Goal: Task Accomplishment & Management: Manage account settings

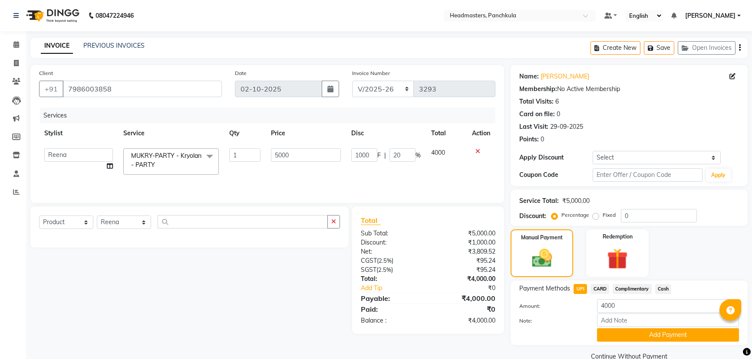
select select "7376"
select select "64261"
select select "product"
select select "64261"
click at [176, 226] on input "text" at bounding box center [243, 221] width 170 height 13
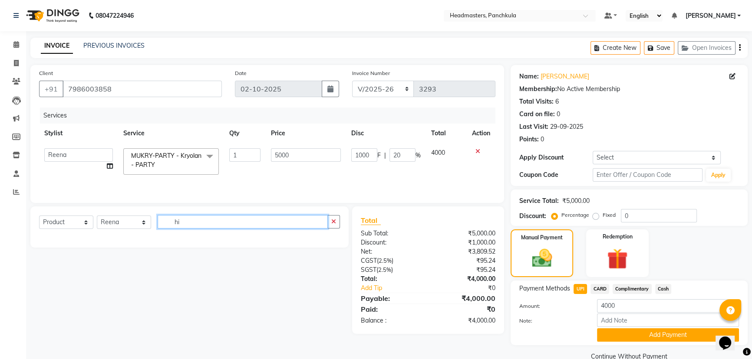
type input "h"
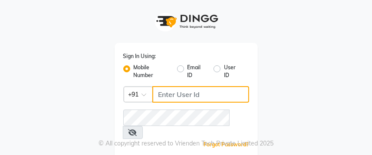
type input "9041009111"
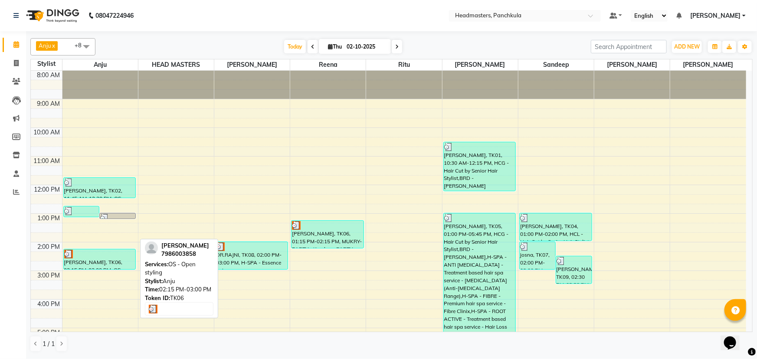
click at [99, 155] on div "[PERSON_NAME], TK06, 02:15 PM-03:00 PM, OS - Open styling" at bounding box center [100, 260] width 72 height 20
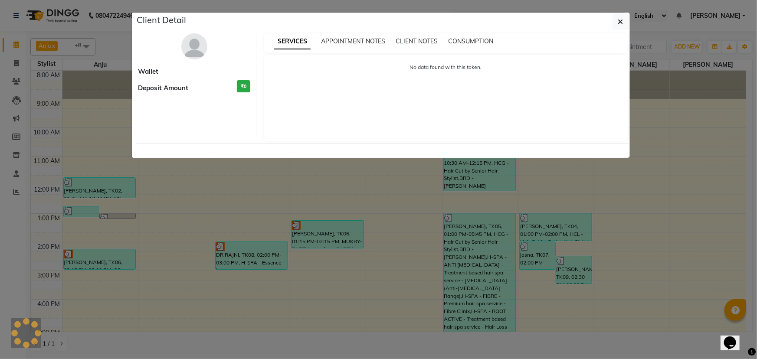
select select "3"
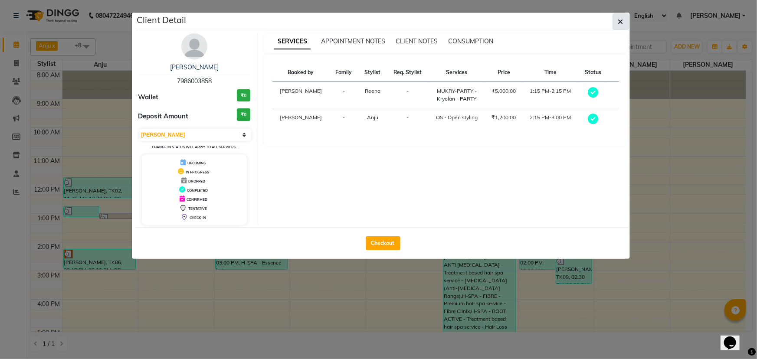
click at [371, 20] on icon "button" at bounding box center [620, 21] width 5 height 7
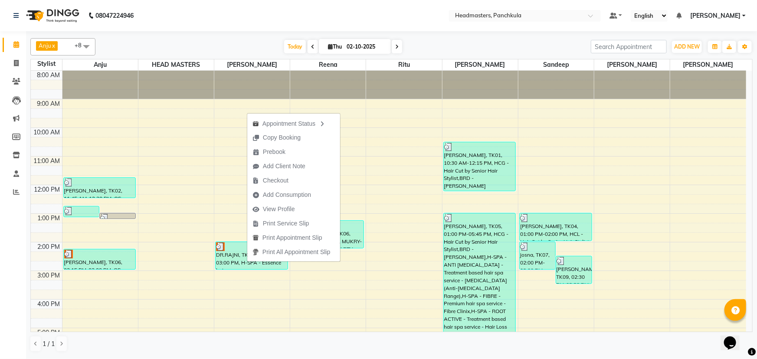
click at [4, 155] on div "Calendar Invoice Clients Leads Marketing Members Inventory Staff Reports Comple…" at bounding box center [58, 186] width 117 height 322
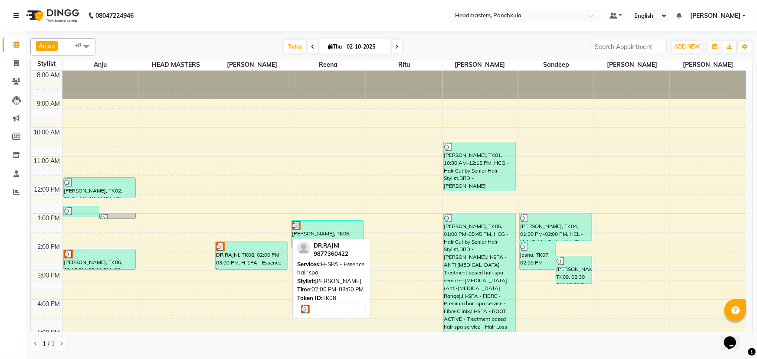
click at [244, 155] on div "DR.RAJNI, TK08, 02:00 PM-03:00 PM, H-SPA - Essence hair spa" at bounding box center [252, 255] width 72 height 27
select select "3"
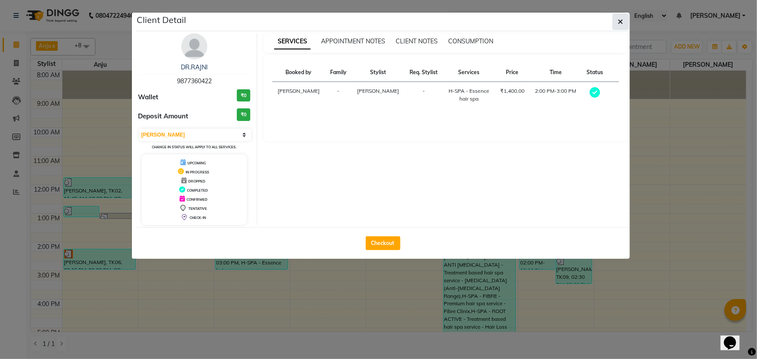
click at [371, 19] on icon "button" at bounding box center [620, 21] width 5 height 7
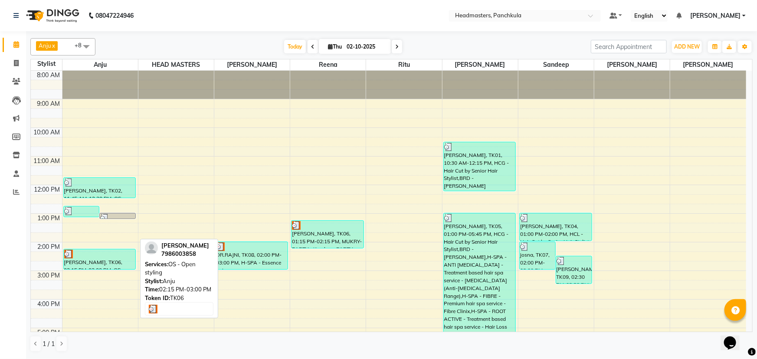
click at [108, 155] on div "[PERSON_NAME], TK06, 02:15 PM-03:00 PM, OS - Open styling" at bounding box center [100, 260] width 72 height 20
select select "3"
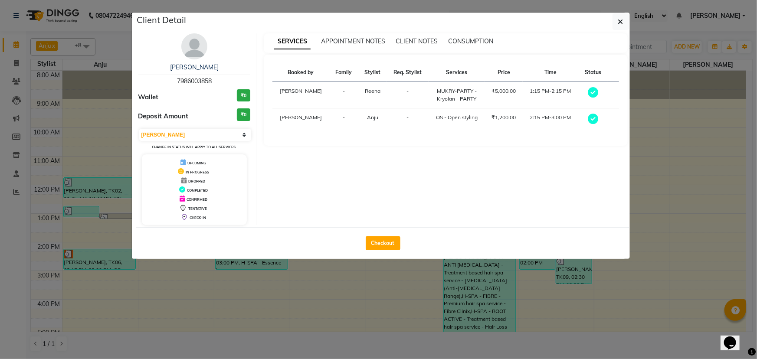
click at [3, 155] on ngb-modal-window "Client Detail [PERSON_NAME] 7986003858 Wallet ₹0 Deposit Amount ₹0 Select MARK …" at bounding box center [378, 179] width 757 height 359
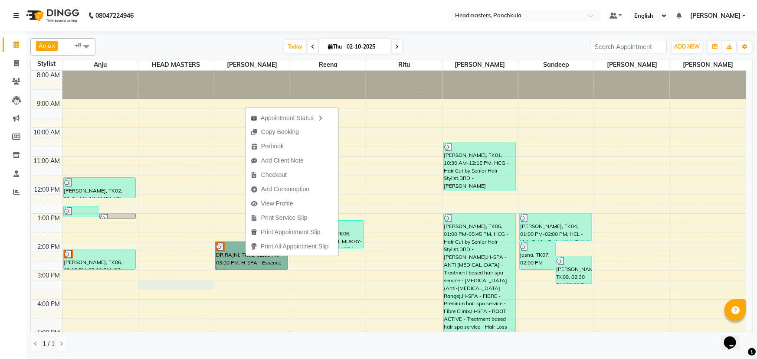
click at [182, 155] on div "8:00 AM 9:00 AM 10:00 AM 11:00 AM 12:00 PM 1:00 PM 2:00 PM 3:00 PM 4:00 PM 5:00…" at bounding box center [389, 257] width 716 height 372
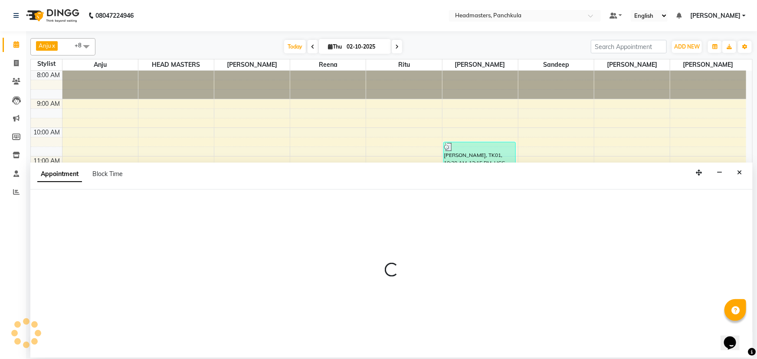
select select "64002"
select select "tentative"
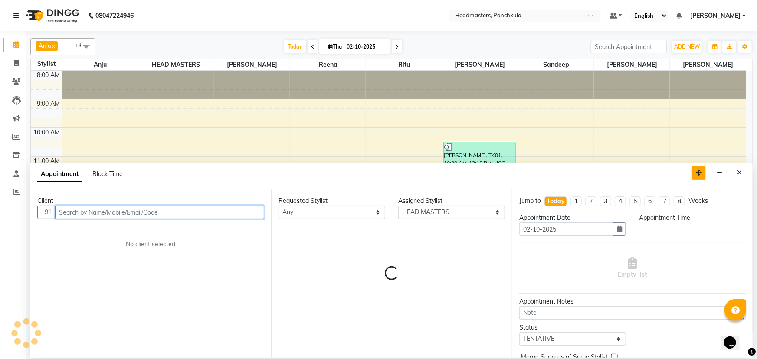
select select "915"
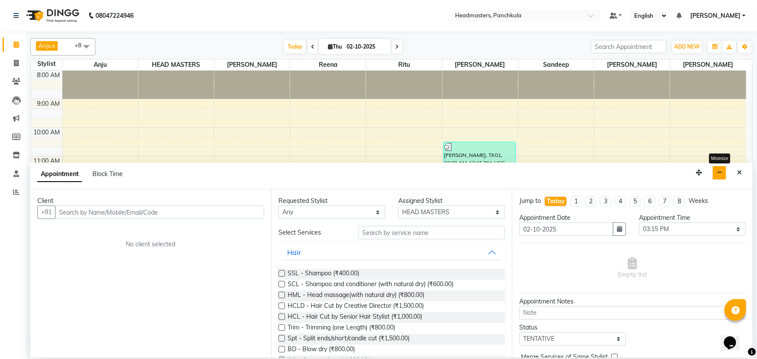
click at [371, 155] on button "button" at bounding box center [719, 172] width 13 height 13
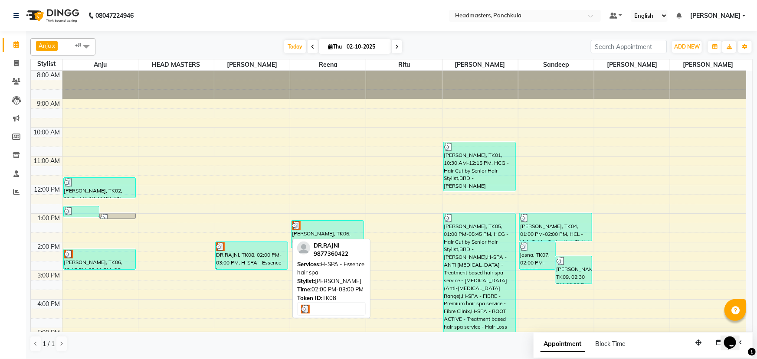
click at [243, 155] on div "DR.RAJNI, TK08, 02:00 PM-03:00 PM, H-SPA - Essence hair spa" at bounding box center [252, 255] width 72 height 27
select select "3"
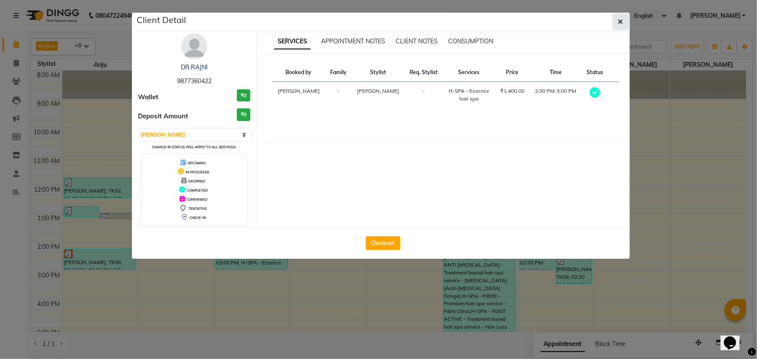
click at [371, 23] on icon "button" at bounding box center [620, 21] width 5 height 7
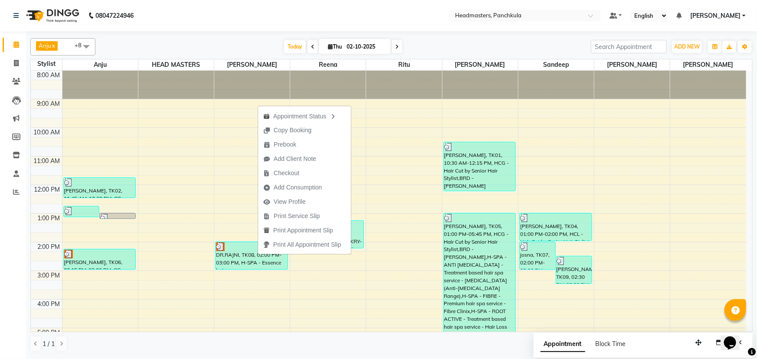
click at [10, 155] on div "Calendar Invoice Clients Leads Marketing Members Inventory Staff Reports Comple…" at bounding box center [58, 186] width 117 height 322
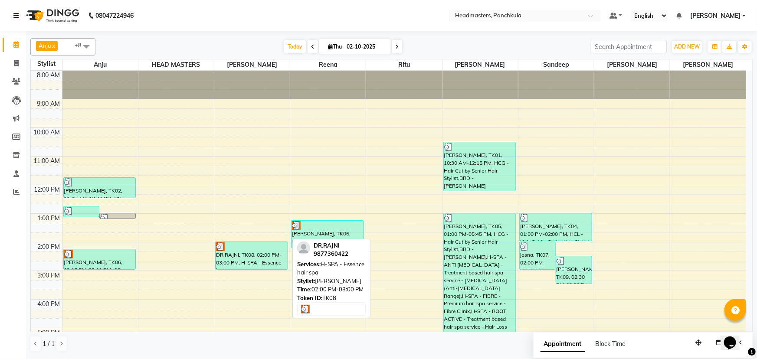
click at [256, 155] on div "DR.RAJNI, TK08, 02:00 PM-03:00 PM, H-SPA - Essence hair spa" at bounding box center [252, 255] width 72 height 27
select select "3"
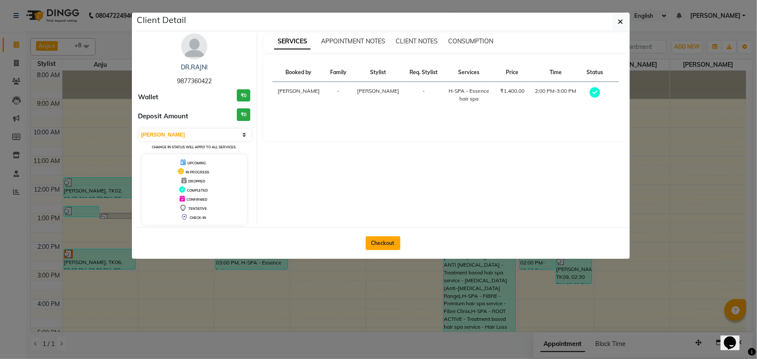
click at [371, 155] on button "Checkout" at bounding box center [383, 244] width 35 height 14
select select "service"
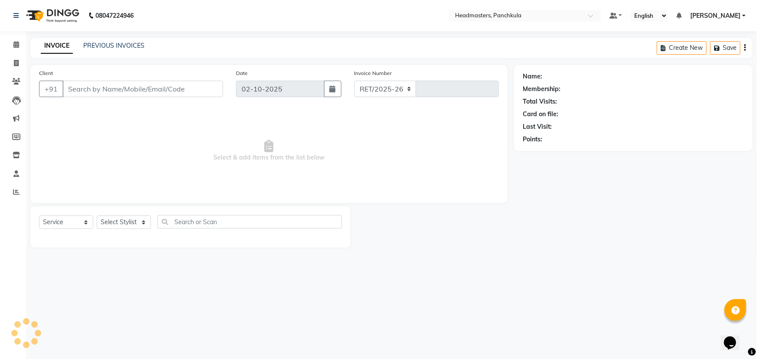
select select "7376"
type input "3293"
type input "9877360422"
select select "64061"
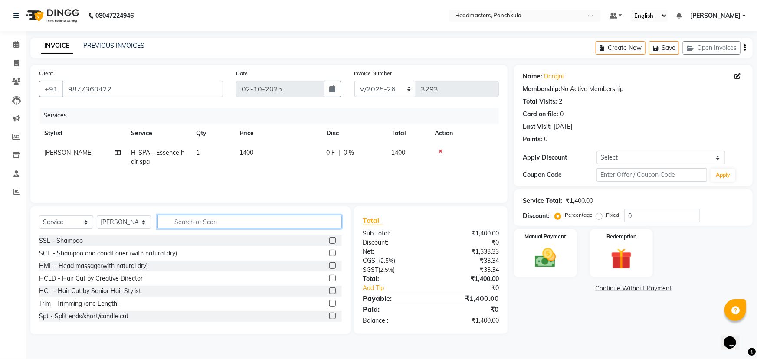
click at [175, 155] on input "text" at bounding box center [250, 221] width 184 height 13
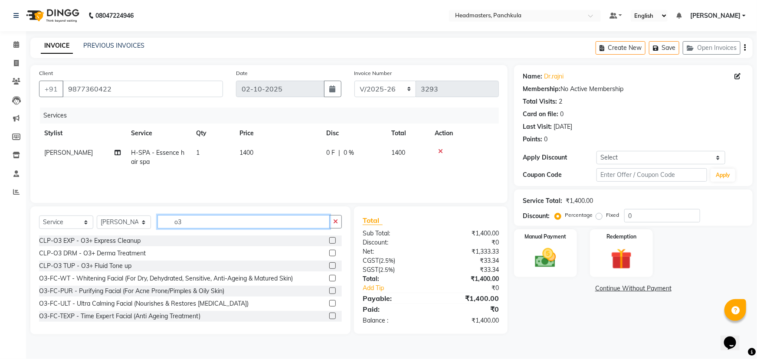
type input "o3"
click at [329, 155] on label at bounding box center [332, 266] width 7 height 7
click at [329, 155] on input "checkbox" at bounding box center [332, 266] width 6 height 6
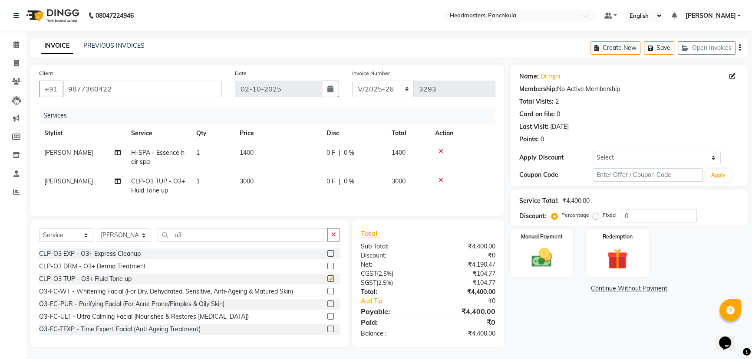
checkbox input "false"
click at [371, 155] on icon at bounding box center [440, 180] width 5 height 6
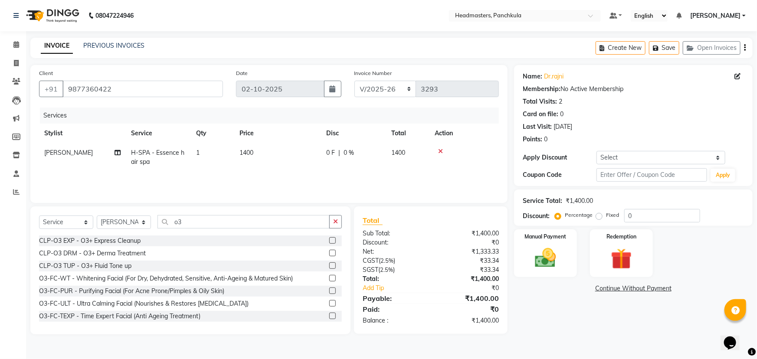
click at [329, 155] on label at bounding box center [332, 278] width 7 height 7
click at [329, 155] on input "checkbox" at bounding box center [332, 279] width 6 height 6
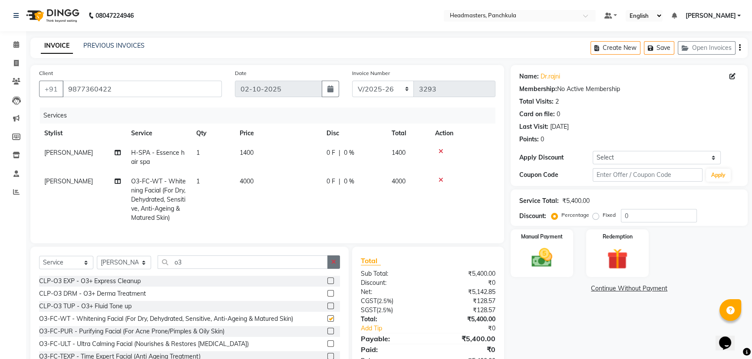
checkbox input "false"
click at [60, 155] on td "[PERSON_NAME]" at bounding box center [82, 200] width 87 height 56
select select "64061"
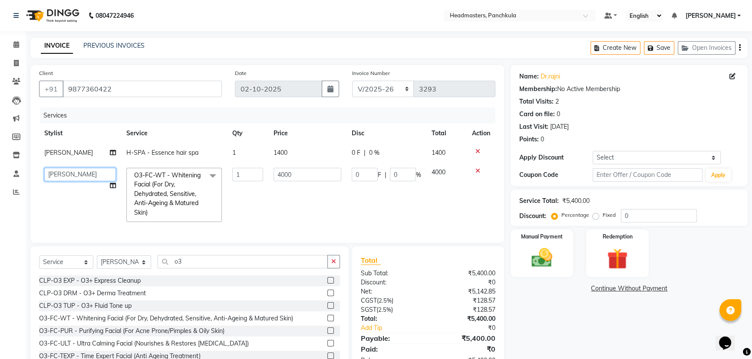
click at [64, 155] on select "[PERSON_NAME] Danish HEAD [PERSON_NAME] [PERSON_NAME] Ritu [PERSON_NAME] [PERSO…" at bounding box center [80, 174] width 72 height 13
select select "64054"
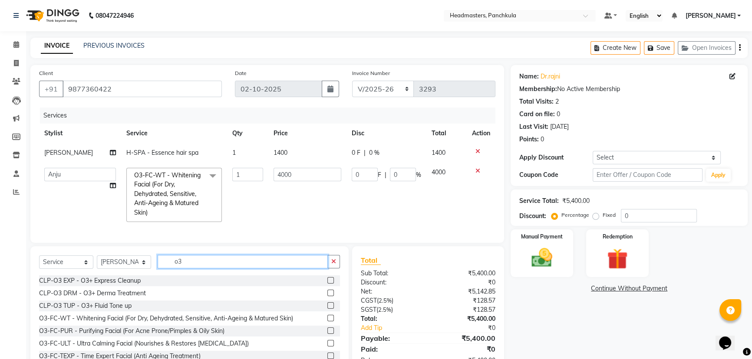
click at [185, 155] on input "o3" at bounding box center [243, 261] width 170 height 13
type input "o"
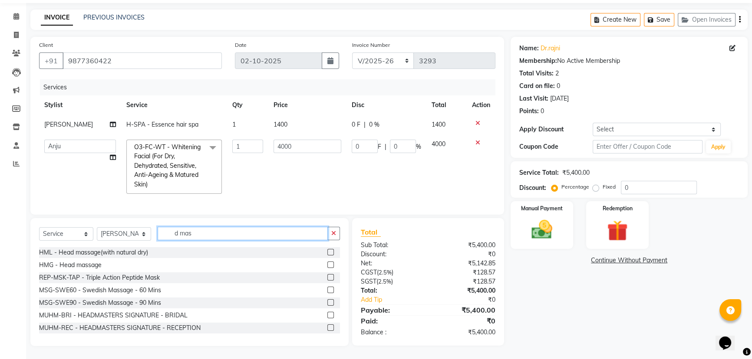
scroll to position [34, 0]
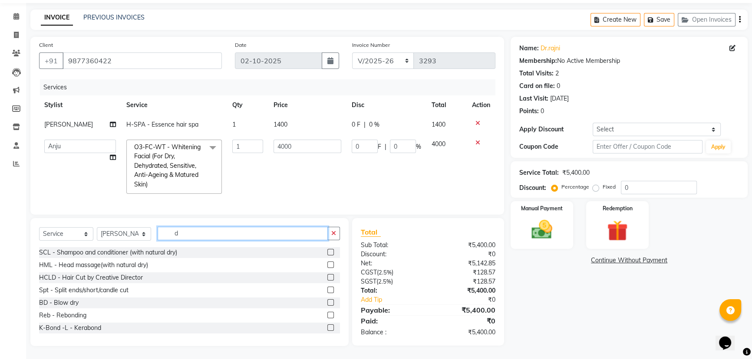
type input "d"
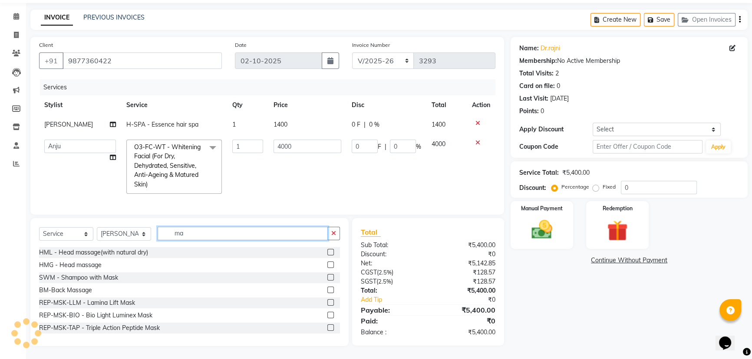
type input "m"
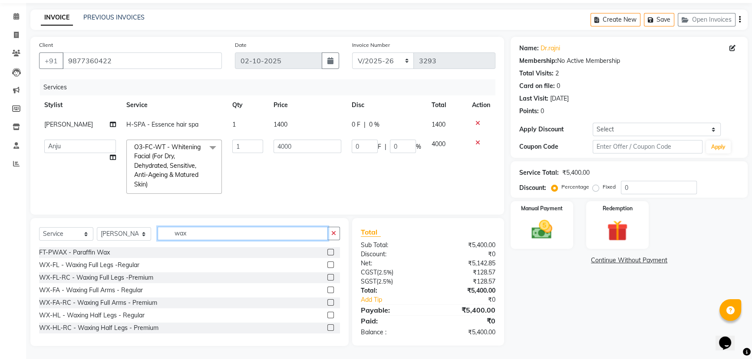
type input "wax"
click at [327, 155] on label at bounding box center [330, 328] width 7 height 7
click at [327, 155] on input "checkbox" at bounding box center [330, 328] width 6 height 6
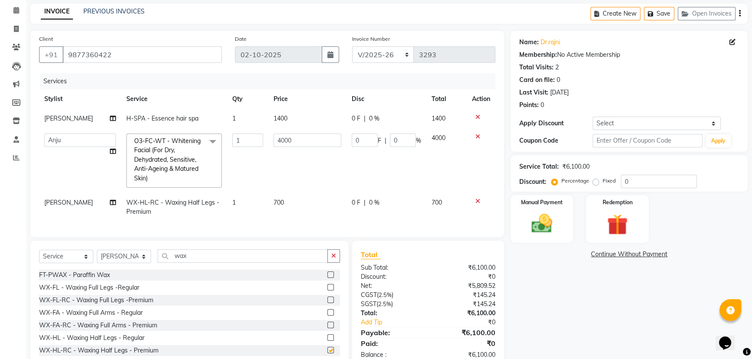
checkbox input "false"
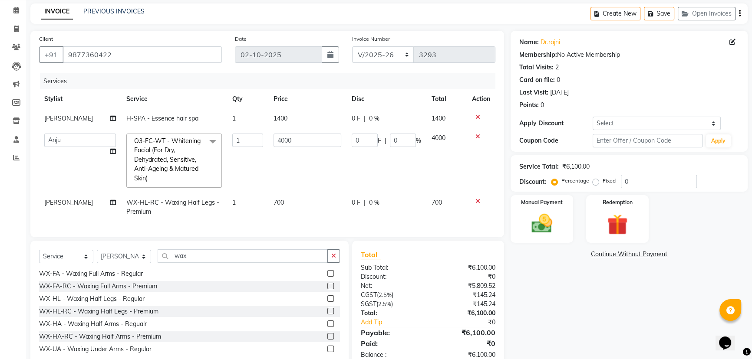
scroll to position [79, 0]
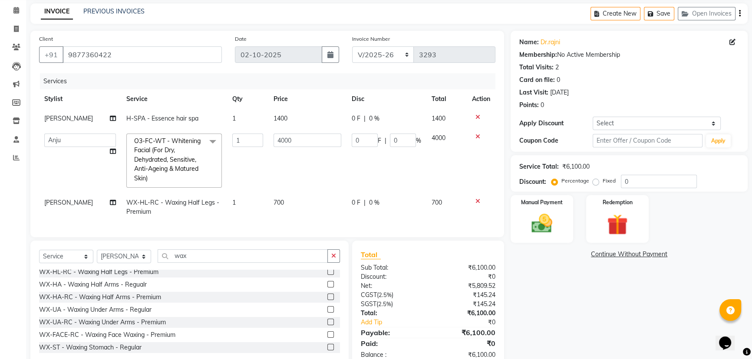
click at [327, 155] on label at bounding box center [330, 309] width 7 height 7
click at [327, 155] on input "checkbox" at bounding box center [330, 310] width 6 height 6
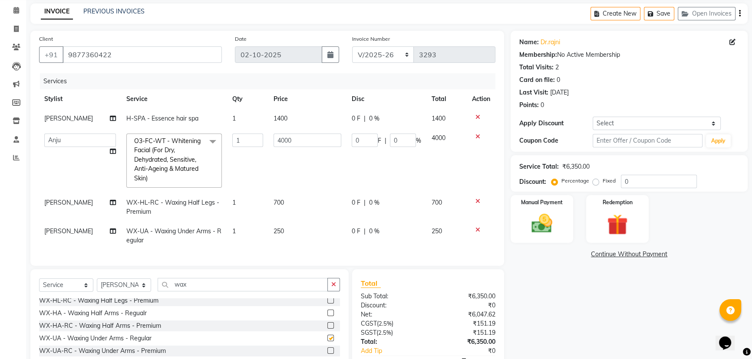
checkbox input "false"
click at [184, 155] on td "WX-UA - Waxing Under Arms - Regular" at bounding box center [174, 236] width 106 height 29
select select "64061"
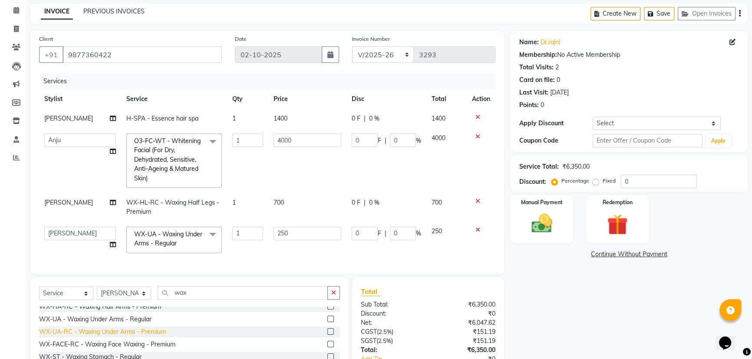
scroll to position [118, 0]
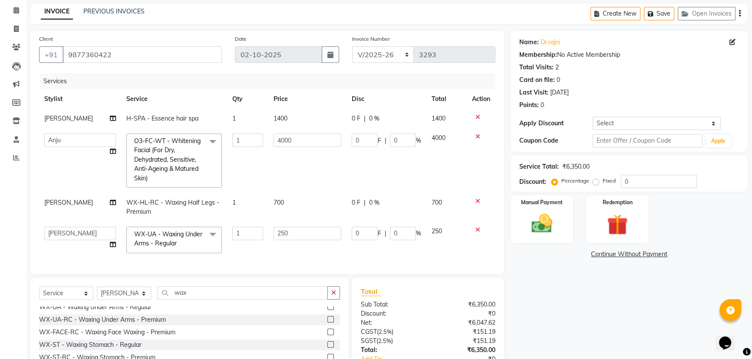
click at [186, 155] on span "WX-UA - Waxing Under Arms - Regular x" at bounding box center [170, 239] width 76 height 19
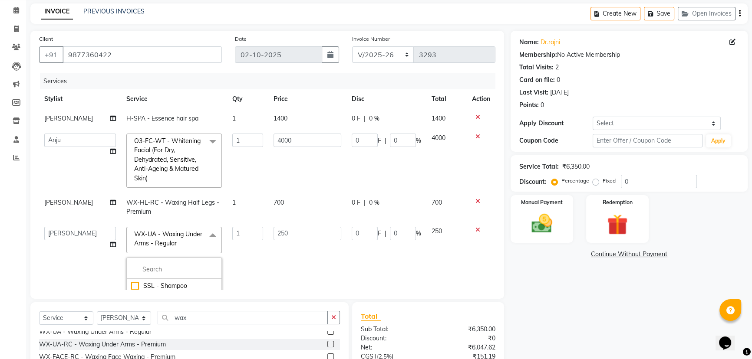
click at [371, 155] on icon at bounding box center [477, 230] width 5 height 6
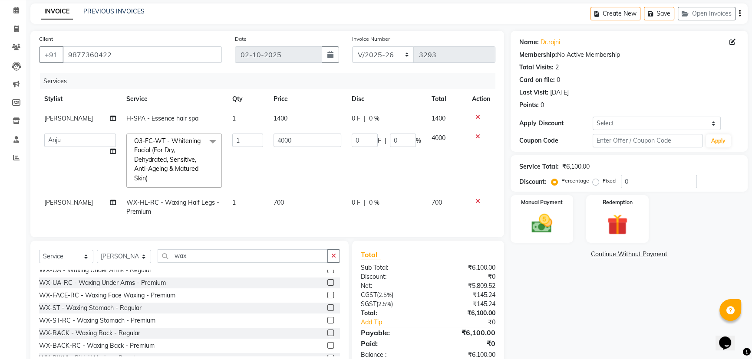
click at [327, 155] on label at bounding box center [330, 282] width 7 height 7
click at [327, 155] on input "checkbox" at bounding box center [330, 283] width 6 height 6
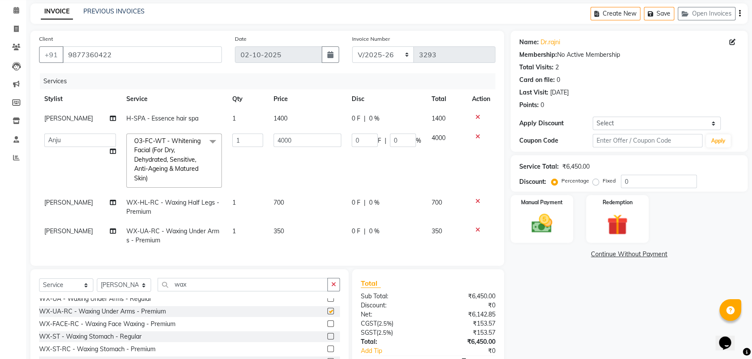
checkbox input "false"
click at [194, 155] on input "wax" at bounding box center [243, 284] width 170 height 13
type input "w"
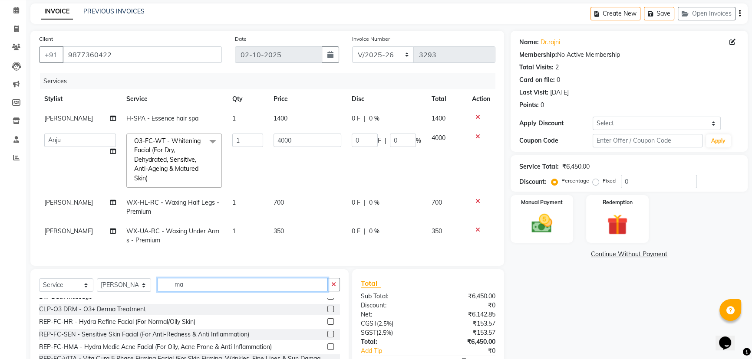
scroll to position [0, 0]
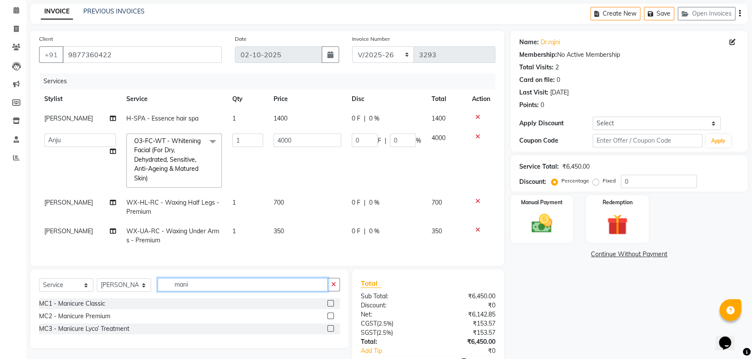
type input "mani"
click at [330, 155] on label at bounding box center [330, 303] width 7 height 7
click at [330, 155] on input "checkbox" at bounding box center [330, 304] width 6 height 6
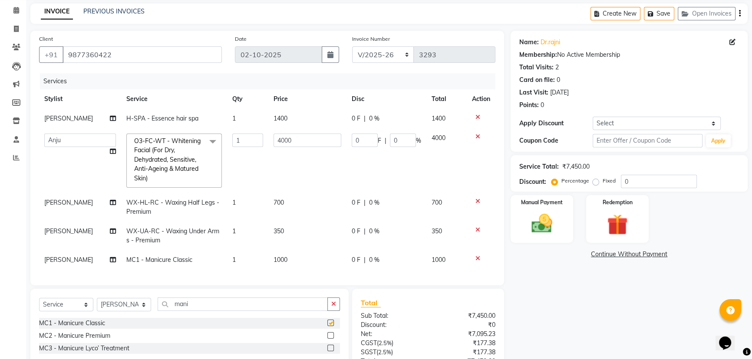
checkbox input "false"
click at [197, 155] on input "mani" at bounding box center [243, 304] width 170 height 13
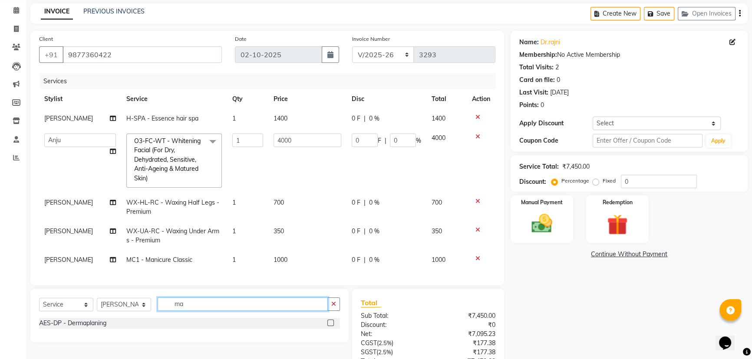
type input "m"
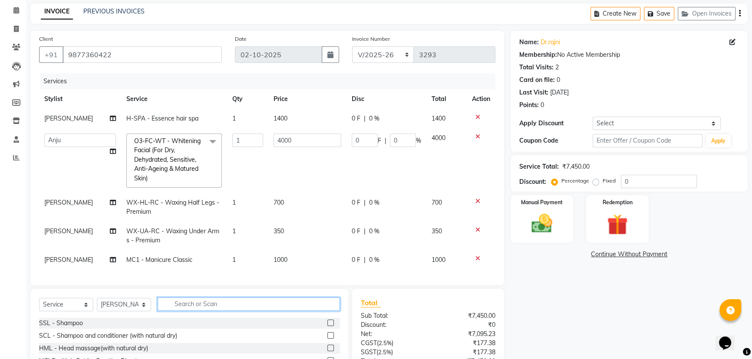
type input "d"
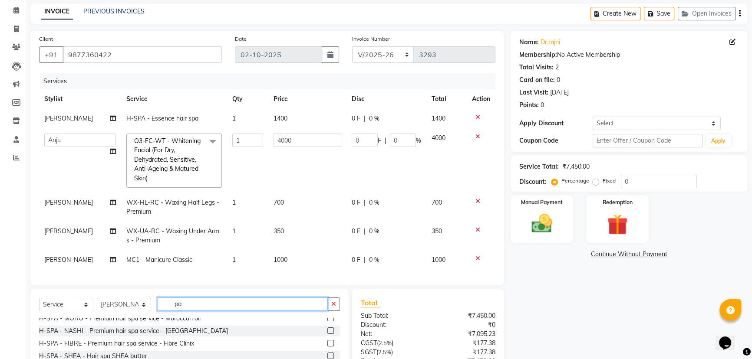
scroll to position [39, 0]
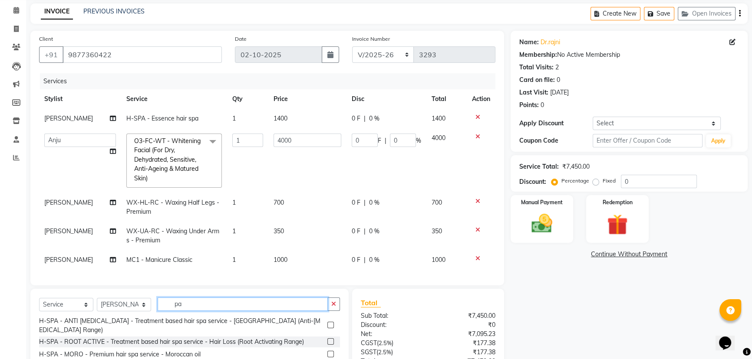
type input "p"
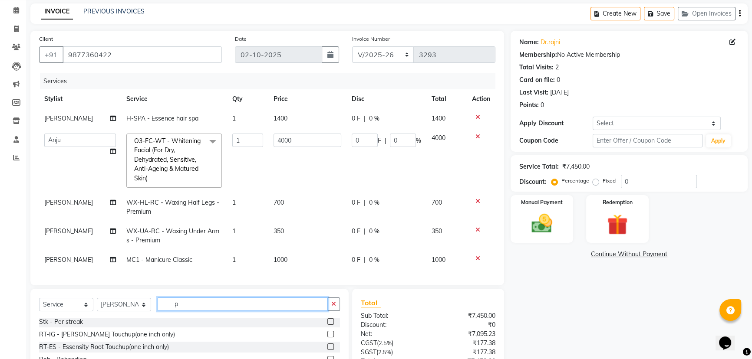
scroll to position [52, 0]
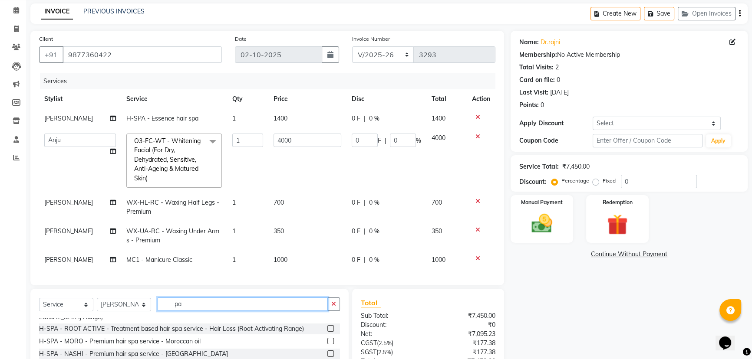
type input "p"
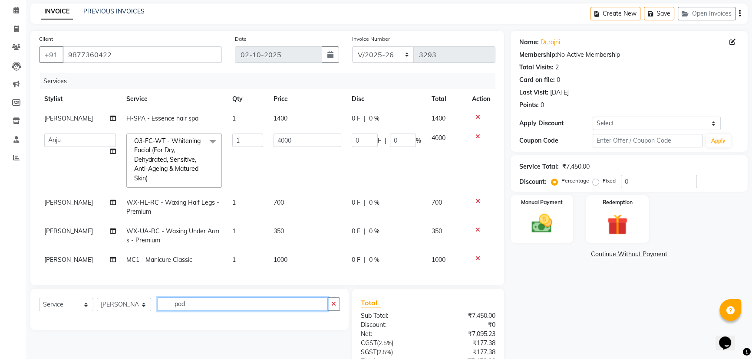
scroll to position [0, 0]
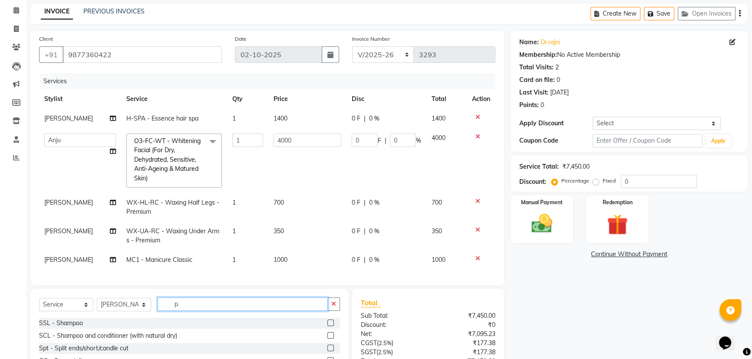
type input "p"
click at [61, 155] on td "[PERSON_NAME]" at bounding box center [80, 207] width 82 height 29
select select "64061"
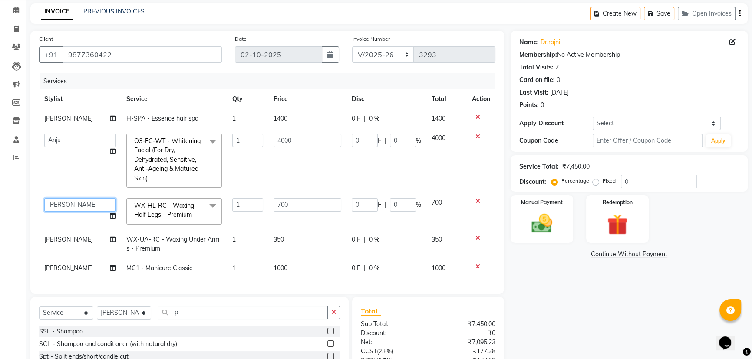
click at [78, 155] on select "[PERSON_NAME] Danish HEAD [PERSON_NAME] [PERSON_NAME] Ritu [PERSON_NAME] [PERSO…" at bounding box center [80, 204] width 72 height 13
select select "64054"
click at [63, 155] on span "[PERSON_NAME]" at bounding box center [68, 240] width 49 height 8
select select "64061"
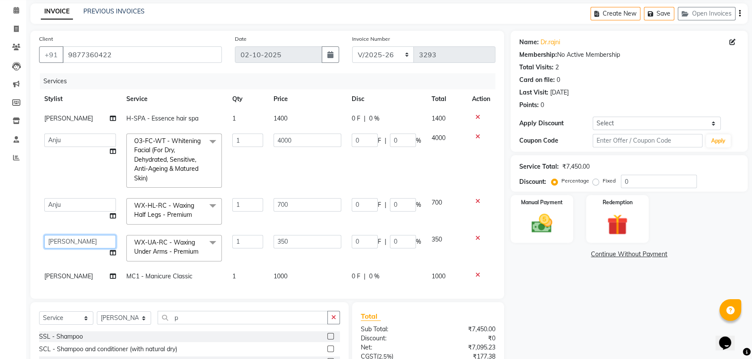
click at [70, 155] on select "[PERSON_NAME] Danish HEAD [PERSON_NAME] [PERSON_NAME] Ritu [PERSON_NAME] [PERSO…" at bounding box center [80, 241] width 72 height 13
select select "64054"
click at [48, 155] on span "[PERSON_NAME]" at bounding box center [68, 277] width 49 height 8
select select "64061"
click at [54, 155] on select "[PERSON_NAME] Danish HEAD [PERSON_NAME] [PERSON_NAME] Ritu [PERSON_NAME] [PERSO…" at bounding box center [80, 278] width 72 height 13
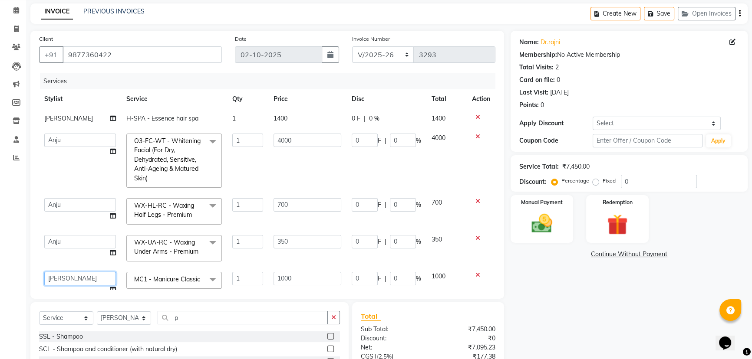
scroll to position [0, 0]
select select "64054"
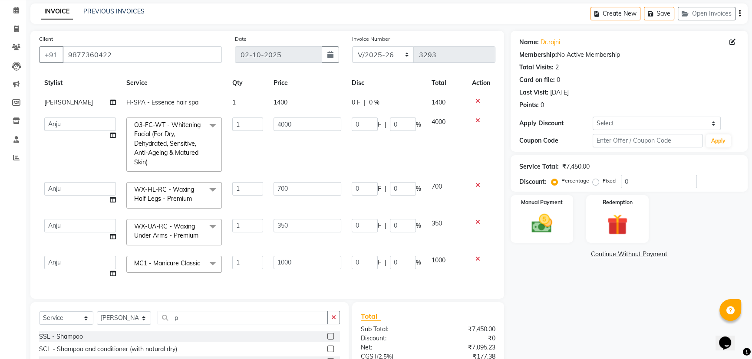
scroll to position [22, 0]
click at [186, 155] on input "p" at bounding box center [243, 317] width 170 height 13
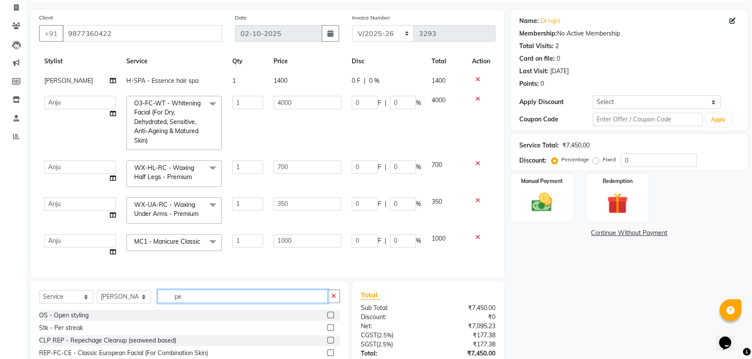
scroll to position [39, 0]
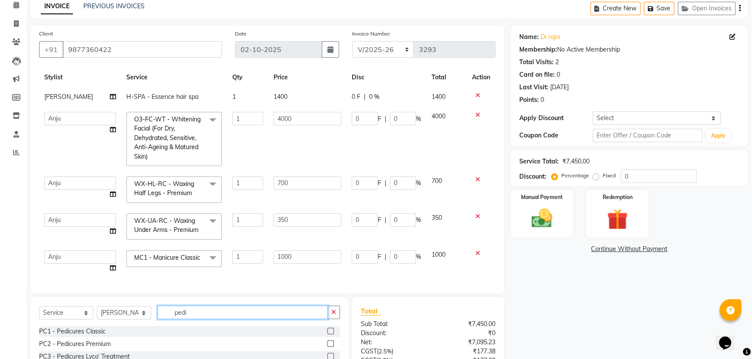
type input "pedi"
click at [330, 155] on label at bounding box center [330, 331] width 7 height 7
click at [330, 155] on input "checkbox" at bounding box center [330, 332] width 6 height 6
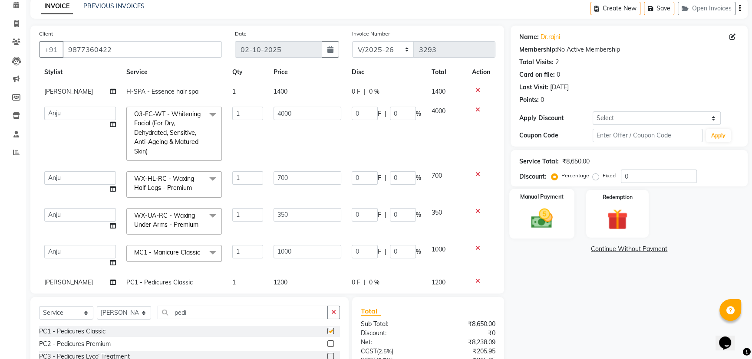
checkbox input "false"
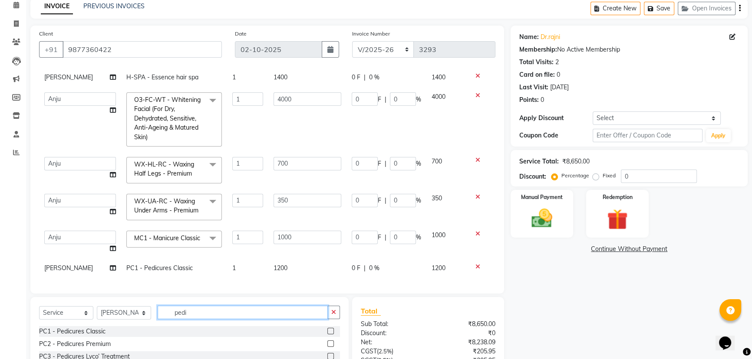
click at [196, 155] on input "pedi" at bounding box center [243, 312] width 170 height 13
type input "p"
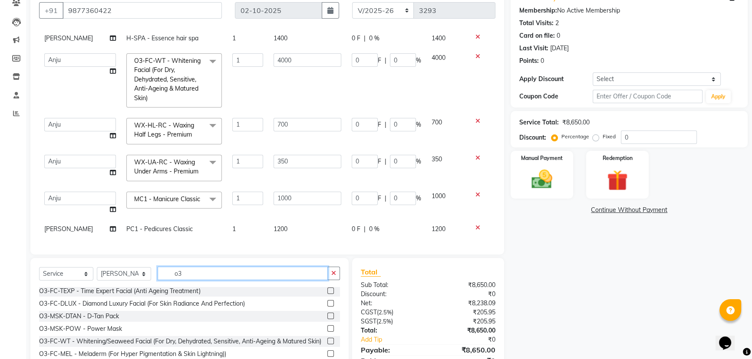
scroll to position [79, 0]
type input "o3"
click at [109, 155] on div "O3-MSK-DTAN - D-Tan Pack" at bounding box center [79, 316] width 80 height 9
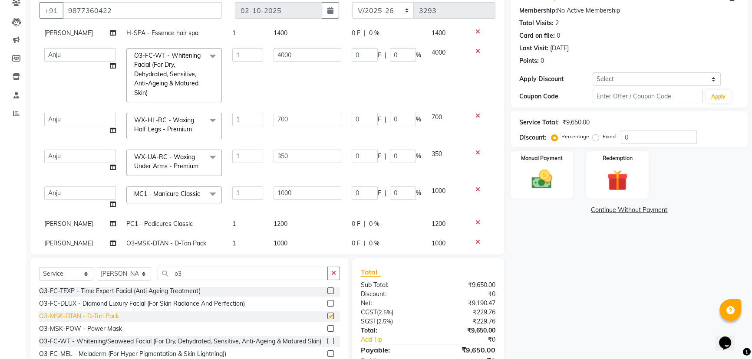
checkbox input "false"
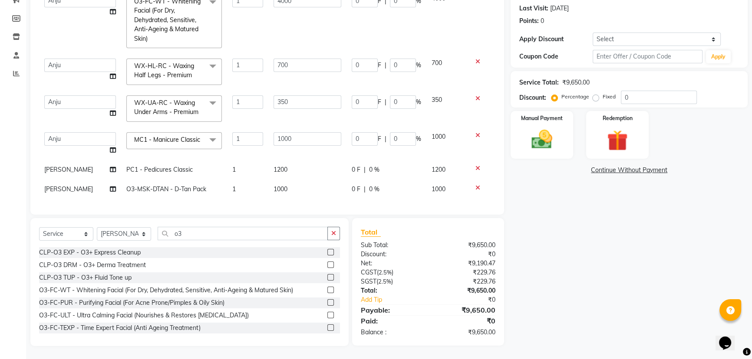
scroll to position [0, 0]
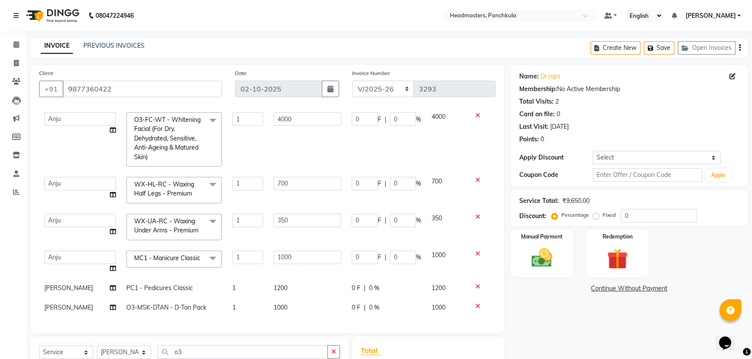
click at [369, 155] on span "0 %" at bounding box center [374, 307] width 10 height 9
select select "64061"
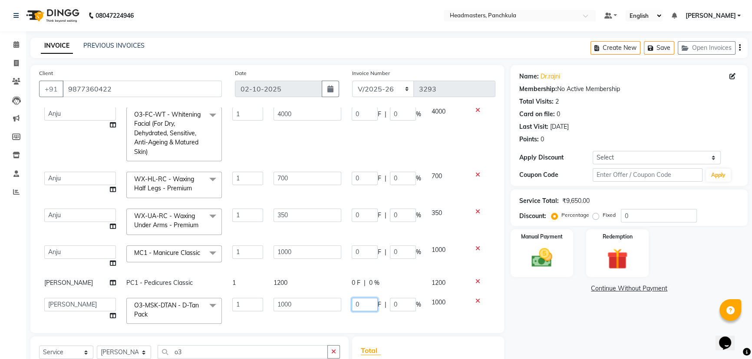
click at [365, 155] on input "0" at bounding box center [365, 304] width 26 height 13
type input "0500"
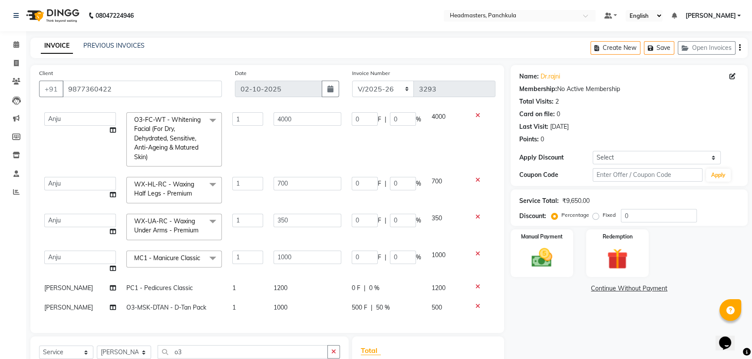
click at [371, 155] on div "Name: Dr.rajni Membership: No Active Membership Total Visits: 2 Card on file: 0…" at bounding box center [631, 265] width 243 height 400
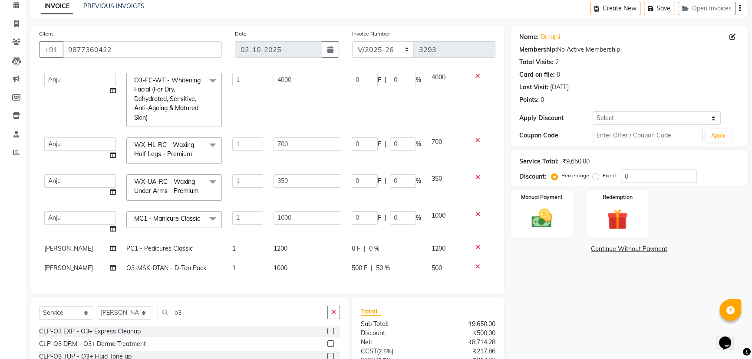
click at [371, 155] on div "0 F | 0 %" at bounding box center [386, 248] width 69 height 9
select select "64061"
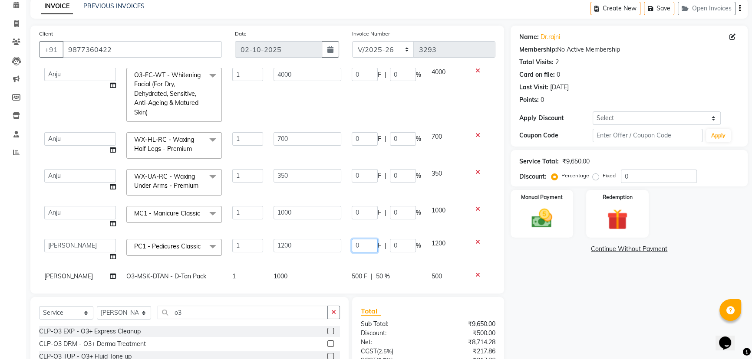
click at [356, 155] on input "0" at bounding box center [365, 245] width 26 height 13
type input "0200"
click at [371, 155] on div "Name: Dr.rajni Membership: No Active Membership Total Visits: 2 Card on file: 0…" at bounding box center [631, 226] width 243 height 400
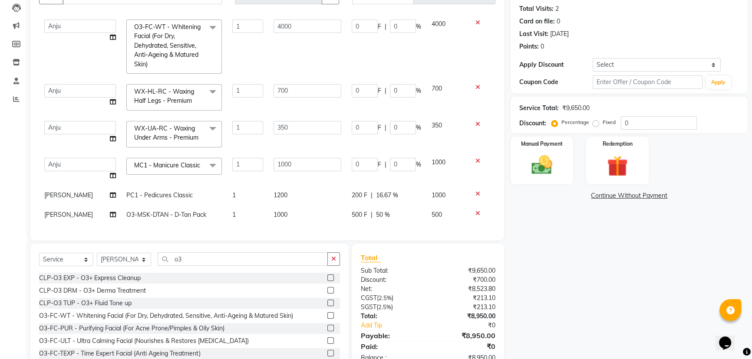
scroll to position [79, 0]
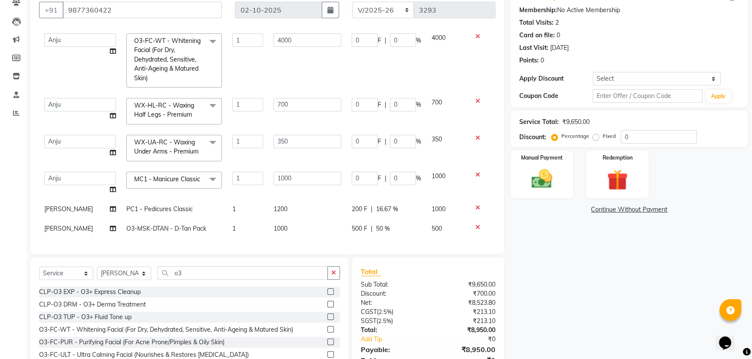
click at [280, 155] on span "1200" at bounding box center [280, 209] width 14 height 8
select select "64061"
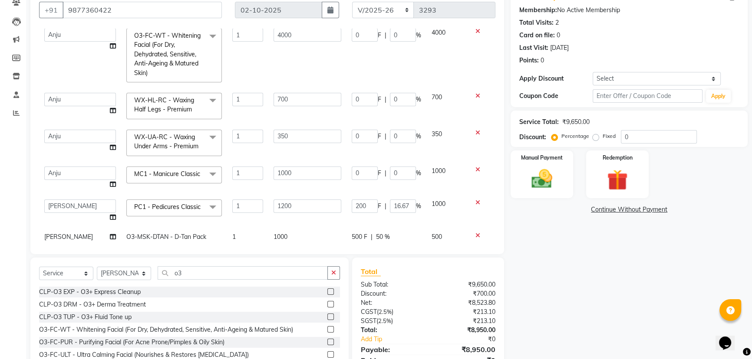
click at [283, 155] on td "1000" at bounding box center [307, 237] width 78 height 20
select select "64061"
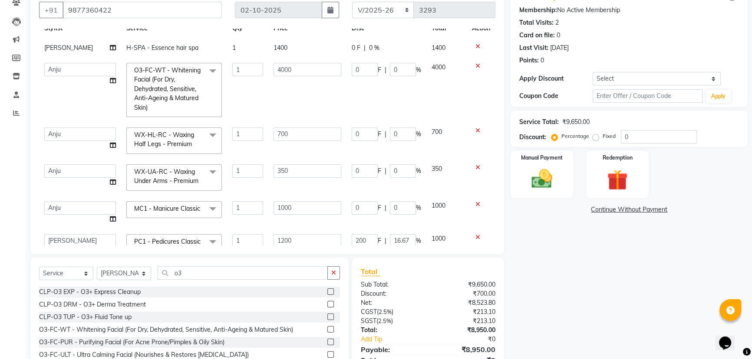
scroll to position [0, 0]
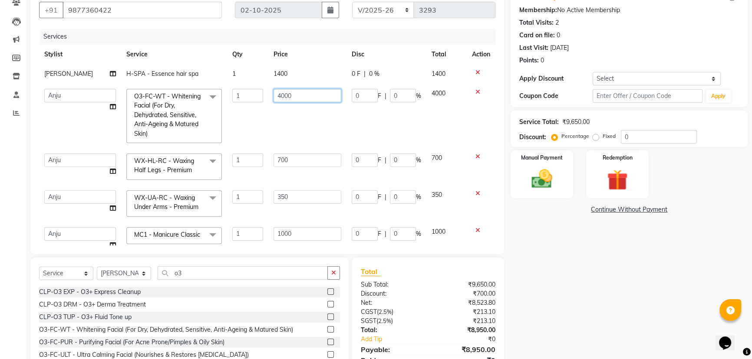
click at [300, 99] on input "4000" at bounding box center [307, 95] width 68 height 13
type input "4000"
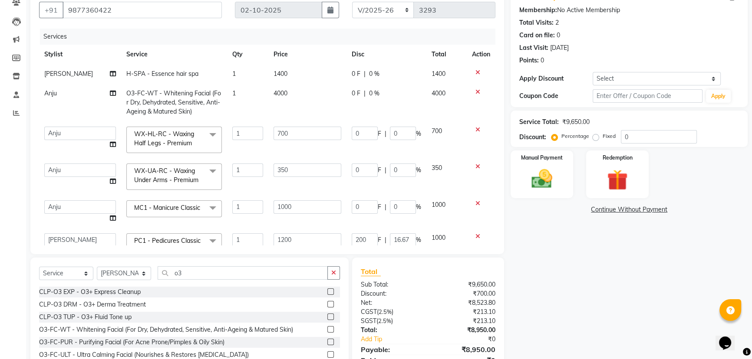
click at [370, 72] on span "0 %" at bounding box center [374, 73] width 10 height 9
select select "64061"
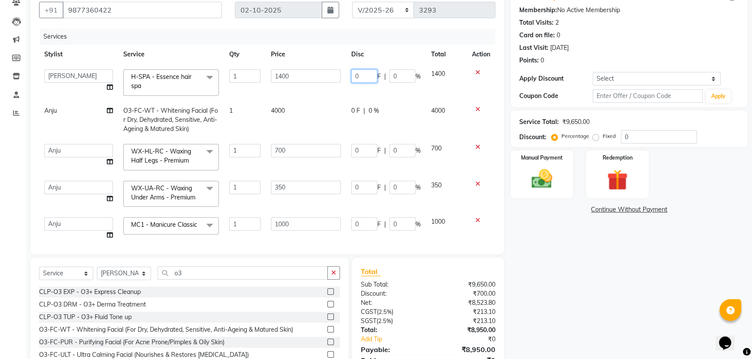
click at [362, 76] on input "0" at bounding box center [364, 75] width 26 height 13
type input "0400"
click at [371, 155] on div "Name: Dr.rajni Membership: No Active Membership Total Visits: 2 Card on file: 0…" at bounding box center [631, 186] width 243 height 400
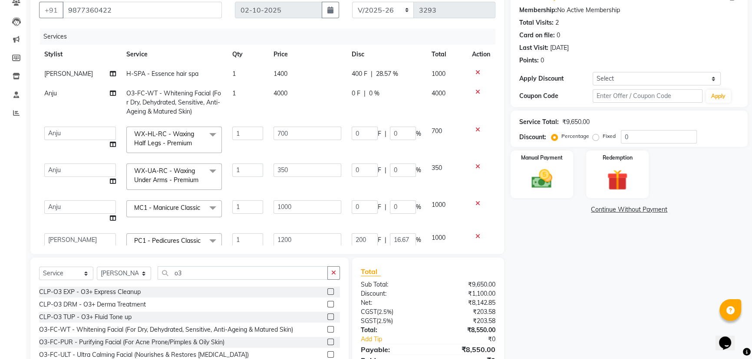
click at [369, 95] on span "0 %" at bounding box center [374, 93] width 10 height 9
select select "64054"
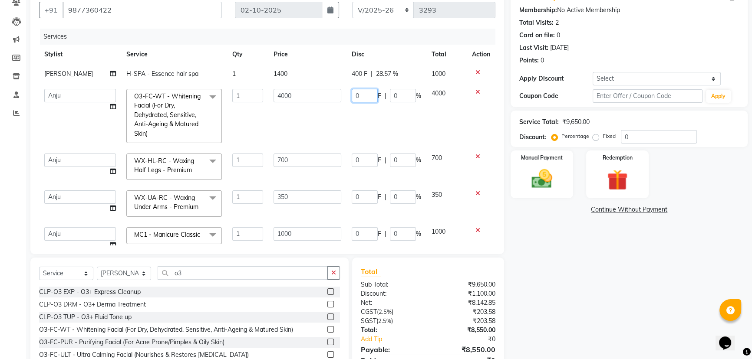
click at [365, 95] on input "0" at bounding box center [365, 95] width 26 height 13
type input "01000"
click at [371, 155] on div "Name: Dr.rajni Membership: No Active Membership Total Visits: 2 Card on file: 0…" at bounding box center [631, 186] width 243 height 400
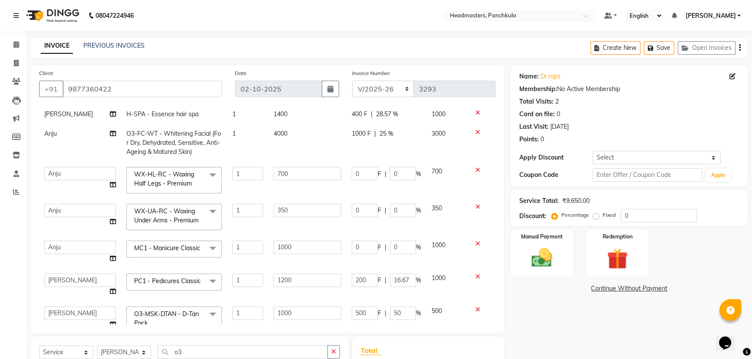
scroll to position [25, 0]
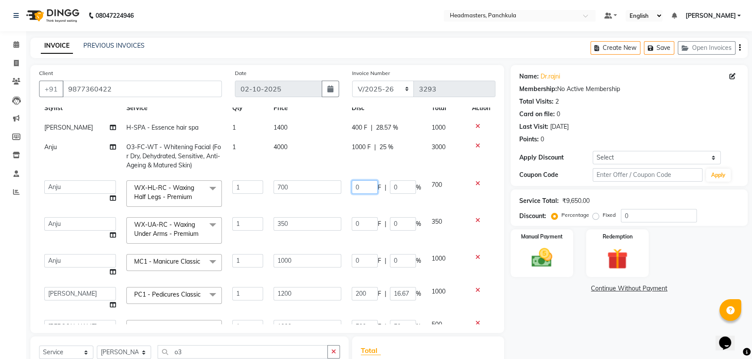
click at [362, 155] on input "0" at bounding box center [365, 187] width 26 height 13
type input "0100"
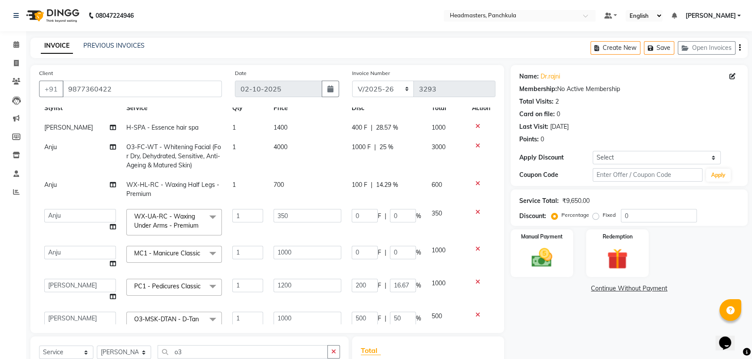
click at [371, 155] on div "Name: Dr.rajni Membership: No Active Membership Total Visits: 2 Card on file: 0…" at bounding box center [631, 265] width 243 height 400
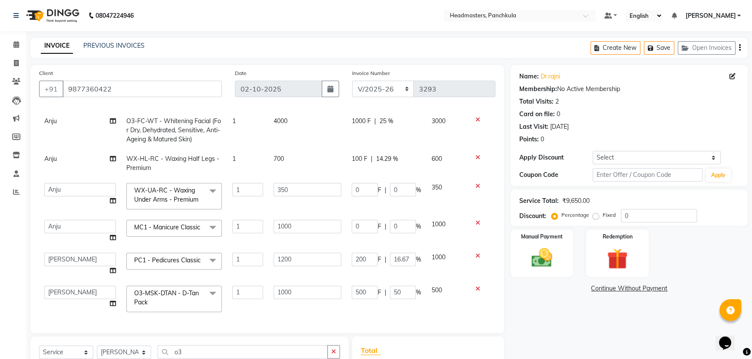
scroll to position [79, 0]
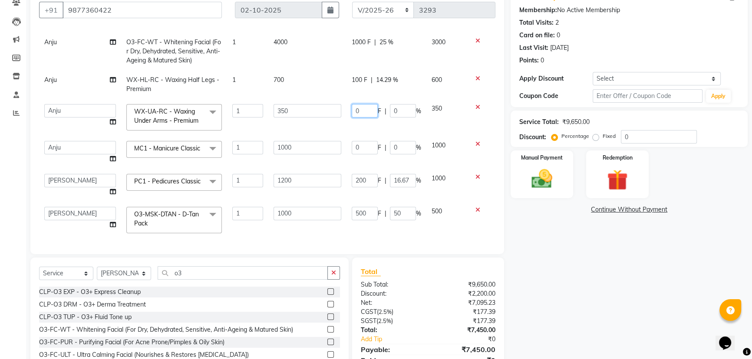
click at [357, 104] on input "0" at bounding box center [365, 110] width 26 height 13
type input "0100"
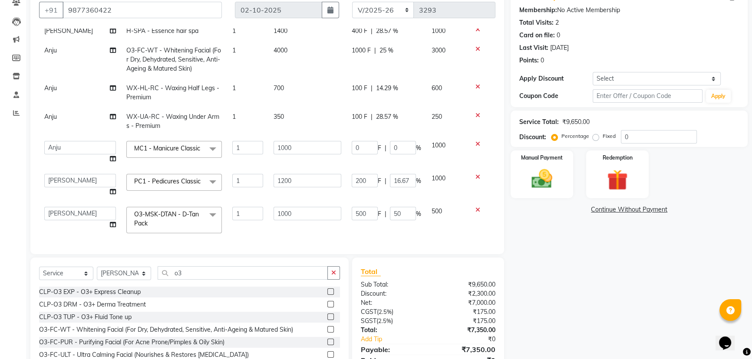
scroll to position [48, 0]
click at [371, 155] on div "Name: Dr.rajni Membership: No Active Membership Total Visits: 2 Card on file: 0…" at bounding box center [631, 186] width 243 height 400
click at [360, 142] on input "0" at bounding box center [365, 147] width 26 height 13
type input "0200"
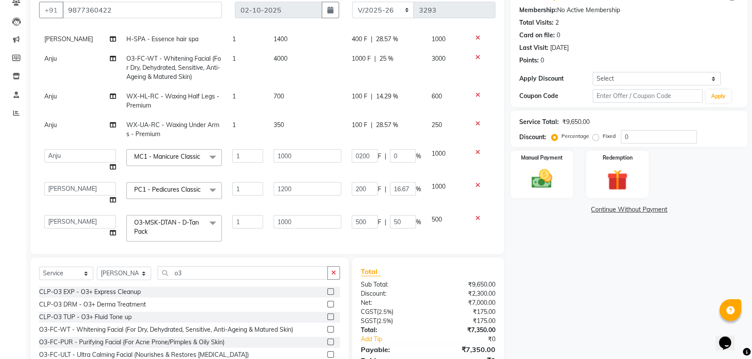
click at [371, 155] on div "Name: Dr.rajni Membership: No Active Membership Total Visits: 2 Card on file: 0…" at bounding box center [631, 186] width 243 height 400
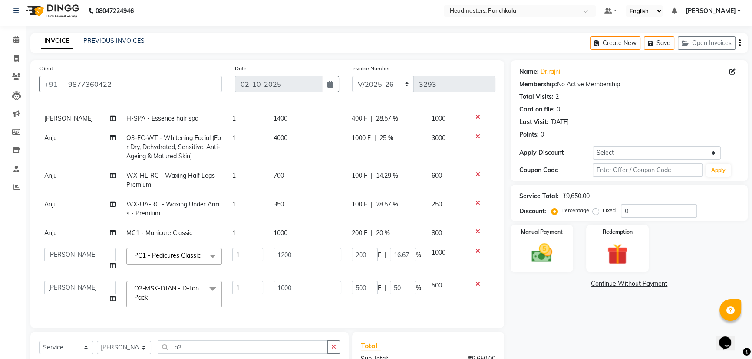
scroll to position [0, 0]
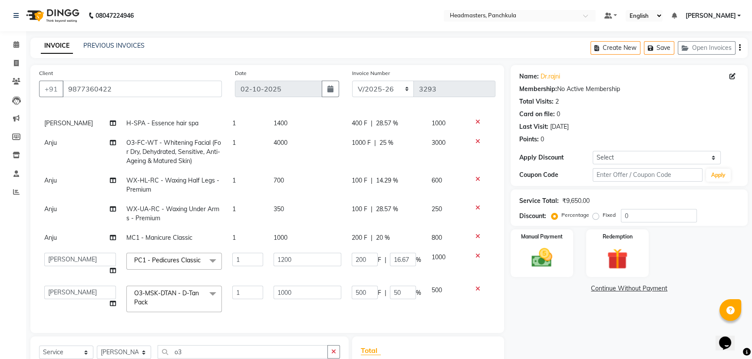
click at [366, 138] on div "1000 F | 25 %" at bounding box center [386, 142] width 69 height 9
select select "64054"
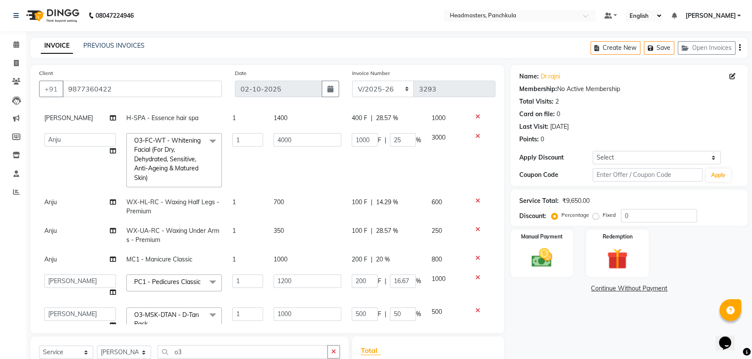
scroll to position [48, 0]
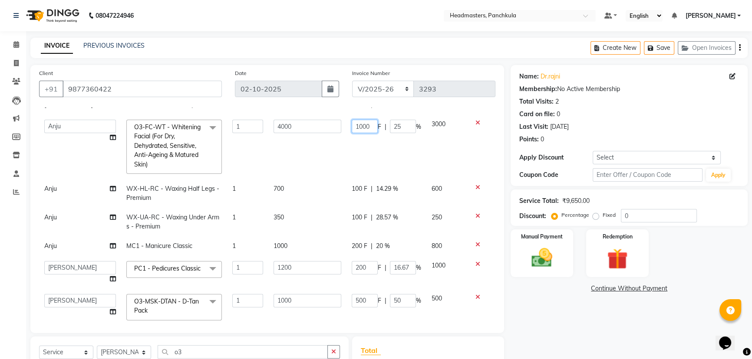
click at [365, 127] on input "1000" at bounding box center [365, 126] width 26 height 13
type input "1150"
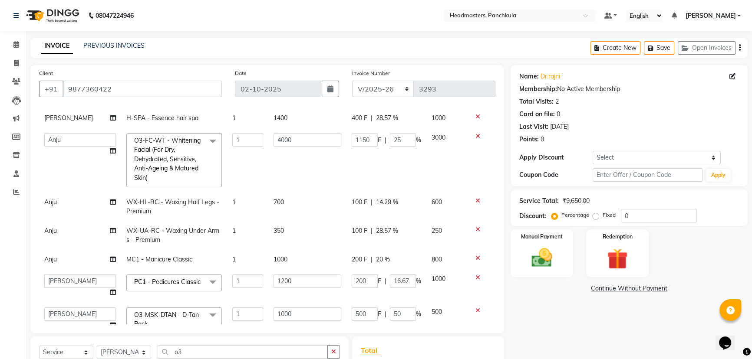
click at [371, 155] on div "Name: Dr.rajni Membership: No Active Membership Total Visits: 2 Card on file: 0…" at bounding box center [631, 265] width 243 height 400
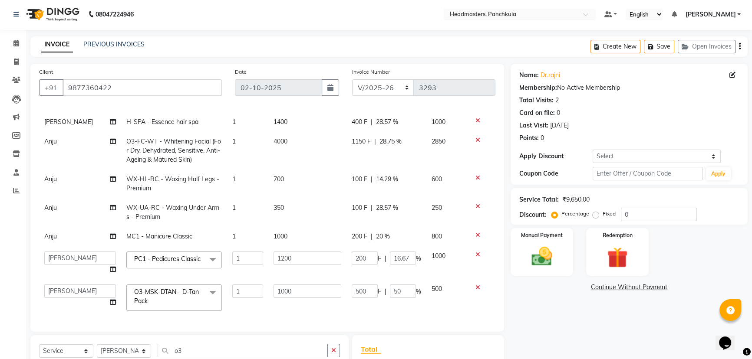
scroll to position [0, 0]
click at [371, 155] on img at bounding box center [541, 258] width 35 height 25
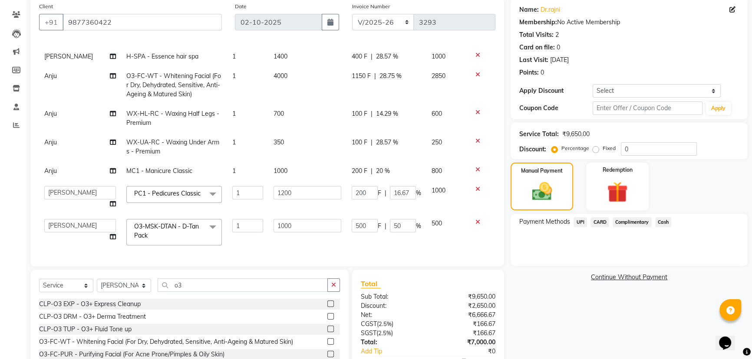
scroll to position [118, 0]
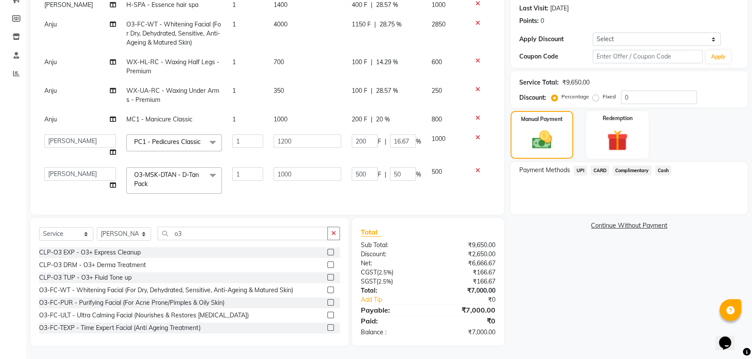
click at [371, 155] on span "UPI" at bounding box center [579, 171] width 13 height 10
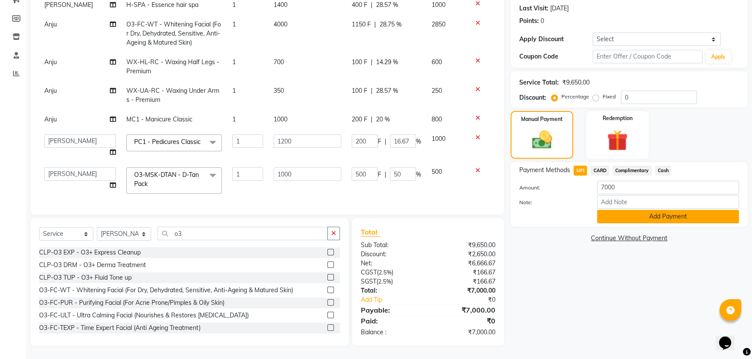
click at [371, 155] on button "Add Payment" at bounding box center [668, 216] width 142 height 13
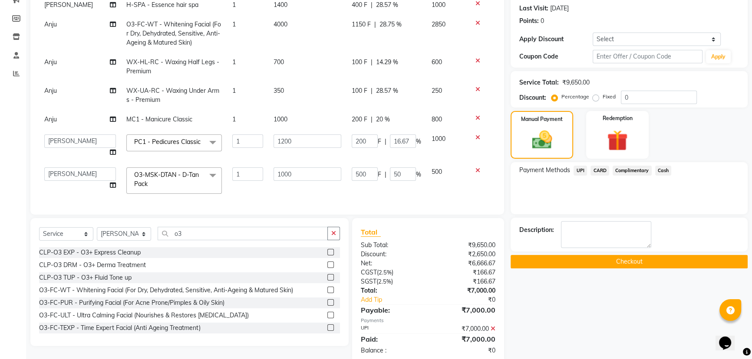
click at [371, 155] on button "Checkout" at bounding box center [628, 261] width 237 height 13
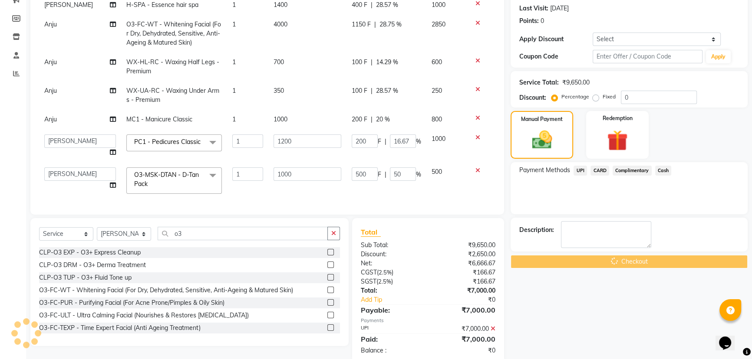
scroll to position [136, 0]
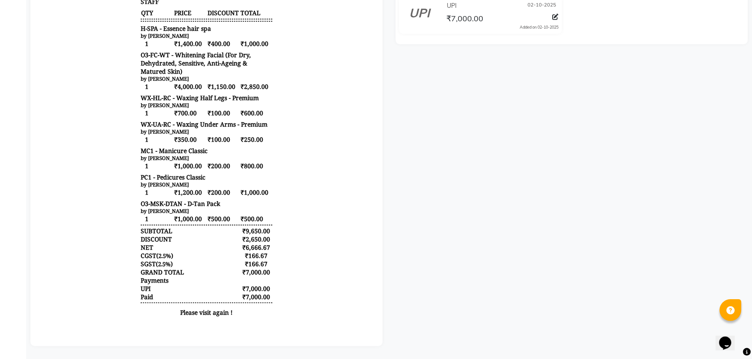
select select "7376"
select select "service"
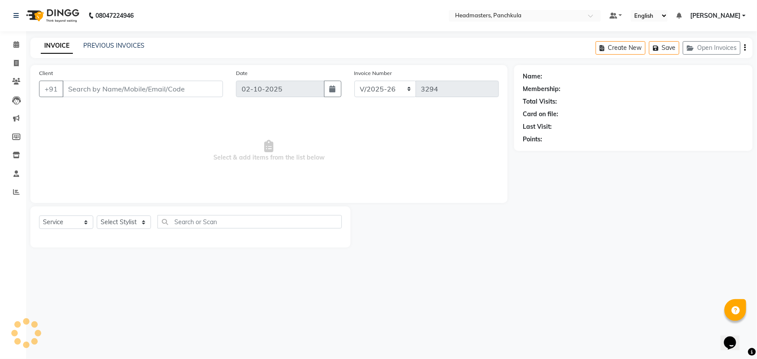
type input "9877360422"
select select "64054"
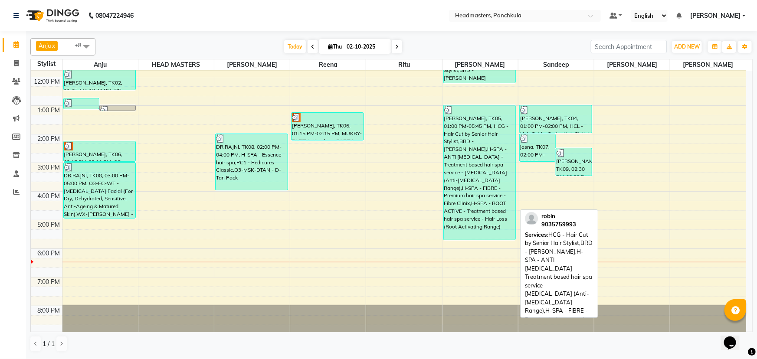
scroll to position [108, 0]
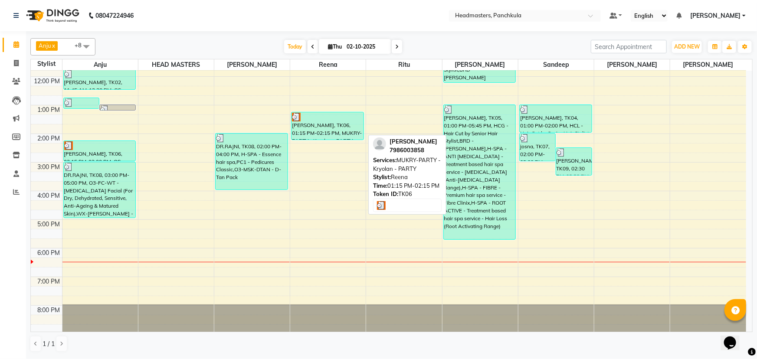
click at [347, 135] on div "[PERSON_NAME], TK06, 01:15 PM-02:15 PM, MUKRY-PARTY - Kryolan - PARTY" at bounding box center [328, 125] width 72 height 27
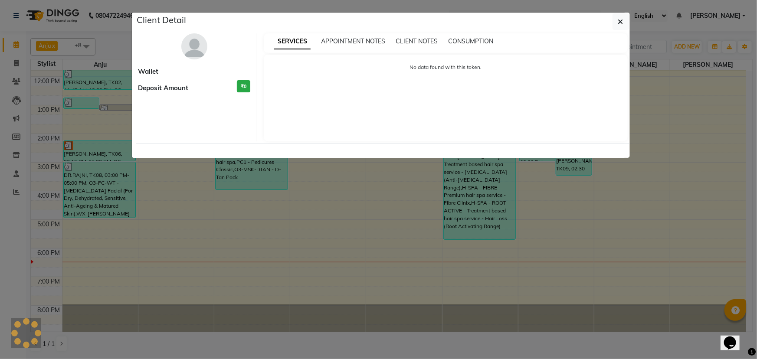
select select "3"
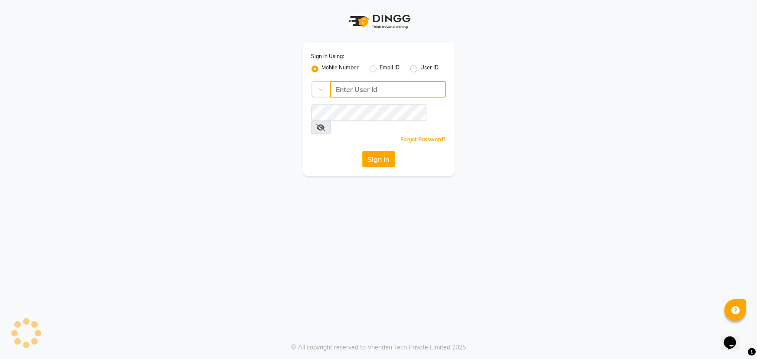
type input "9041009111"
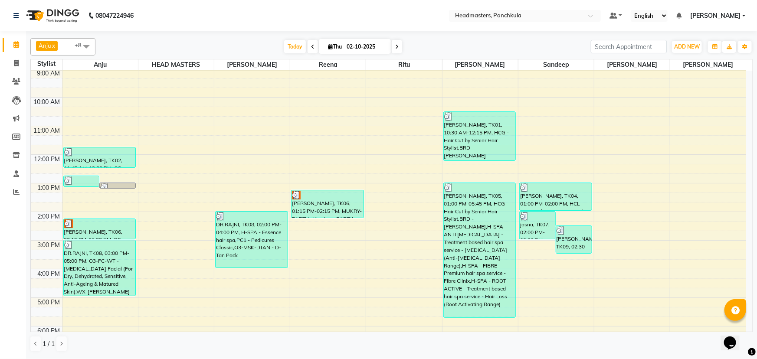
scroll to position [30, 0]
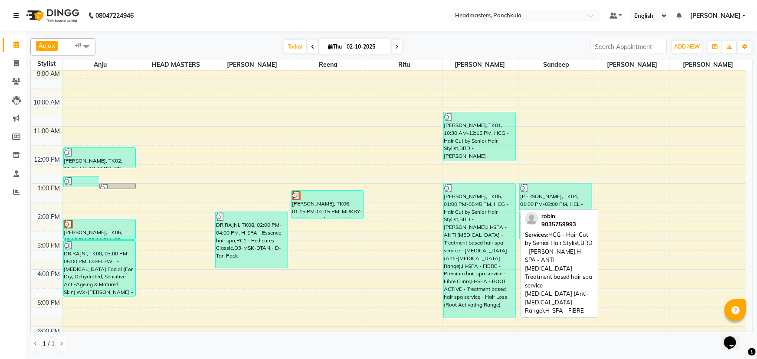
click at [371, 155] on div "[PERSON_NAME], TK05, 01:00 PM-05:45 PM, HCG - Hair Cut by Senior Hair Stylist,B…" at bounding box center [480, 251] width 72 height 135
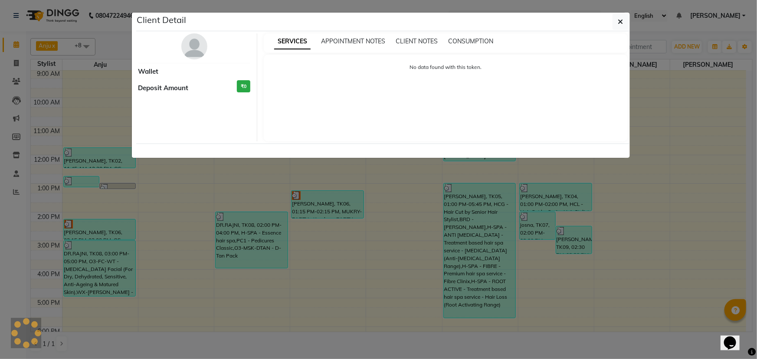
select select "3"
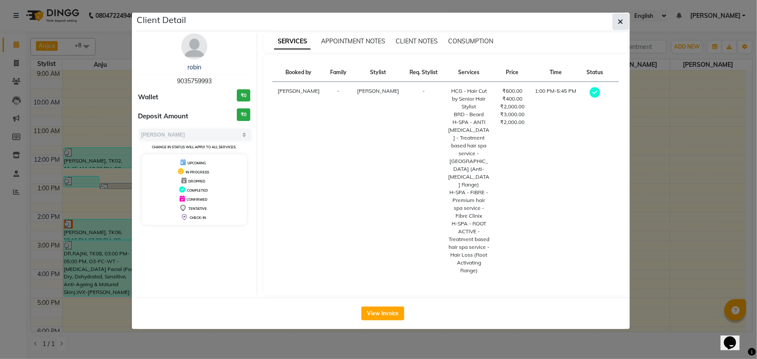
click at [371, 21] on icon "button" at bounding box center [620, 21] width 5 height 7
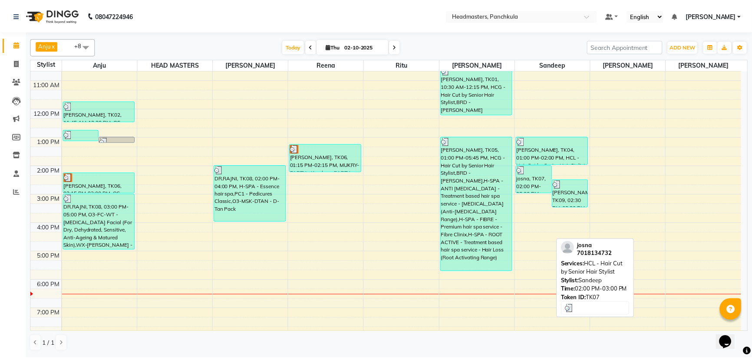
scroll to position [79, 0]
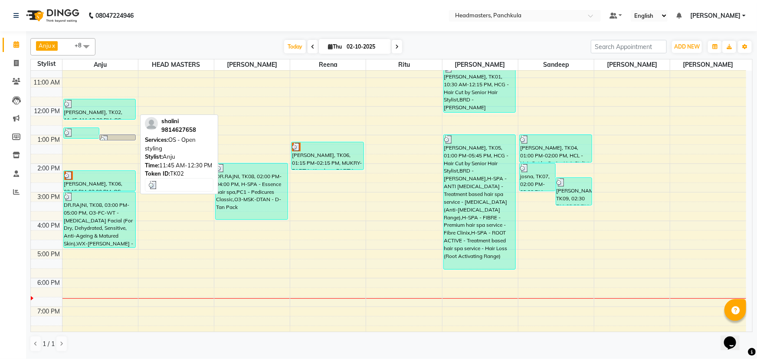
click at [101, 108] on div "[PERSON_NAME], TK02, 11:45 AM-12:30 PM, OS - Open styling" at bounding box center [100, 109] width 72 height 20
select select "3"
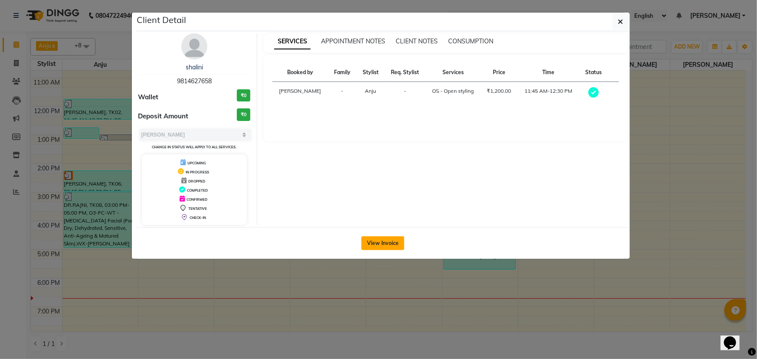
click at [371, 155] on button "View Invoice" at bounding box center [382, 244] width 43 height 14
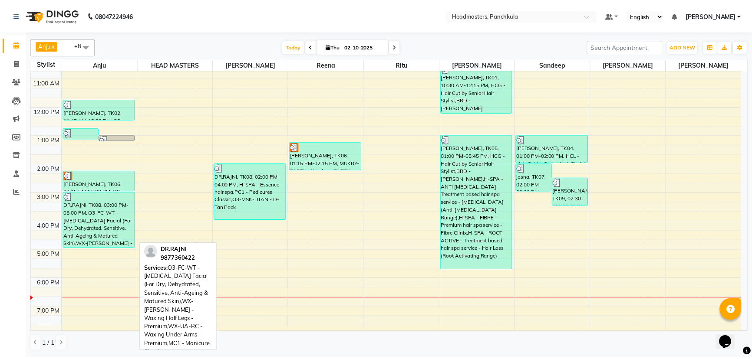
scroll to position [79, 0]
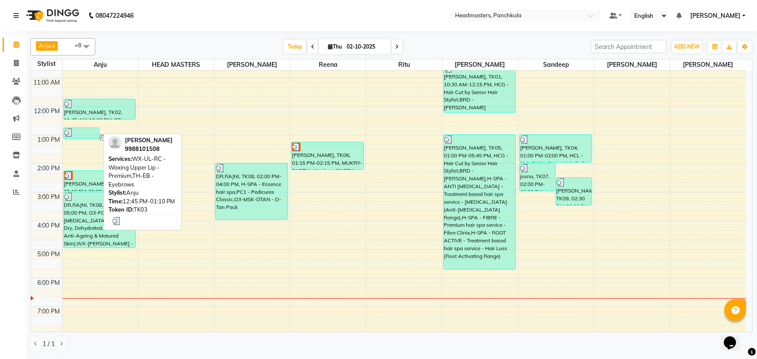
click at [72, 135] on img at bounding box center [68, 132] width 9 height 9
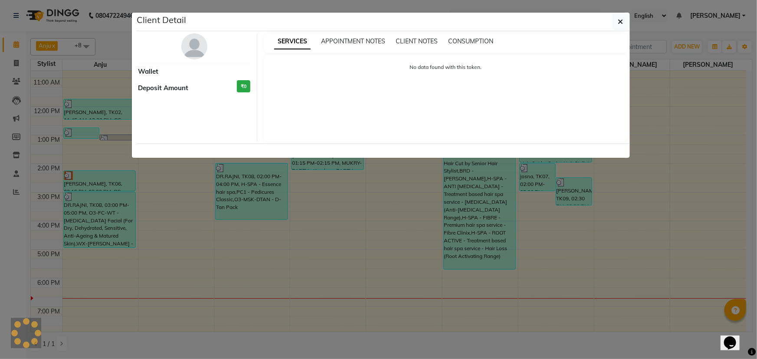
select select "3"
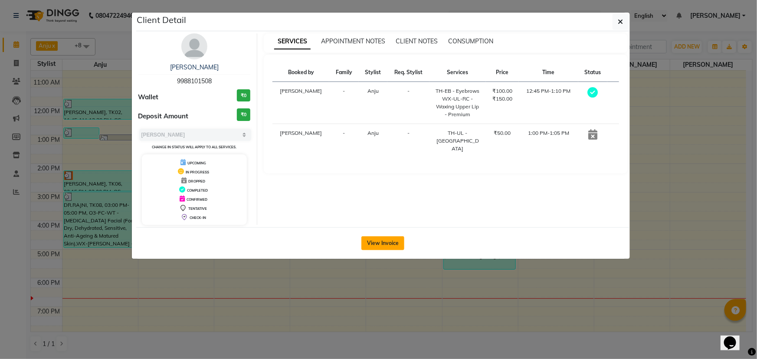
click at [371, 155] on button "View Invoice" at bounding box center [382, 244] width 43 height 14
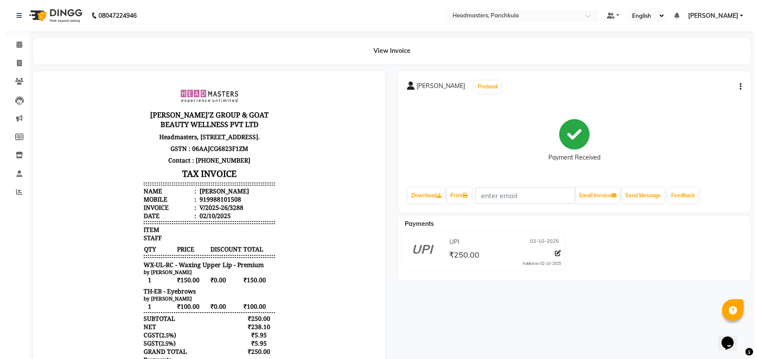
scroll to position [7, 0]
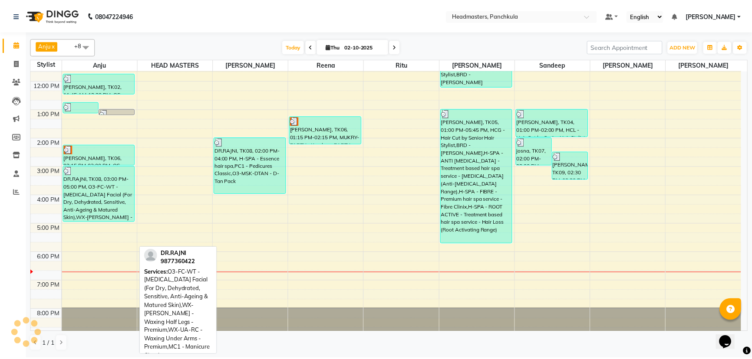
scroll to position [108, 0]
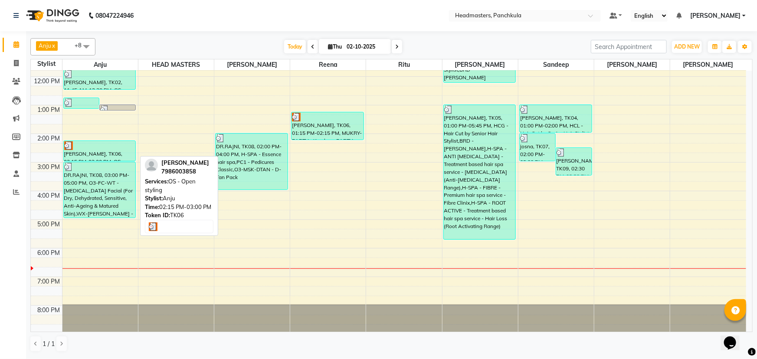
click at [105, 155] on div "[PERSON_NAME], TK06, 02:15 PM-03:00 PM, OS - Open styling" at bounding box center [100, 151] width 72 height 20
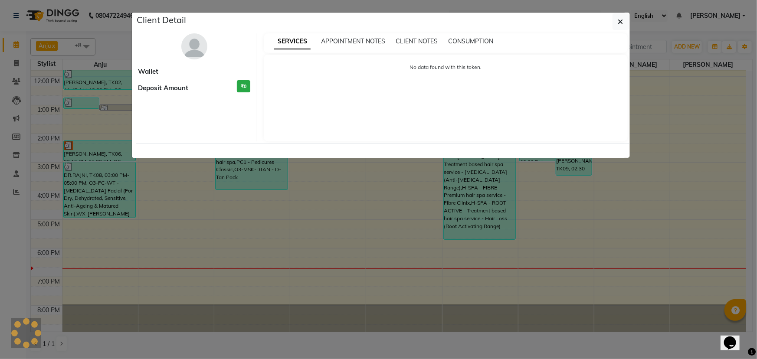
select select "3"
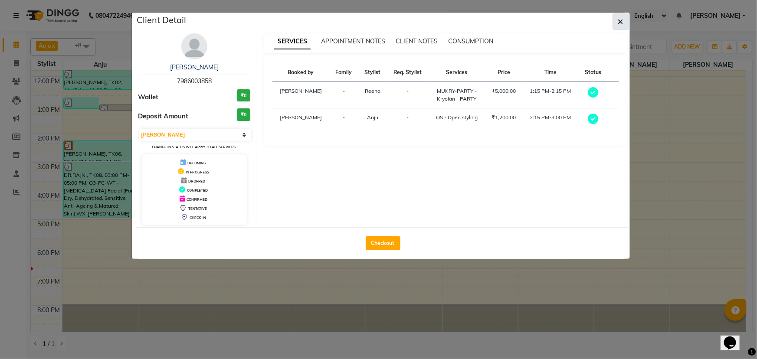
click at [371, 21] on button "button" at bounding box center [621, 21] width 16 height 16
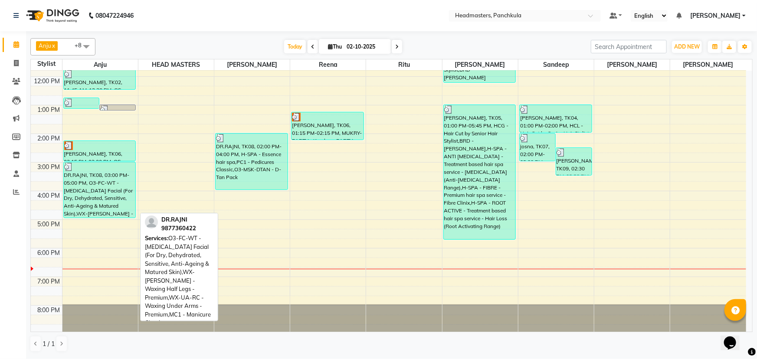
click at [100, 155] on div "DR.RAJNI, TK08, 03:00 PM-05:00 PM, O3-FC-WT - [MEDICAL_DATA] Facial (For Dry, D…" at bounding box center [100, 190] width 72 height 56
select select "3"
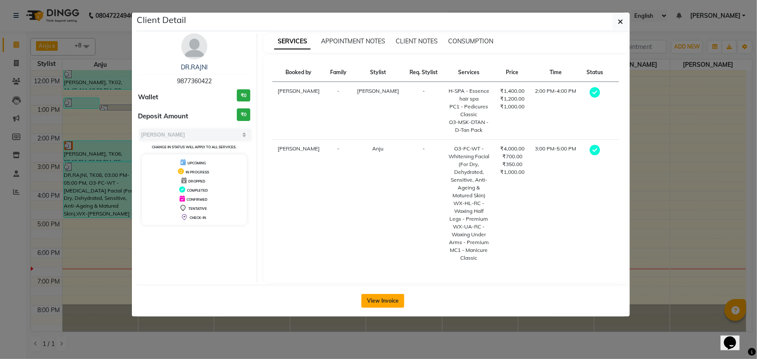
click at [371, 155] on button "View Invoice" at bounding box center [382, 301] width 43 height 14
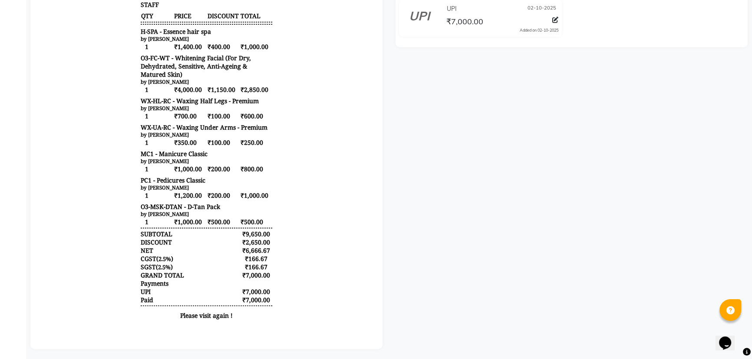
scroll to position [237, 0]
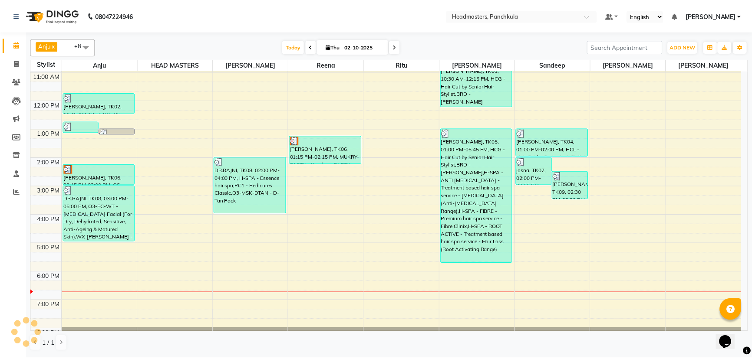
scroll to position [108, 0]
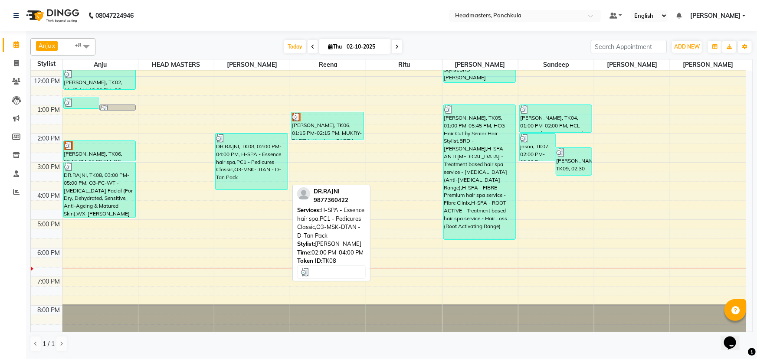
click at [250, 155] on div "DR.RAJNI, TK08, 02:00 PM-04:00 PM, H-SPA - Essence hair spa,PC1 - Pedicures Cla…" at bounding box center [252, 162] width 72 height 56
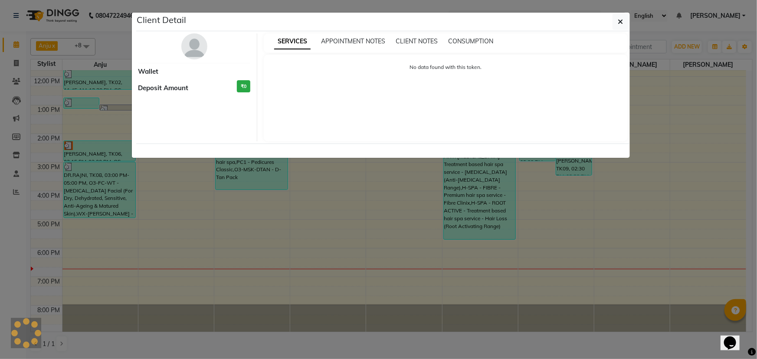
select select "3"
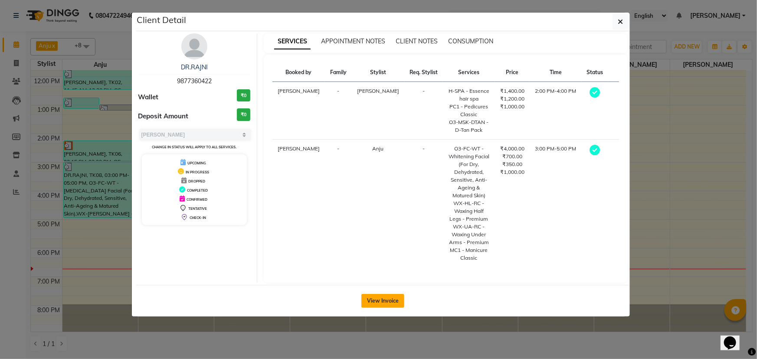
click at [371, 155] on button "View Invoice" at bounding box center [382, 301] width 43 height 14
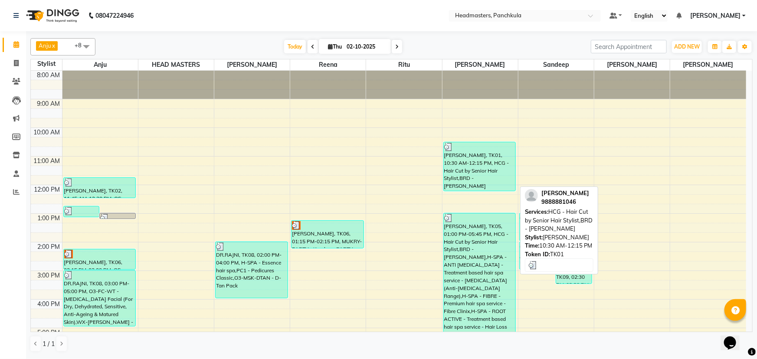
click at [371, 155] on div "[PERSON_NAME], TK01, 10:30 AM-12:15 PM, HCG - Hair Cut by Senior Hair Stylist,B…" at bounding box center [480, 166] width 72 height 49
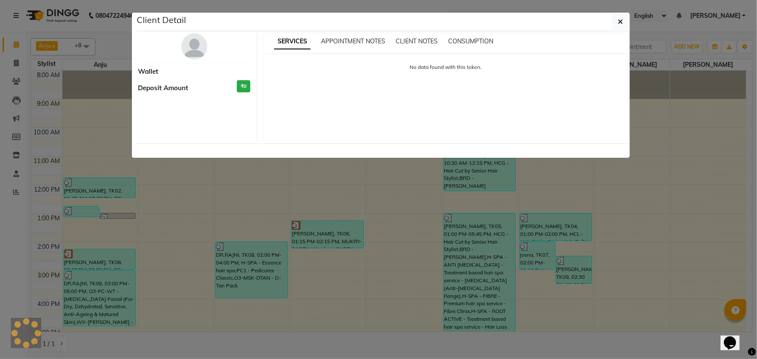
select select "3"
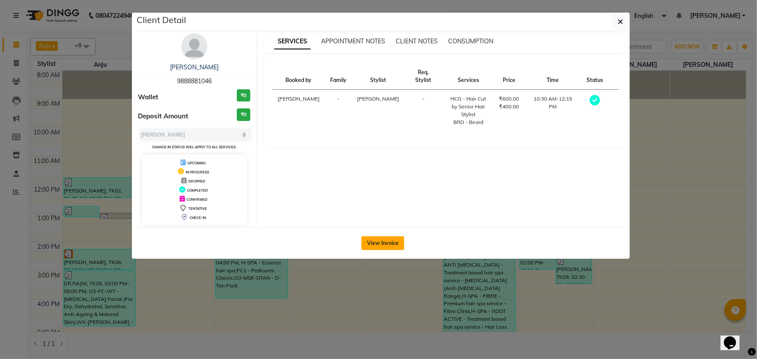
click at [371, 155] on button "View Invoice" at bounding box center [382, 244] width 43 height 14
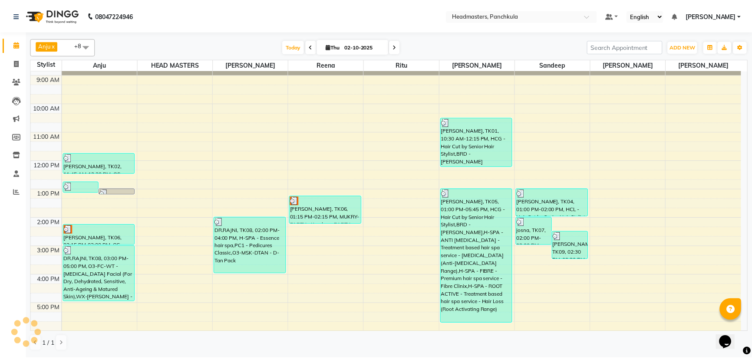
scroll to position [108, 0]
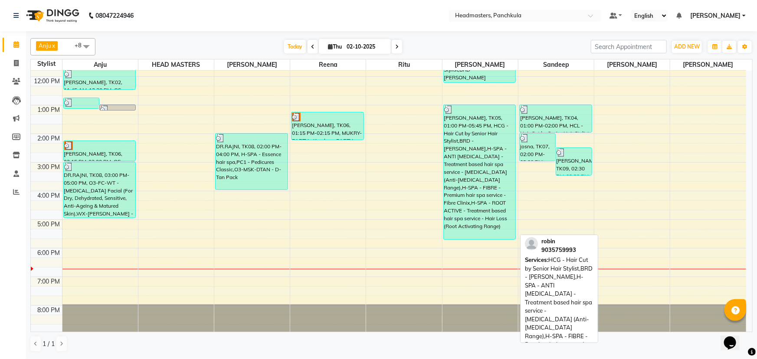
click at [371, 155] on div "[PERSON_NAME], TK05, 01:00 PM-05:45 PM, HCG - Hair Cut by Senior Hair Stylist,B…" at bounding box center [480, 172] width 72 height 135
select select "3"
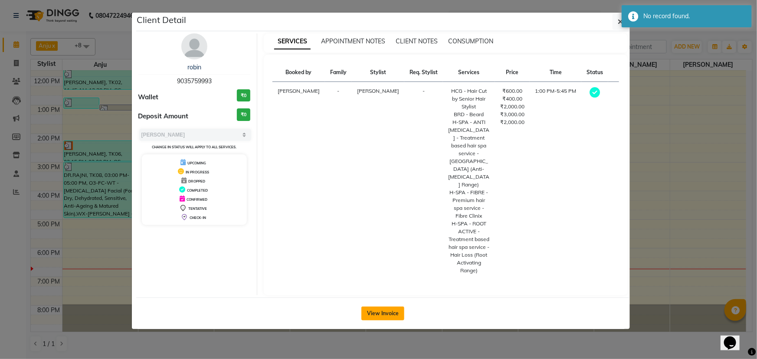
click at [371, 155] on button "View Invoice" at bounding box center [382, 314] width 43 height 14
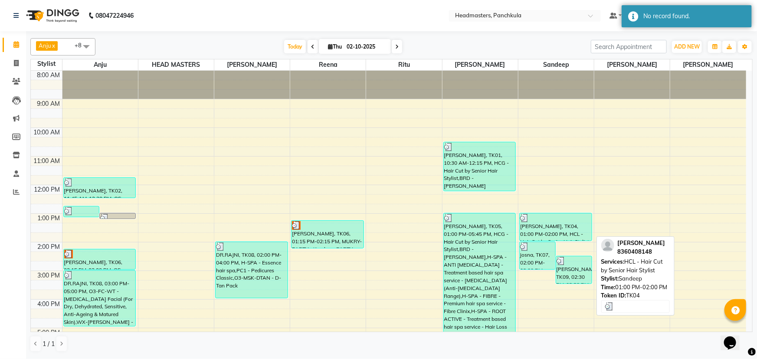
click at [371, 155] on div "[PERSON_NAME], TK04, 01:00 PM-02:00 PM, HCL - Hair Cut by Senior Hair Stylist" at bounding box center [556, 227] width 72 height 27
select select "3"
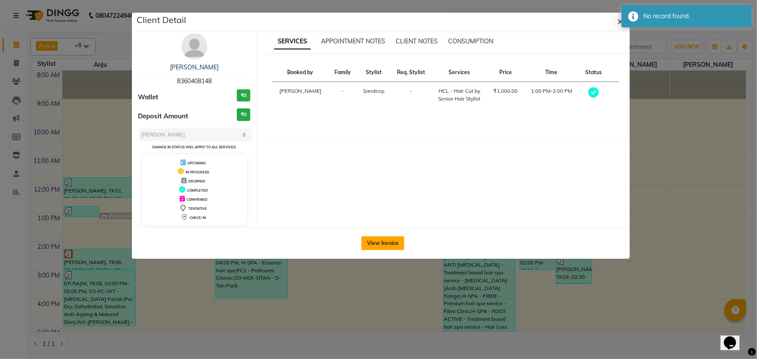
click at [371, 155] on button "View Invoice" at bounding box center [382, 244] width 43 height 14
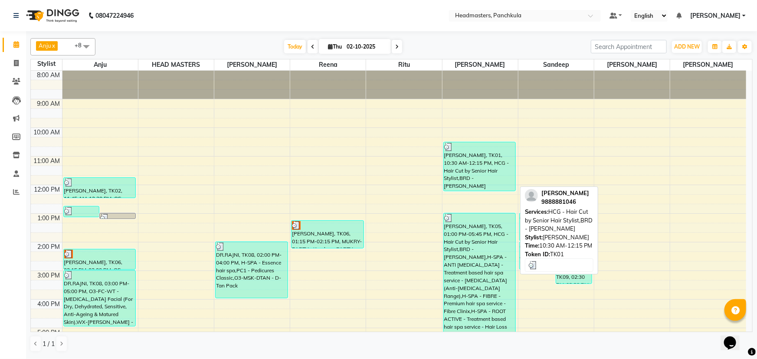
click at [371, 155] on div "[PERSON_NAME], TK01, 10:30 AM-12:15 PM, HCG - Hair Cut by Senior Hair Stylist,B…" at bounding box center [480, 166] width 72 height 49
select select "3"
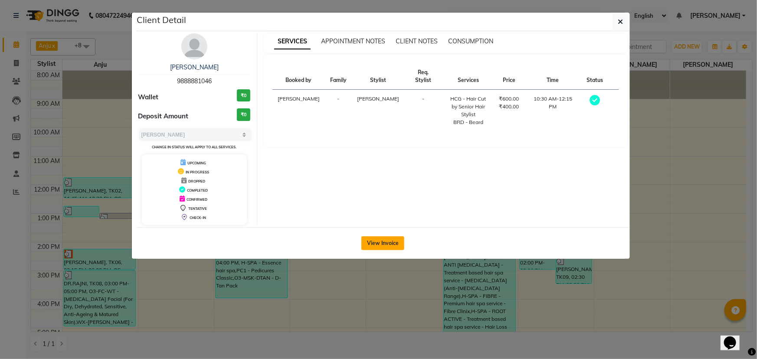
click at [371, 155] on button "View Invoice" at bounding box center [382, 244] width 43 height 14
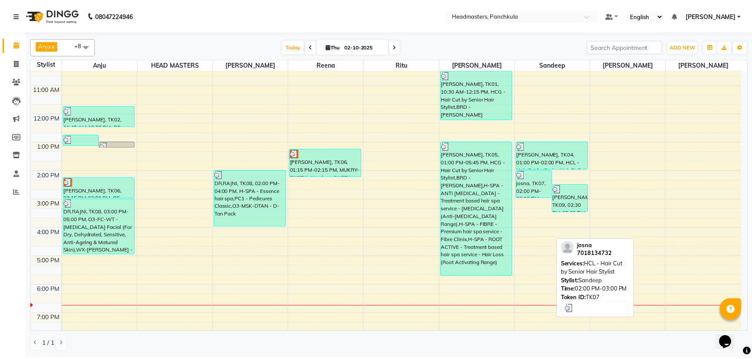
scroll to position [79, 0]
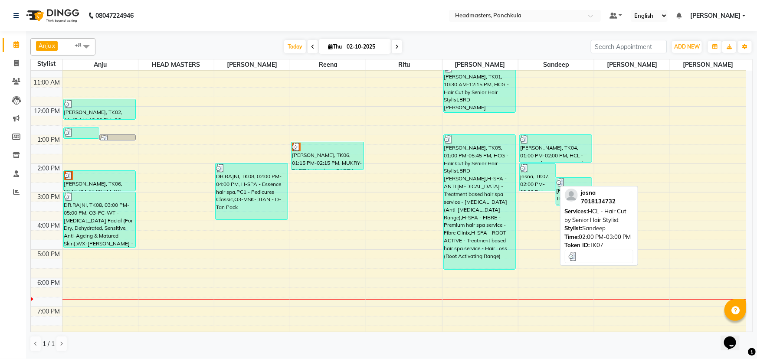
click at [371, 155] on div "josna, TK07, 02:00 PM-03:00 PM, HCL - Hair Cut by Senior Hair Stylist" at bounding box center [538, 177] width 36 height 27
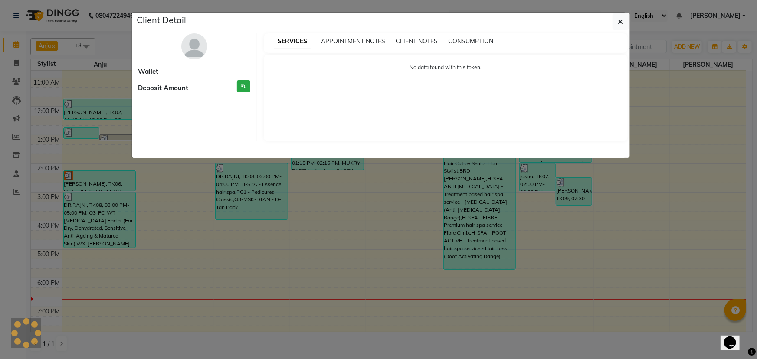
select select "3"
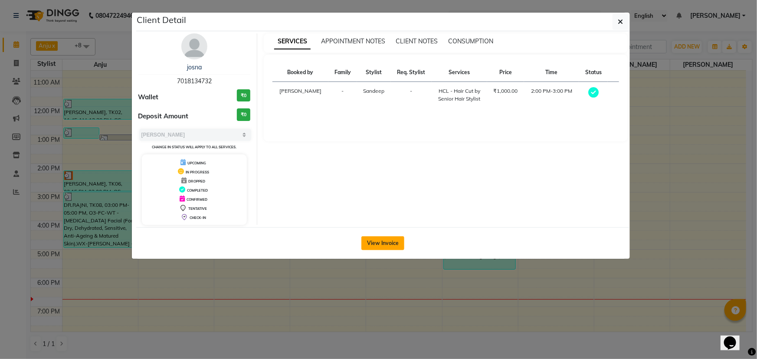
click at [371, 155] on button "View Invoice" at bounding box center [382, 244] width 43 height 14
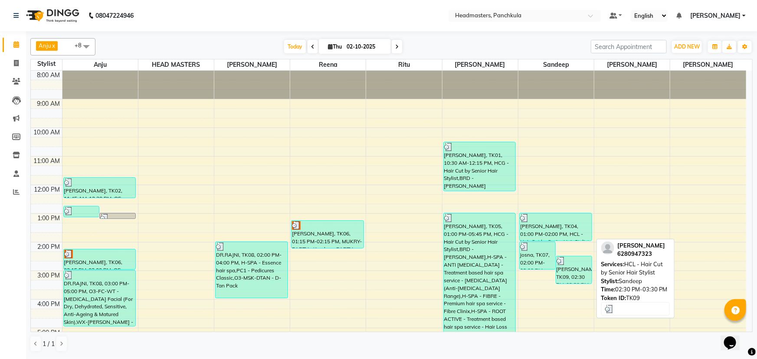
click at [371, 155] on div "[PERSON_NAME], TK09, 02:30 PM-03:30 PM, HCL - Hair Cut by Senior Hair Stylist" at bounding box center [574, 269] width 36 height 27
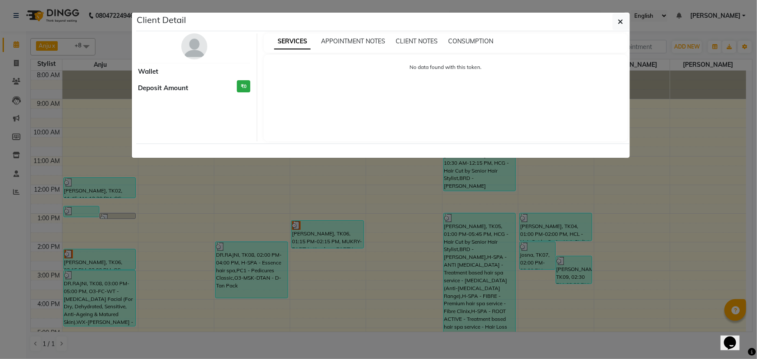
select select "3"
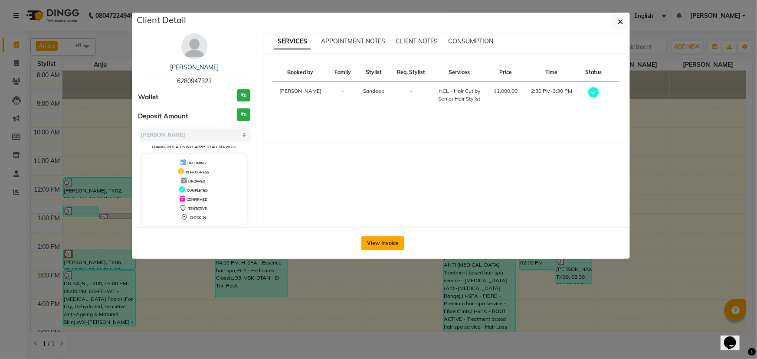
click at [371, 155] on button "View Invoice" at bounding box center [382, 244] width 43 height 14
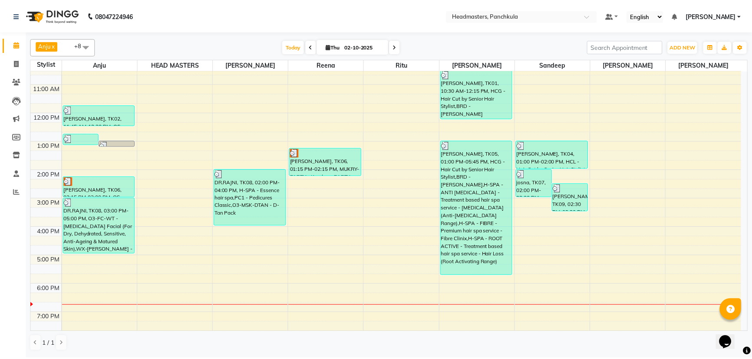
scroll to position [79, 0]
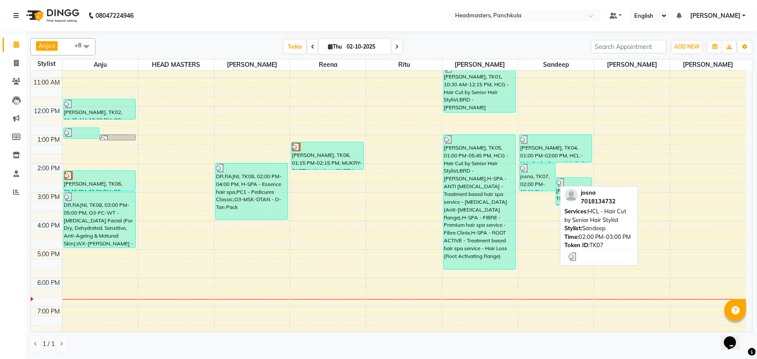
click at [371, 155] on div "josna, TK07, 02:00 PM-03:00 PM, HCL - Hair Cut by Senior Hair Stylist" at bounding box center [538, 177] width 36 height 27
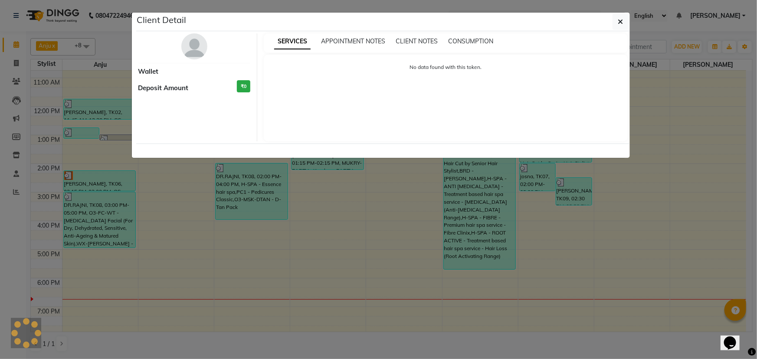
select select "3"
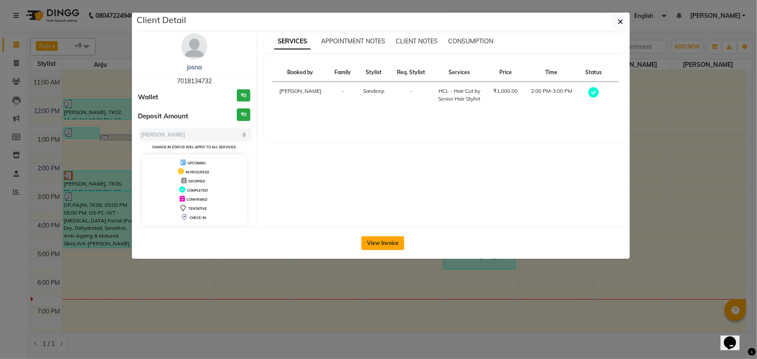
click at [371, 155] on button "View Invoice" at bounding box center [382, 244] width 43 height 14
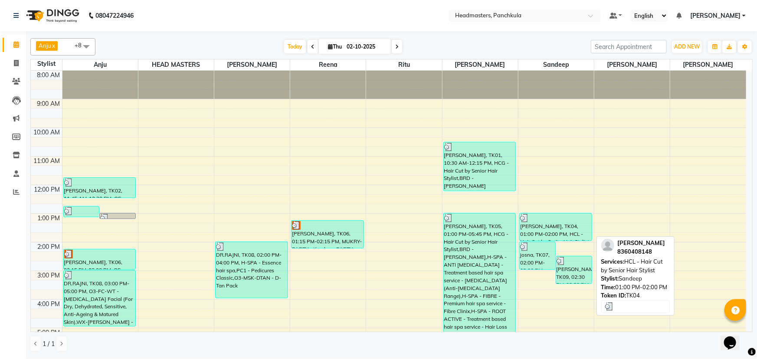
click at [371, 155] on div "[PERSON_NAME], TK04, 01:00 PM-02:00 PM, HCL - Hair Cut by Senior Hair Stylist" at bounding box center [556, 227] width 72 height 27
select select "3"
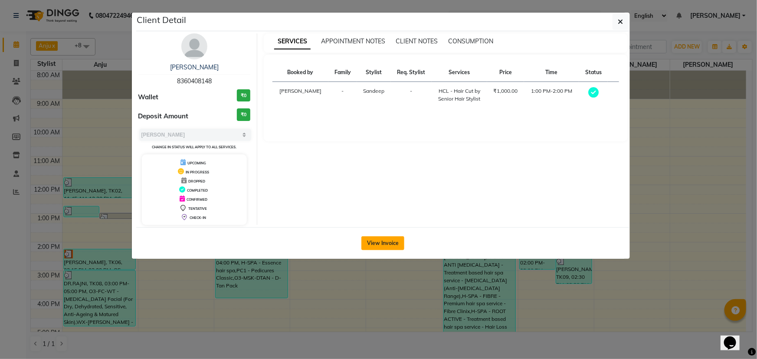
click at [371, 155] on button "View Invoice" at bounding box center [382, 244] width 43 height 14
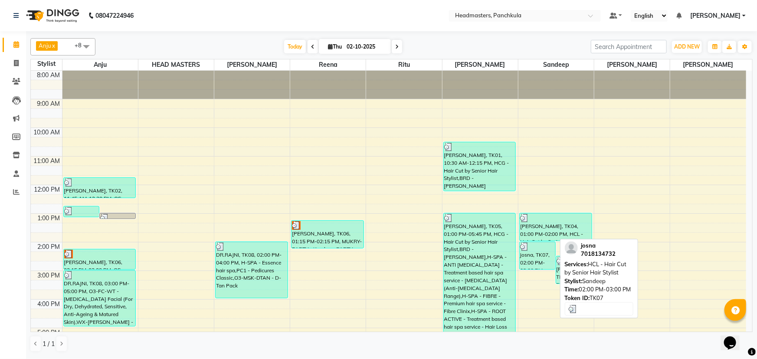
click at [371, 155] on div "josna, TK07, 02:00 PM-03:00 PM, HCL - Hair Cut by Senior Hair Stylist" at bounding box center [538, 255] width 36 height 27
select select "3"
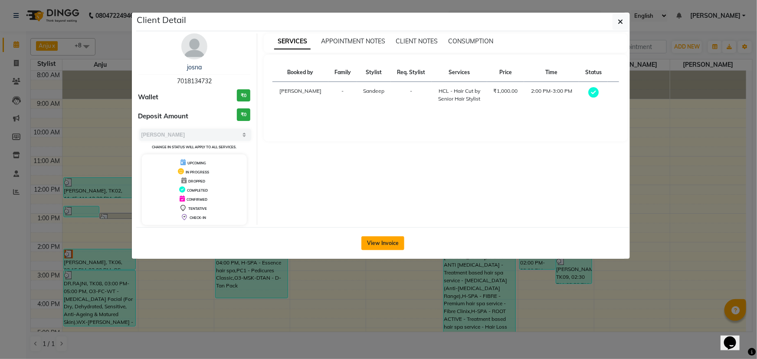
click at [371, 155] on button "View Invoice" at bounding box center [382, 244] width 43 height 14
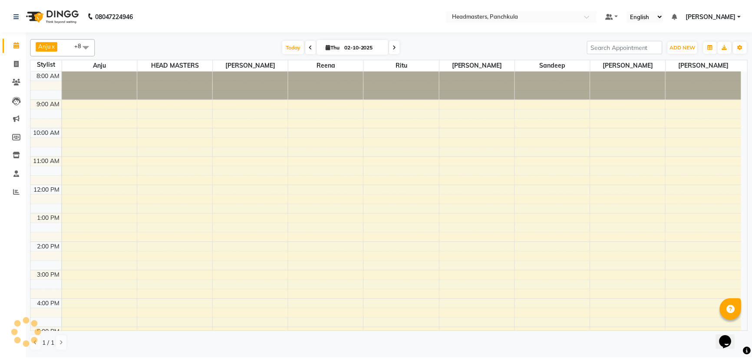
scroll to position [92, 0]
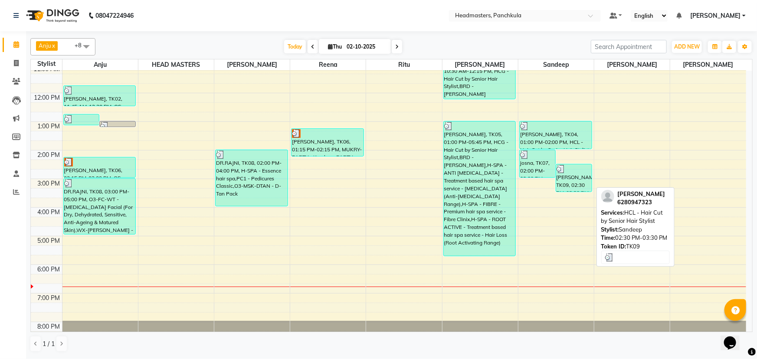
click at [371, 155] on div "[PERSON_NAME], TK09, 02:30 PM-03:30 PM, HCL - Hair Cut by Senior Hair Stylist" at bounding box center [574, 177] width 36 height 27
select select "3"
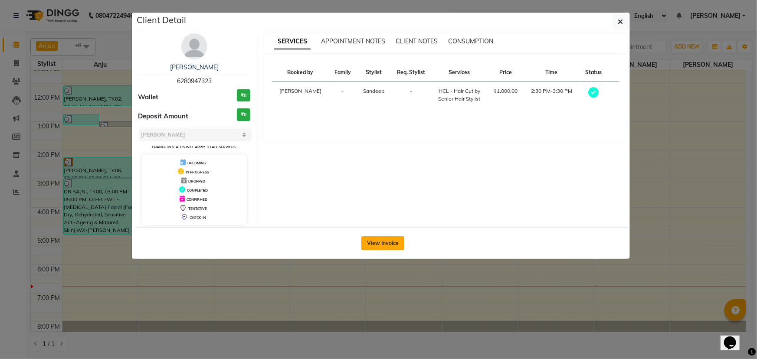
click at [371, 155] on button "View Invoice" at bounding box center [382, 244] width 43 height 14
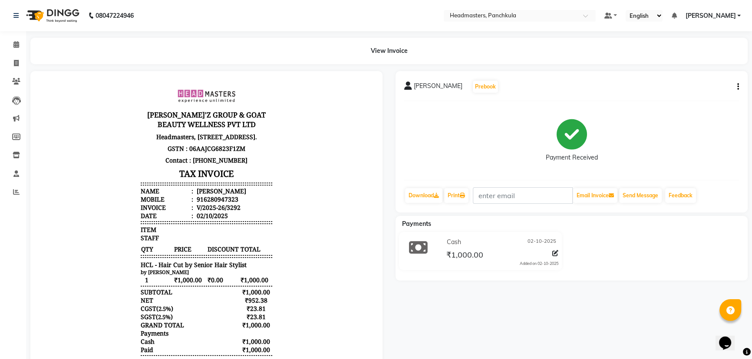
scroll to position [7, 0]
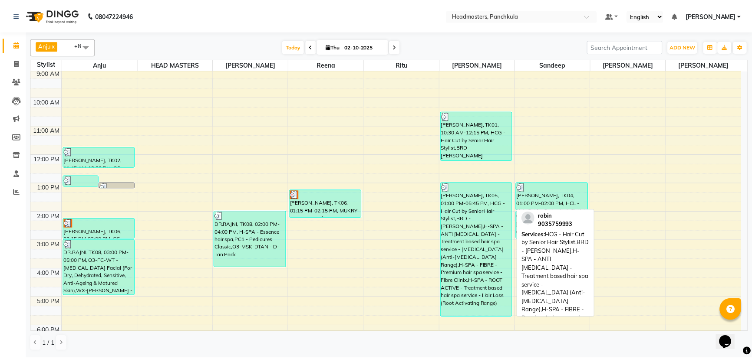
scroll to position [79, 0]
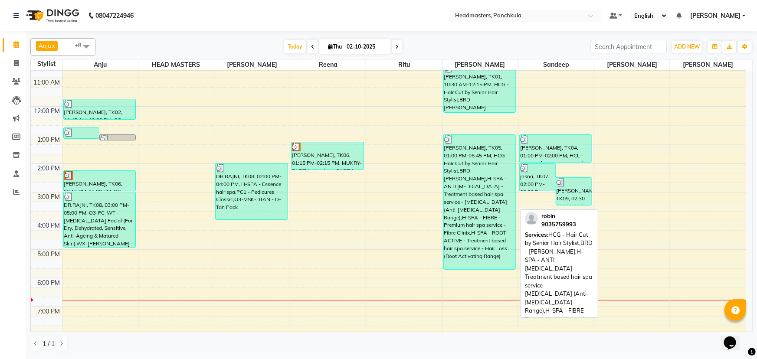
click at [371, 155] on div "[PERSON_NAME], TK05, 01:00 PM-05:45 PM, HCG - Hair Cut by Senior Hair Stylist,B…" at bounding box center [480, 202] width 72 height 135
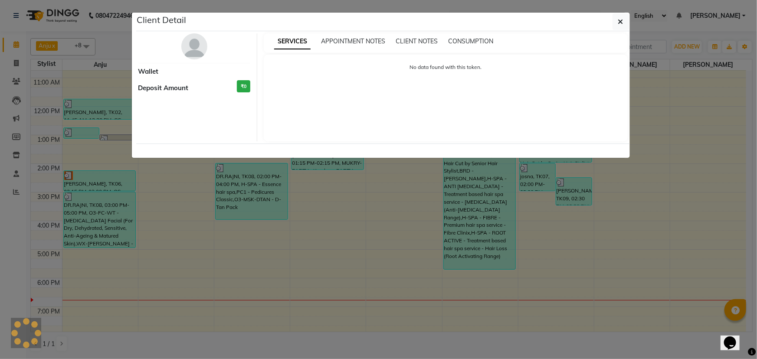
select select "3"
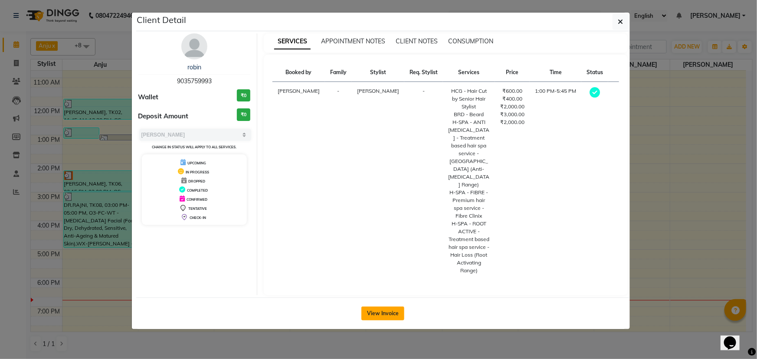
click at [371, 155] on button "View Invoice" at bounding box center [382, 314] width 43 height 14
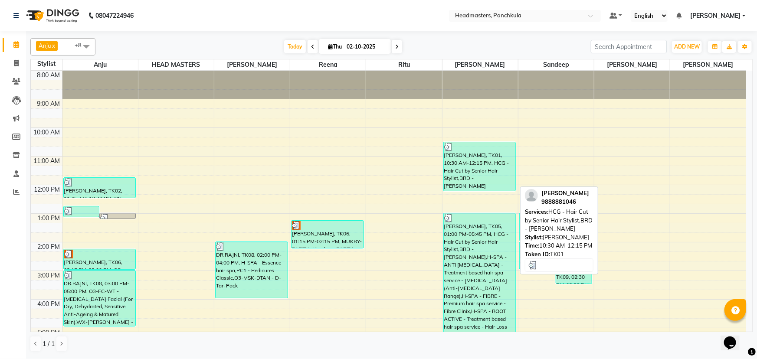
click at [371, 155] on div "[PERSON_NAME], TK01, 10:30 AM-12:15 PM, HCG - Hair Cut by Senior Hair Stylist,B…" at bounding box center [480, 166] width 72 height 49
select select "3"
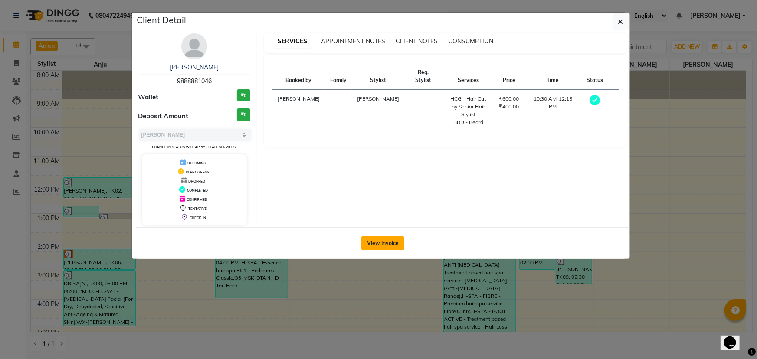
click at [371, 155] on button "View Invoice" at bounding box center [382, 244] width 43 height 14
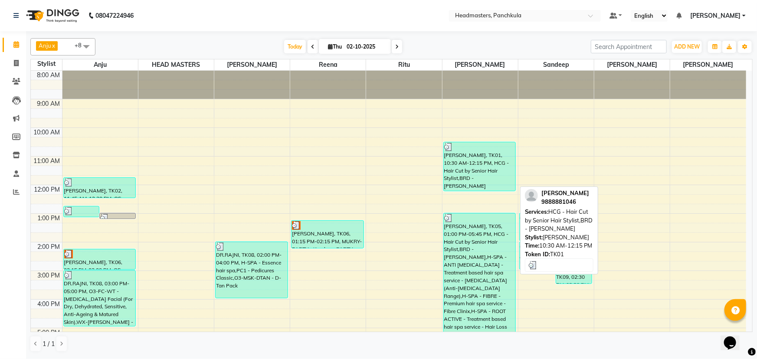
click at [371, 155] on div "[PERSON_NAME], TK01, 10:30 AM-12:15 PM, HCG - Hair Cut by Senior Hair Stylist,B…" at bounding box center [480, 166] width 72 height 49
select select "3"
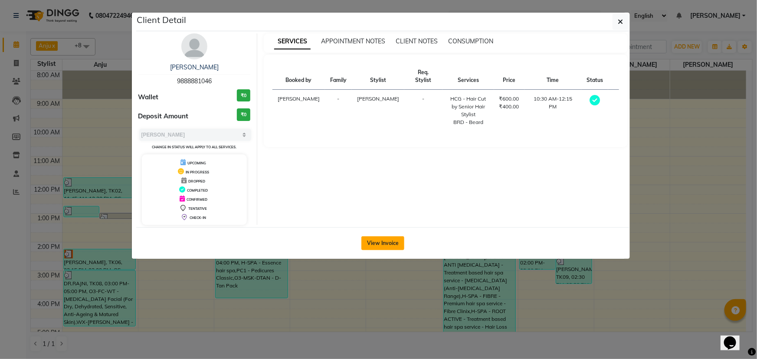
click at [371, 155] on button "View Invoice" at bounding box center [382, 244] width 43 height 14
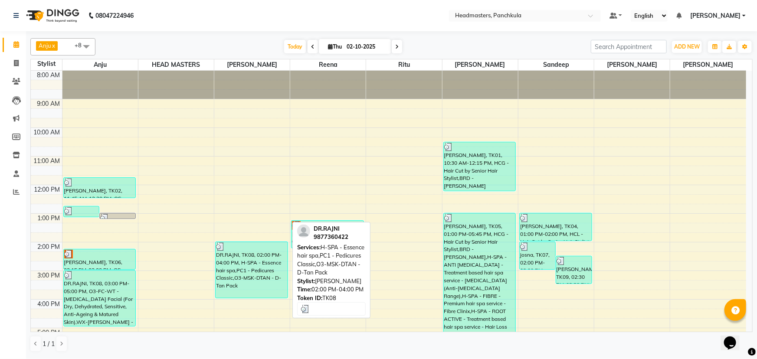
click at [231, 155] on div "DR.RAJNI, TK08, 02:00 PM-04:00 PM, H-SPA - Essence hair spa,PC1 - Pedicures Cla…" at bounding box center [252, 270] width 72 height 56
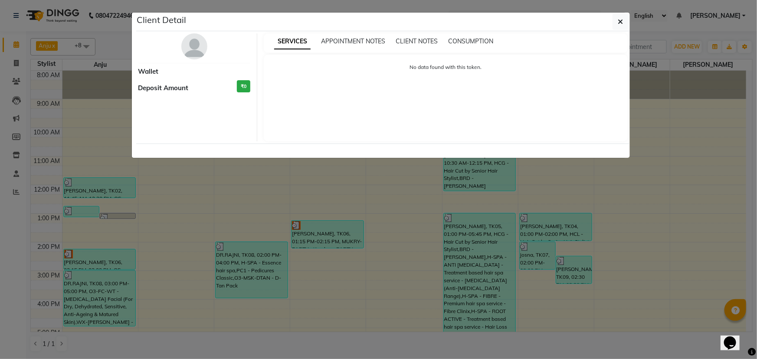
select select "3"
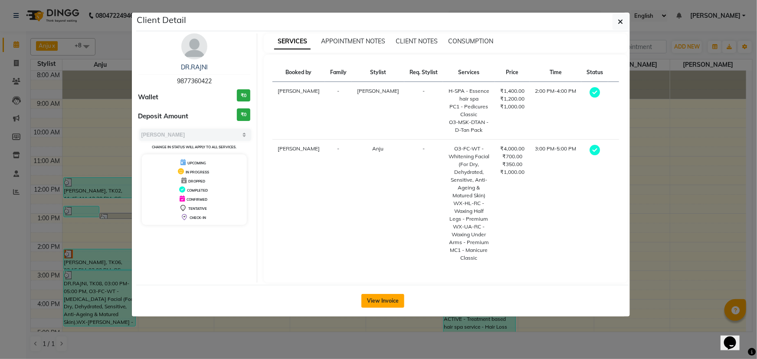
click at [371, 155] on button "View Invoice" at bounding box center [382, 301] width 43 height 14
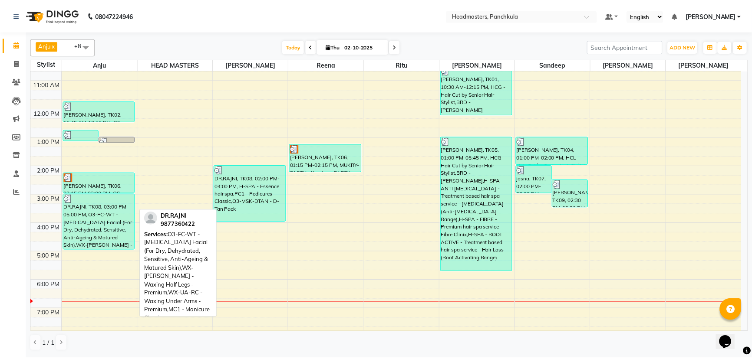
scroll to position [79, 0]
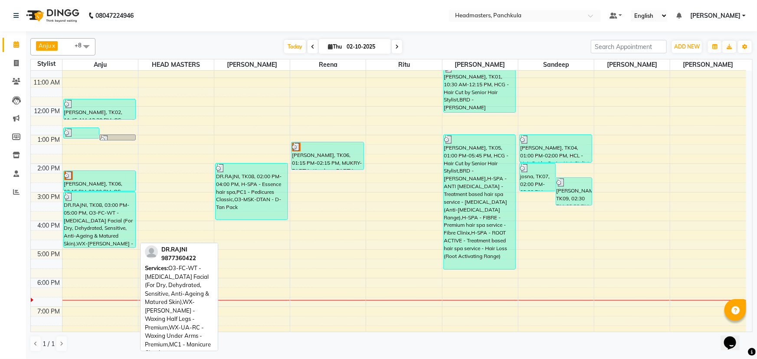
click at [116, 155] on div "DR.RAJNI, TK08, 03:00 PM-05:00 PM, O3-FC-WT - [MEDICAL_DATA] Facial (For Dry, D…" at bounding box center [100, 220] width 72 height 56
select select "3"
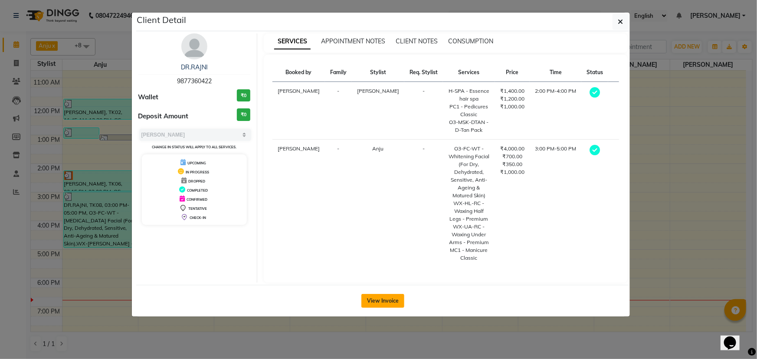
click at [371, 155] on button "View Invoice" at bounding box center [382, 301] width 43 height 14
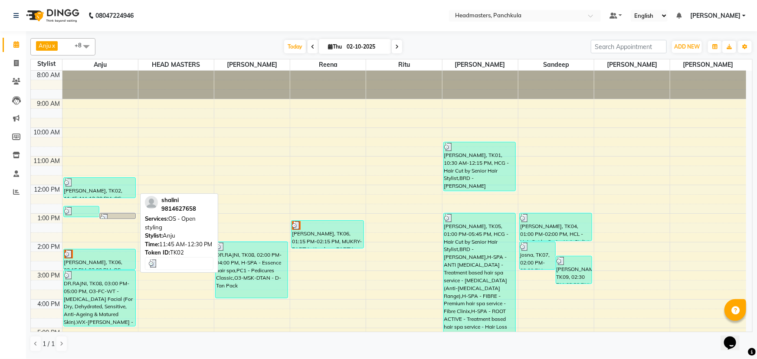
click at [101, 155] on div at bounding box center [99, 182] width 71 height 9
select select "3"
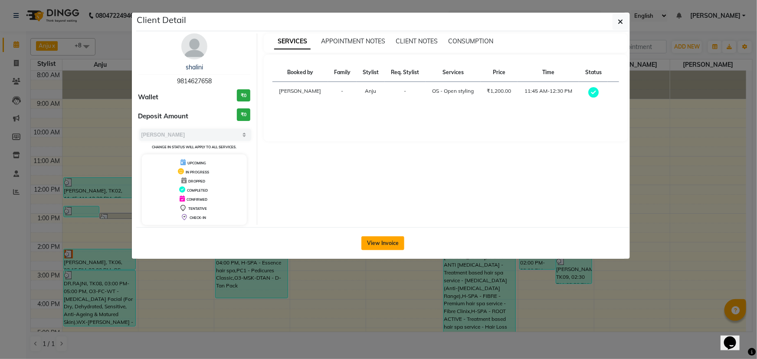
click at [371, 155] on button "View Invoice" at bounding box center [382, 244] width 43 height 14
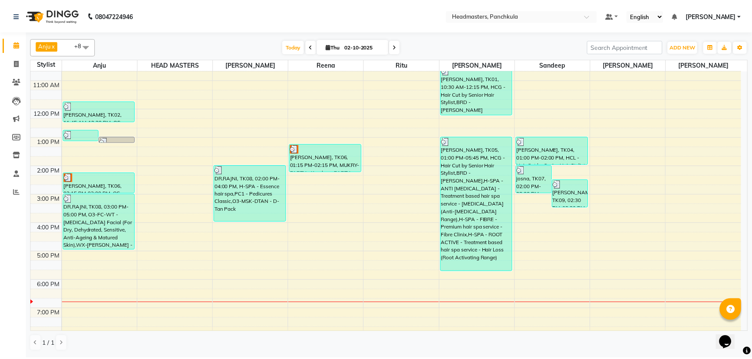
scroll to position [30, 0]
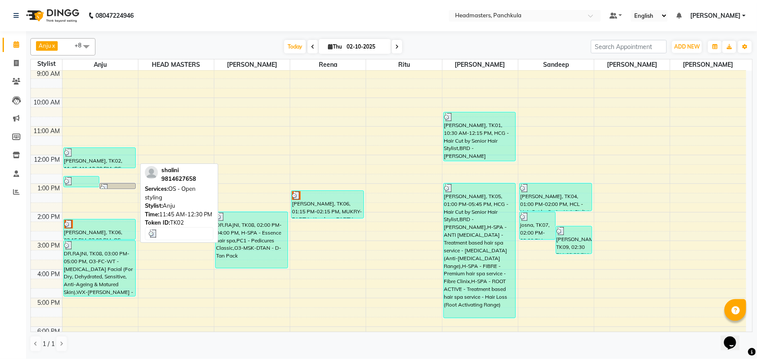
click at [93, 155] on div "[PERSON_NAME], TK02, 11:45 AM-12:30 PM, OS - Open styling" at bounding box center [100, 158] width 72 height 20
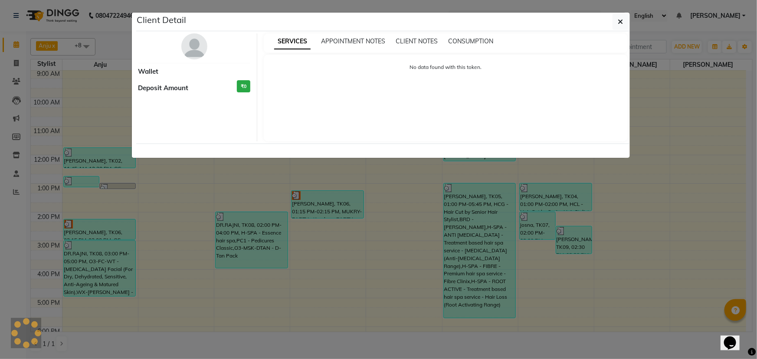
select select "3"
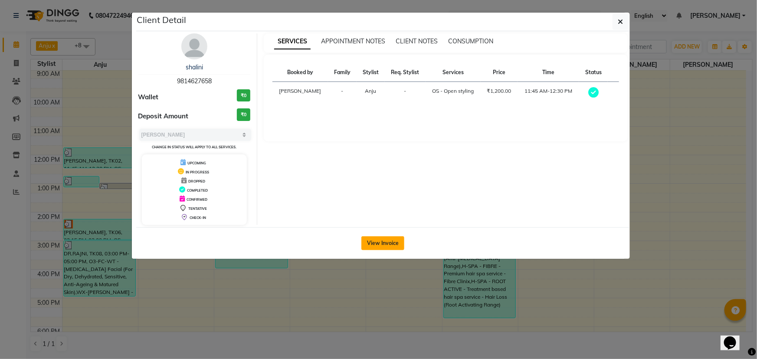
click at [371, 155] on button "View Invoice" at bounding box center [382, 244] width 43 height 14
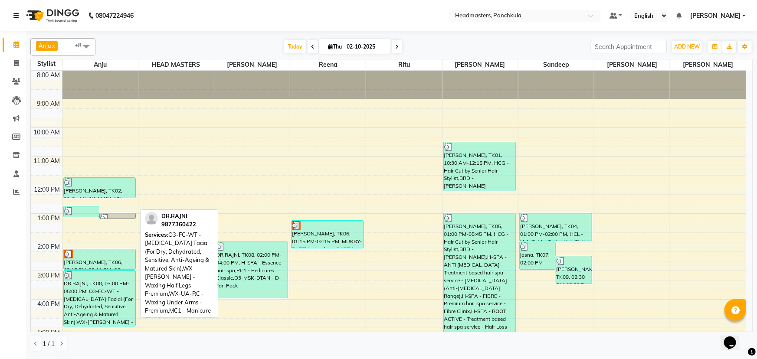
click at [97, 155] on div "DR.RAJNI, TK08, 03:00 PM-05:00 PM, O3-FC-WT - [MEDICAL_DATA] Facial (For Dry, D…" at bounding box center [100, 299] width 72 height 56
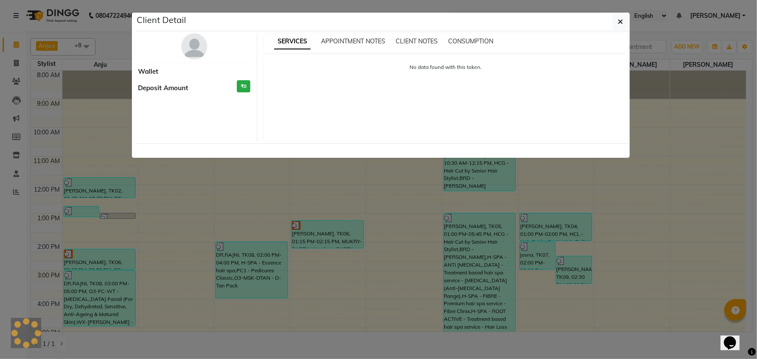
select select "3"
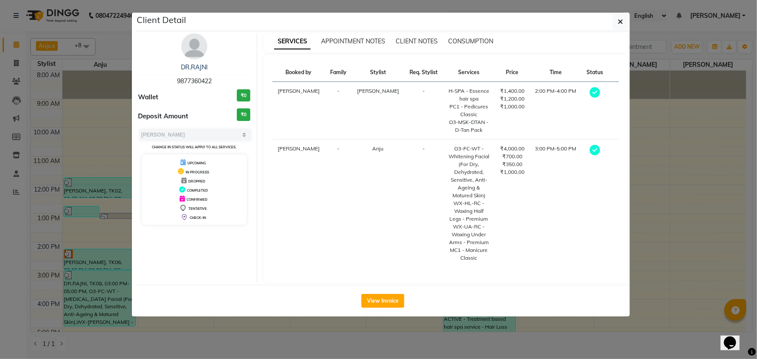
click at [371, 155] on div "View Invoice" at bounding box center [383, 301] width 494 height 32
click at [371, 155] on button "View Invoice" at bounding box center [382, 301] width 43 height 14
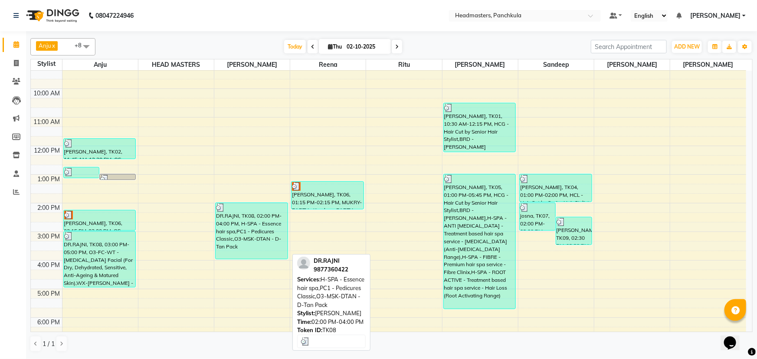
scroll to position [79, 0]
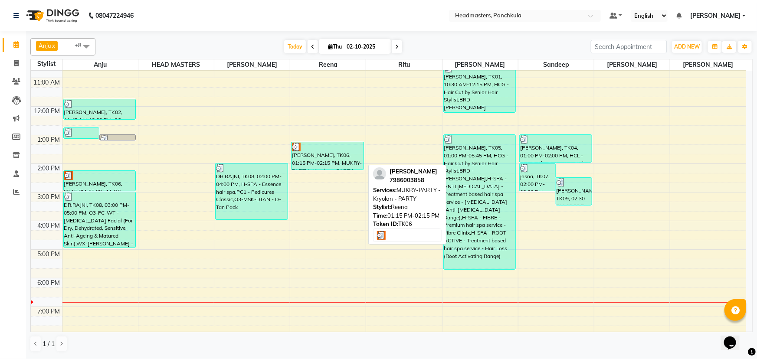
click at [310, 155] on div "[PERSON_NAME], TK06, 01:15 PM-02:15 PM, MUKRY-PARTY - Kryolan - PARTY" at bounding box center [328, 155] width 72 height 27
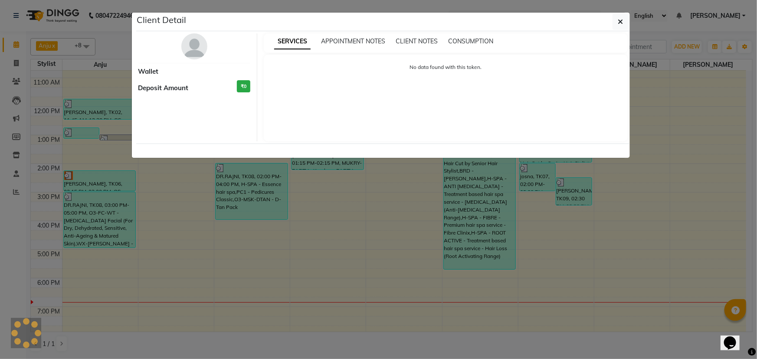
select select "3"
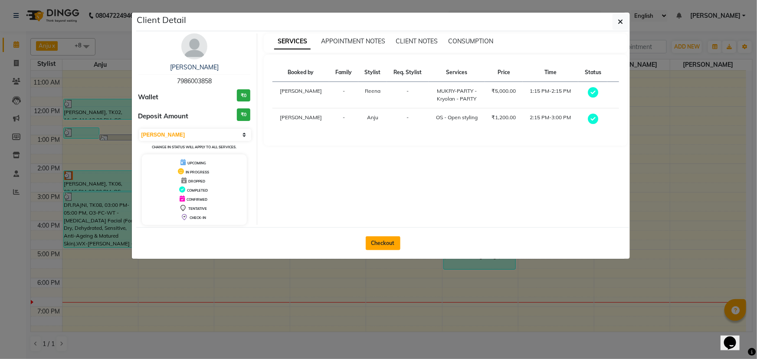
click at [371, 155] on button "Checkout" at bounding box center [383, 244] width 35 height 14
select select "service"
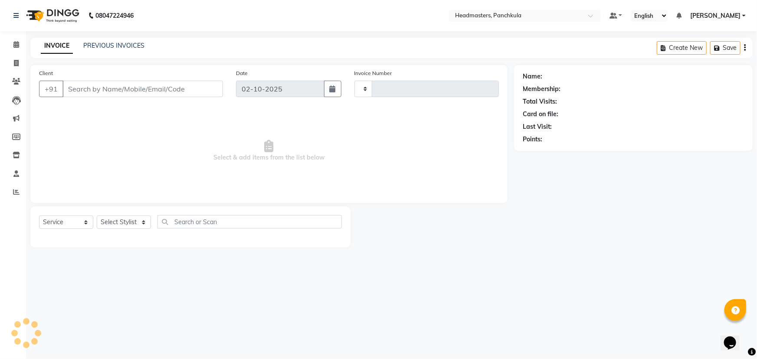
type input "3294"
select select "7376"
type input "7986003858"
select select "64261"
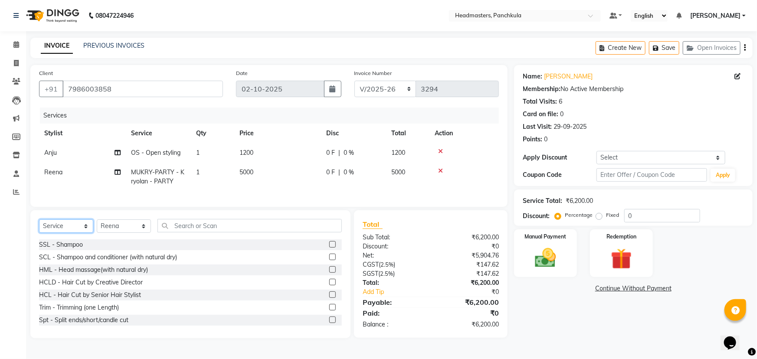
click at [61, 155] on select "Select Service Product Membership Package Voucher Prepaid Gift Card" at bounding box center [66, 226] width 54 height 13
click at [39, 155] on select "Select Service Product Membership Package Voucher Prepaid Gift Card" at bounding box center [66, 226] width 54 height 13
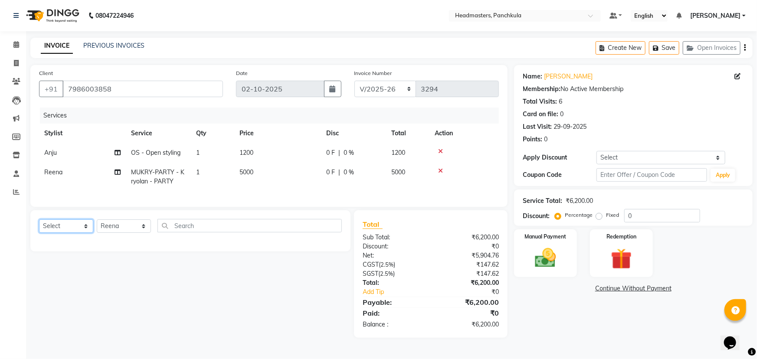
click at [89, 155] on select "Select Service Product Membership Package Voucher Prepaid Gift Card" at bounding box center [66, 226] width 54 height 13
select select "service"
click at [39, 155] on select "Select Service Product Membership Package Voucher Prepaid Gift Card" at bounding box center [66, 226] width 54 height 13
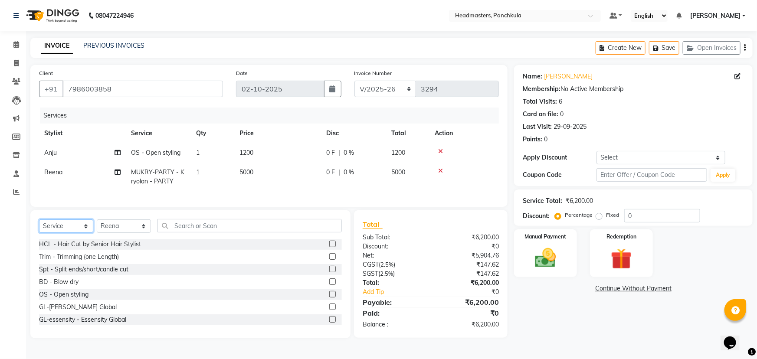
scroll to position [158, 0]
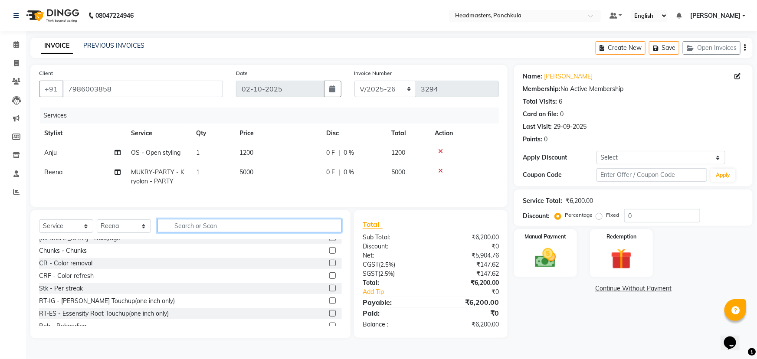
click at [184, 155] on input "text" at bounding box center [250, 225] width 184 height 13
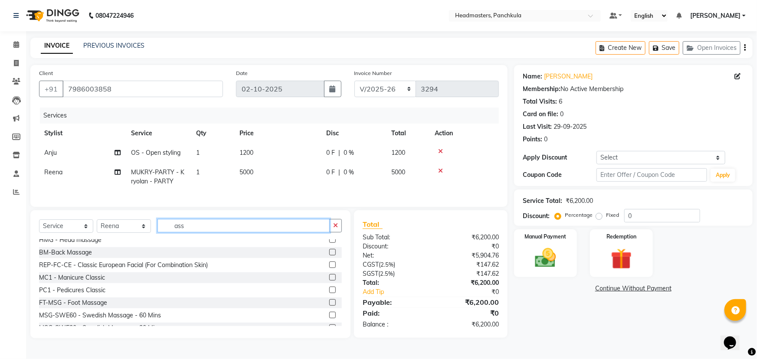
scroll to position [0, 0]
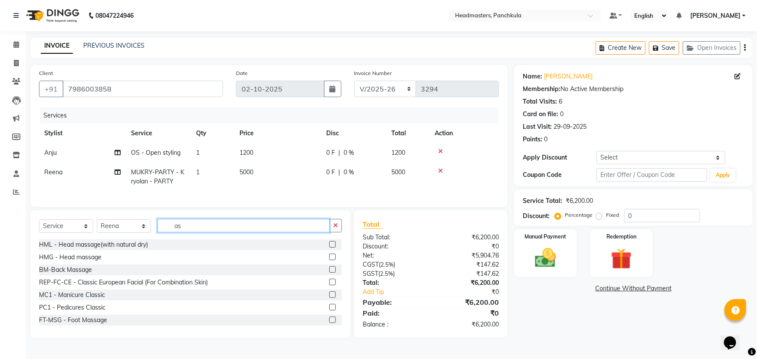
type input "a"
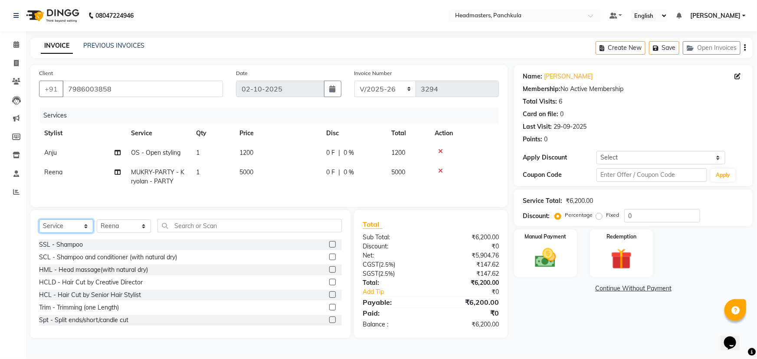
click at [74, 155] on select "Select Service Product Membership Package Voucher Prepaid Gift Card" at bounding box center [66, 226] width 54 height 13
click at [39, 155] on select "Select Service Product Membership Package Voucher Prepaid Gift Card" at bounding box center [66, 226] width 54 height 13
click at [72, 155] on select "Select Service Product Membership Package Voucher Prepaid Gift Card" at bounding box center [66, 226] width 54 height 13
click at [39, 155] on select "Select Service Product Membership Package Voucher Prepaid Gift Card" at bounding box center [66, 226] width 54 height 13
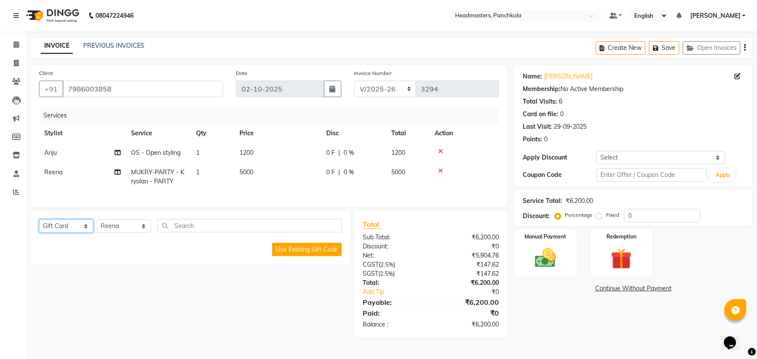
click at [65, 155] on select "Select Service Product Membership Package Voucher Prepaid Gift Card" at bounding box center [66, 226] width 54 height 13
click at [39, 155] on select "Select Service Product Membership Package Voucher Prepaid Gift Card" at bounding box center [66, 226] width 54 height 13
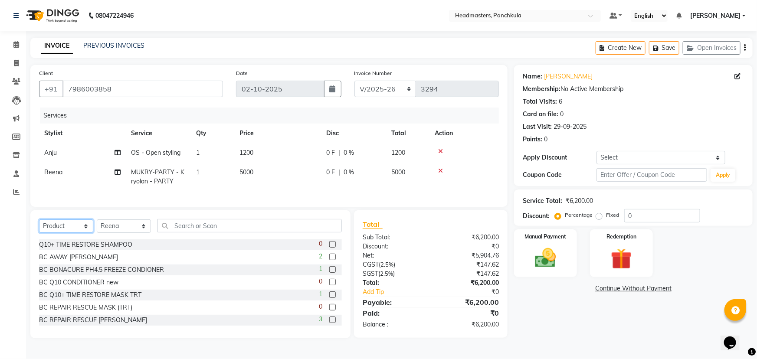
click at [72, 155] on select "Select Service Product Membership Package Voucher Prepaid Gift Card" at bounding box center [66, 226] width 54 height 13
click at [39, 155] on select "Select Service Product Membership Package Voucher Prepaid Gift Card" at bounding box center [66, 226] width 54 height 13
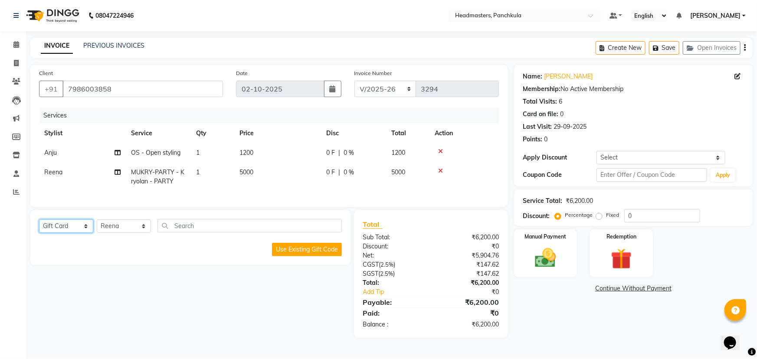
click at [66, 155] on select "Select Service Product Membership Package Voucher Prepaid Gift Card" at bounding box center [66, 226] width 54 height 13
select select "product"
click at [39, 155] on select "Select Service Product Membership Package Voucher Prepaid Gift Card" at bounding box center [66, 226] width 54 height 13
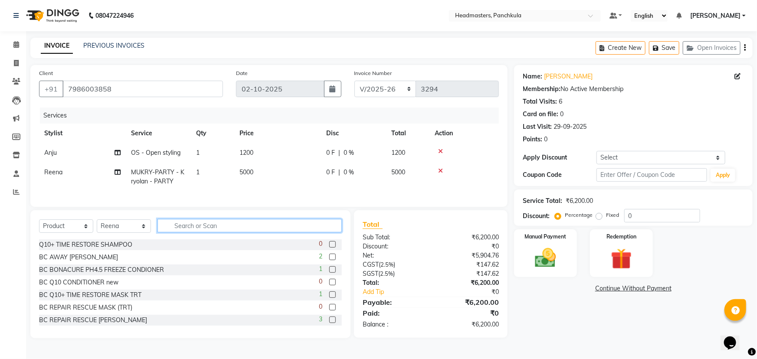
click at [181, 155] on input "text" at bounding box center [250, 225] width 184 height 13
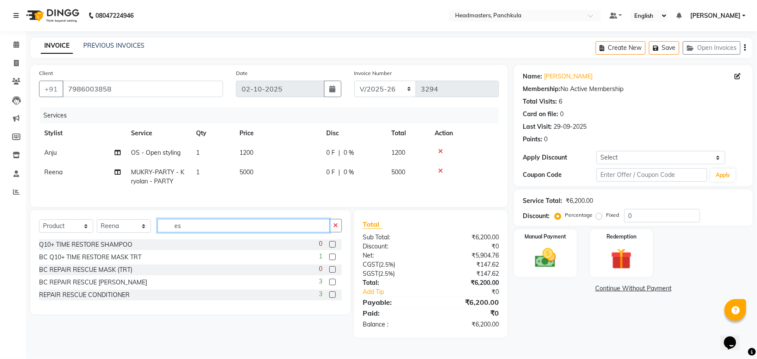
type input "e"
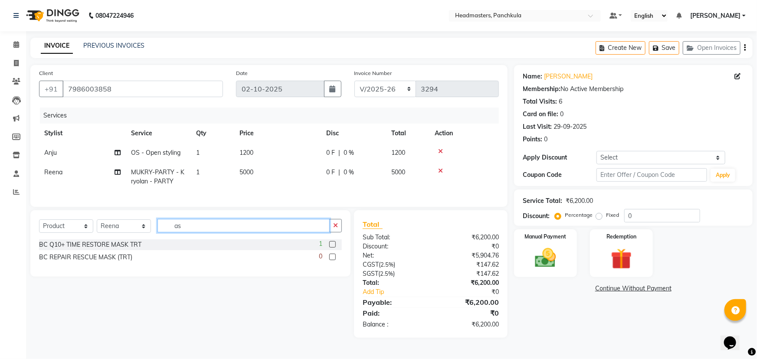
type input "a"
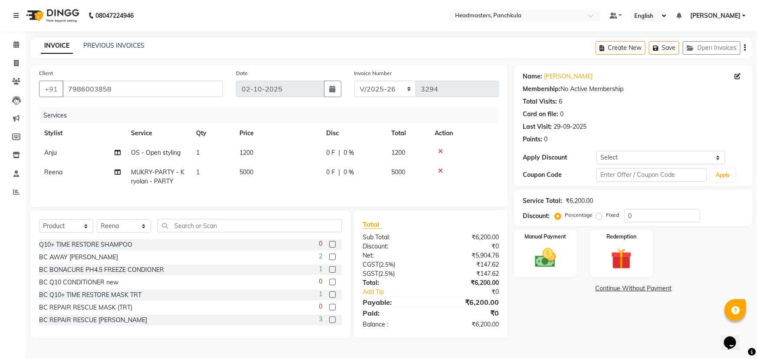
click at [350, 155] on span "0 %" at bounding box center [349, 172] width 10 height 9
select select "64261"
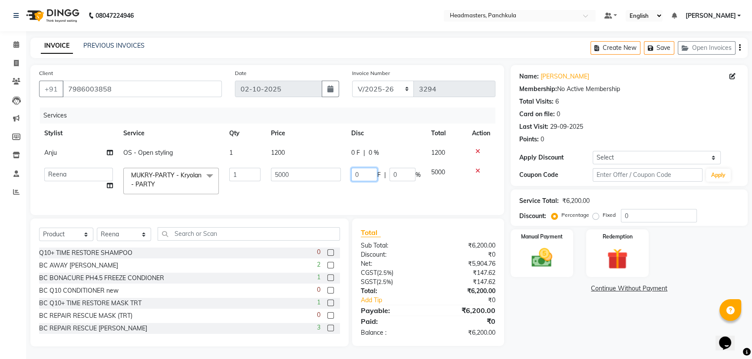
click at [364, 155] on input "0" at bounding box center [364, 174] width 26 height 13
type input "01000"
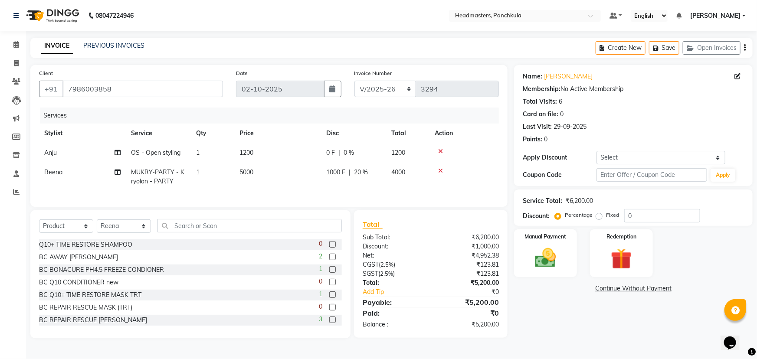
click at [371, 155] on div "Name: [PERSON_NAME] Membership: No Active Membership Total Visits: 6 Card on fi…" at bounding box center [636, 201] width 245 height 273
click at [178, 155] on input "text" at bounding box center [250, 225] width 184 height 13
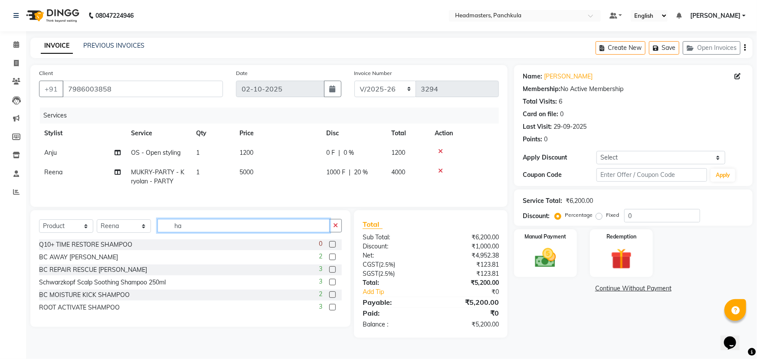
type input "h"
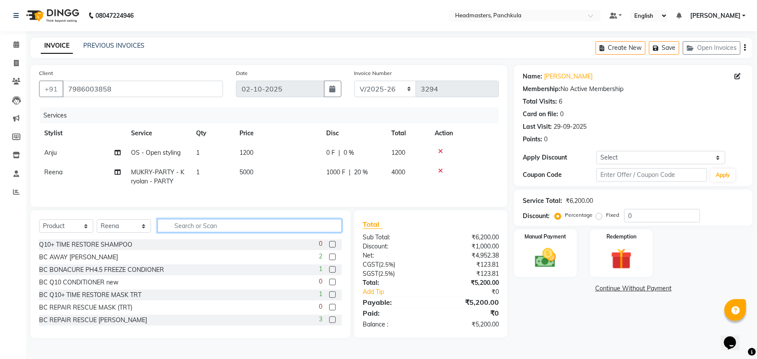
click at [203, 155] on input "text" at bounding box center [250, 225] width 184 height 13
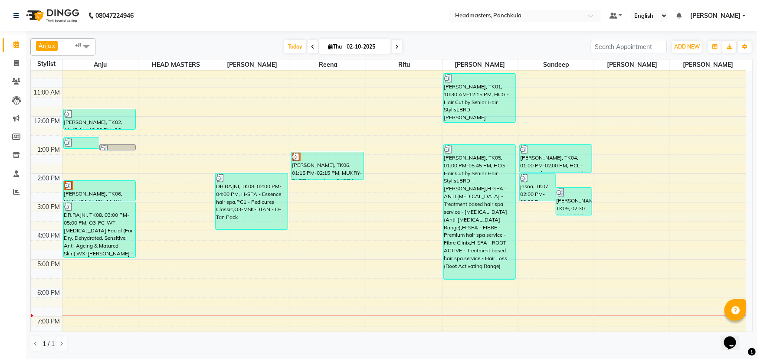
scroll to position [79, 0]
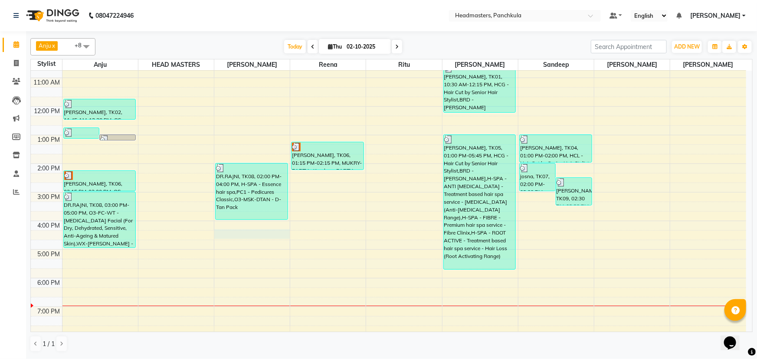
click at [233, 230] on div "8:00 AM 9:00 AM 10:00 AM 11:00 AM 12:00 PM 1:00 PM 2:00 PM 3:00 PM 4:00 PM 5:00…" at bounding box center [389, 178] width 716 height 372
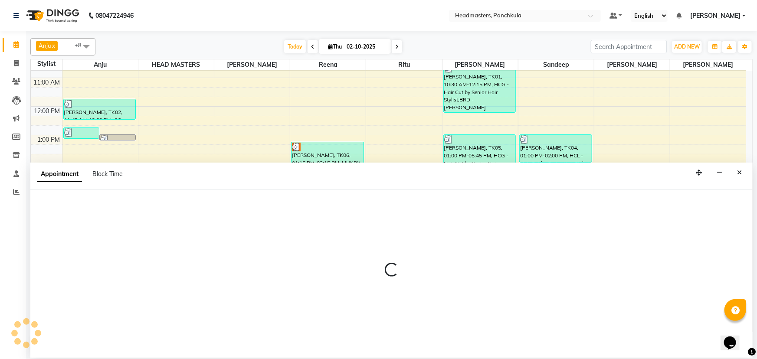
select select "64061"
select select "975"
select select "tentative"
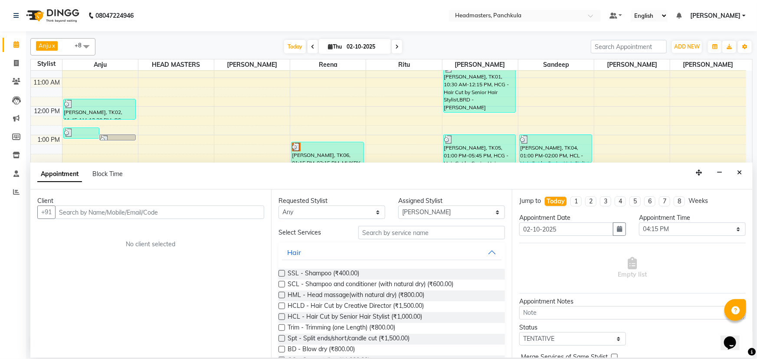
click at [68, 213] on input "text" at bounding box center [159, 212] width 209 height 13
click at [372, 234] on input "text" at bounding box center [431, 232] width 147 height 13
click at [365, 232] on input "text" at bounding box center [431, 232] width 147 height 13
click at [67, 213] on input "text" at bounding box center [159, 212] width 209 height 13
click at [725, 169] on button "button" at bounding box center [719, 172] width 13 height 13
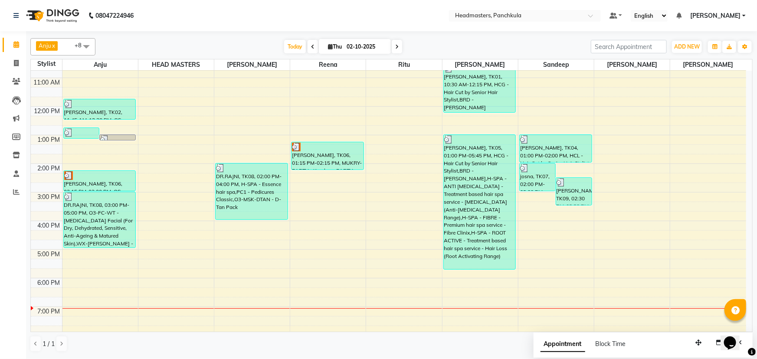
click at [234, 226] on div "8:00 AM 9:00 AM 10:00 AM 11:00 AM 12:00 PM 1:00 PM 2:00 PM 3:00 PM 4:00 PM 5:00…" at bounding box center [389, 178] width 716 height 372
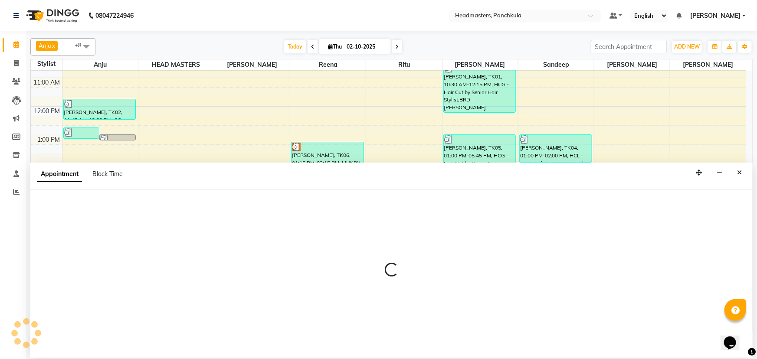
select select "64061"
select select "960"
select select "tentative"
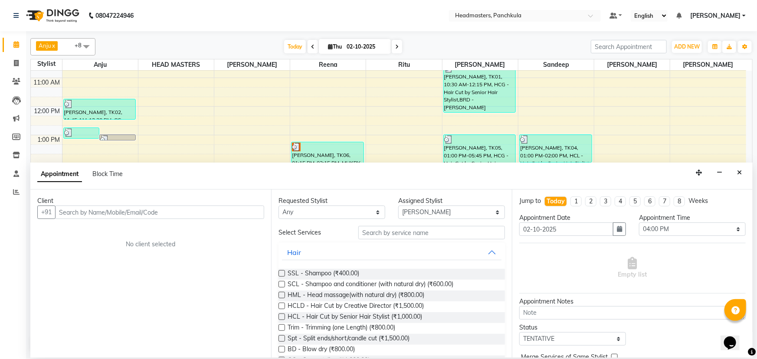
click at [61, 212] on input "text" at bounding box center [159, 212] width 209 height 13
click at [70, 212] on input "text" at bounding box center [159, 212] width 209 height 13
click at [58, 212] on input "text" at bounding box center [159, 212] width 209 height 13
click at [67, 214] on input "text" at bounding box center [159, 212] width 209 height 13
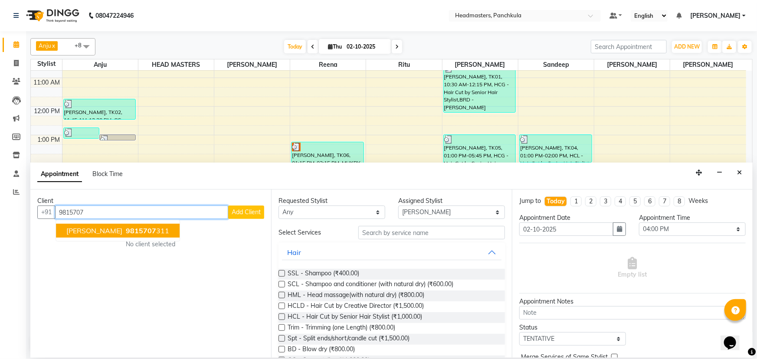
click at [126, 228] on span "9815707" at bounding box center [141, 231] width 30 height 9
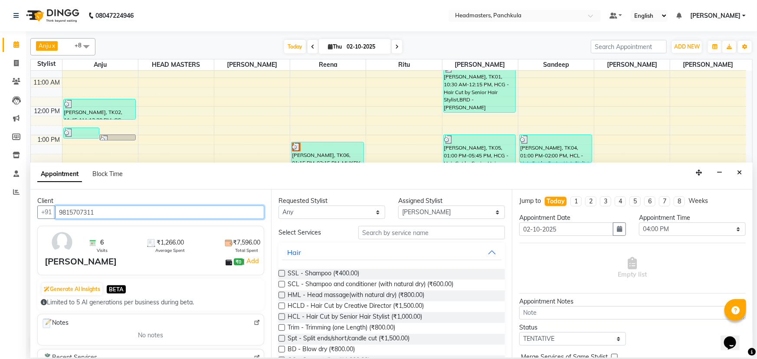
type input "9815707311"
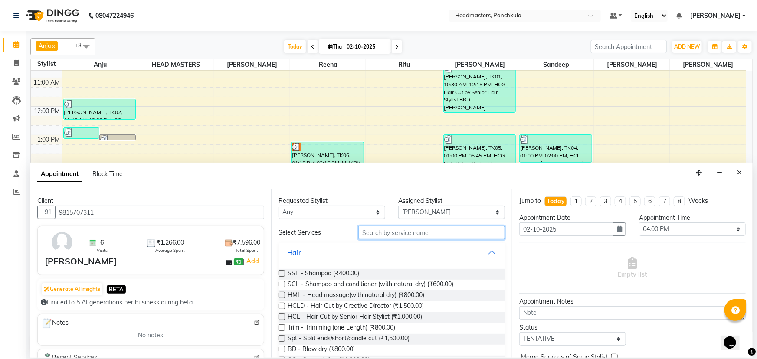
click at [375, 233] on input "text" at bounding box center [431, 232] width 147 height 13
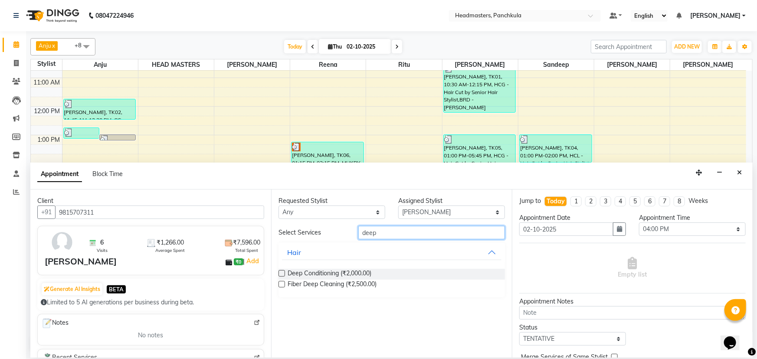
type input "deep"
click at [280, 272] on label at bounding box center [282, 273] width 7 height 7
click at [280, 272] on input "checkbox" at bounding box center [282, 275] width 6 height 6
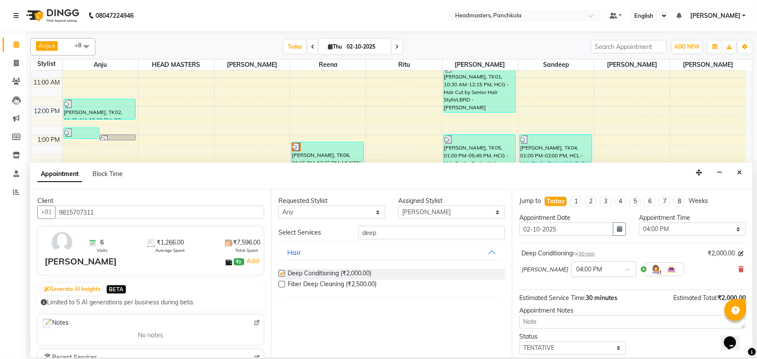
checkbox input "false"
click at [655, 231] on select "Select 09:00 AM 09:15 AM 09:30 AM 09:45 AM 10:00 AM 10:15 AM 10:30 AM 10:45 AM …" at bounding box center [692, 229] width 107 height 13
select select "1140"
click at [639, 223] on select "Select 09:00 AM 09:15 AM 09:30 AM 09:45 AM 10:00 AM 10:15 AM 10:30 AM 10:45 AM …" at bounding box center [692, 229] width 107 height 13
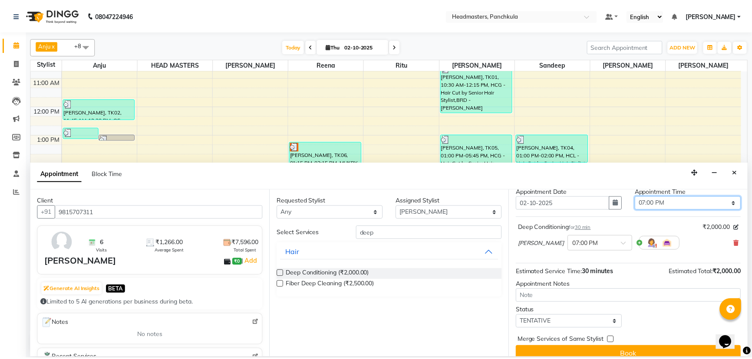
scroll to position [37, 0]
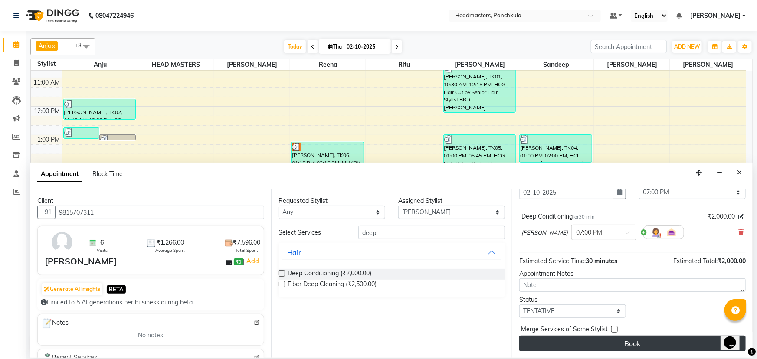
click at [605, 342] on button "Book" at bounding box center [632, 344] width 227 height 16
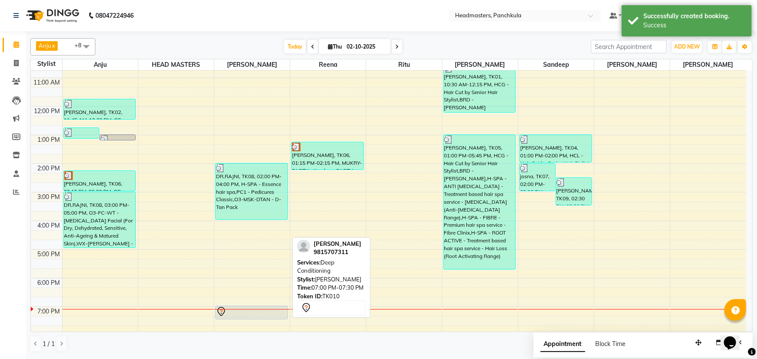
click at [255, 315] on div at bounding box center [251, 312] width 71 height 10
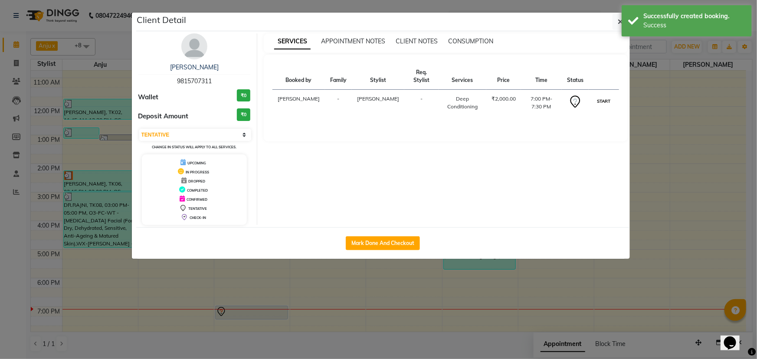
click at [600, 96] on button "START" at bounding box center [604, 101] width 18 height 11
select select "1"
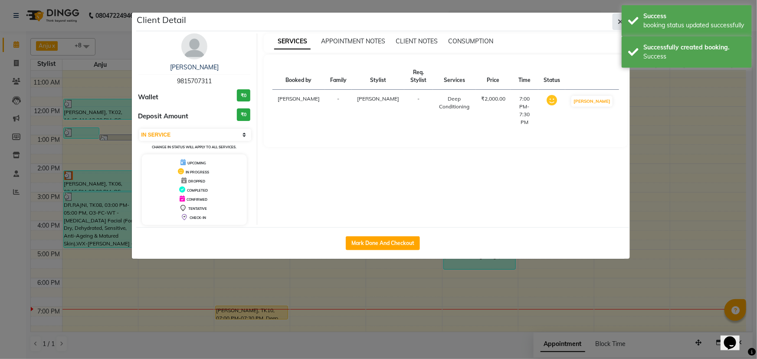
click at [616, 20] on button "button" at bounding box center [621, 21] width 16 height 16
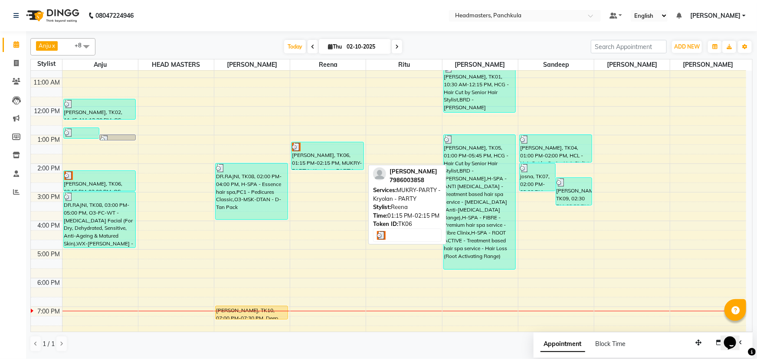
click at [335, 156] on div "[PERSON_NAME], TK06, 01:15 PM-02:15 PM, MUKRY-PARTY - Kryolan - PARTY" at bounding box center [328, 155] width 72 height 27
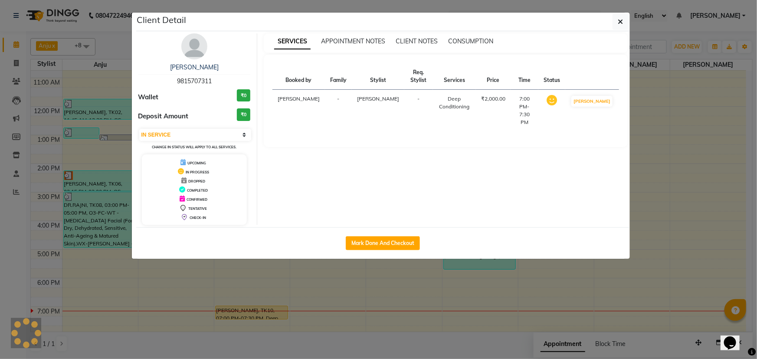
select select "3"
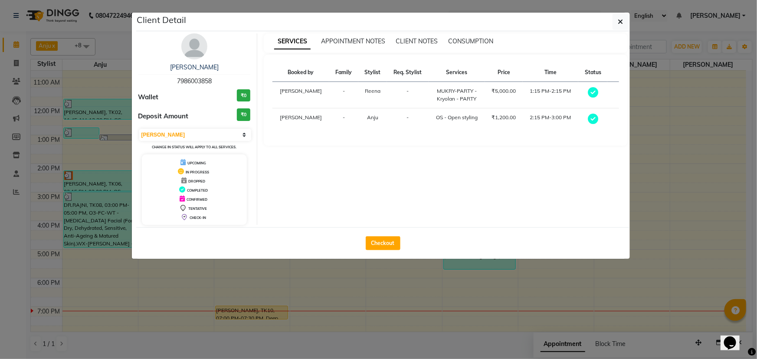
click at [384, 239] on button "Checkout" at bounding box center [383, 244] width 35 height 14
select select "7376"
select select "service"
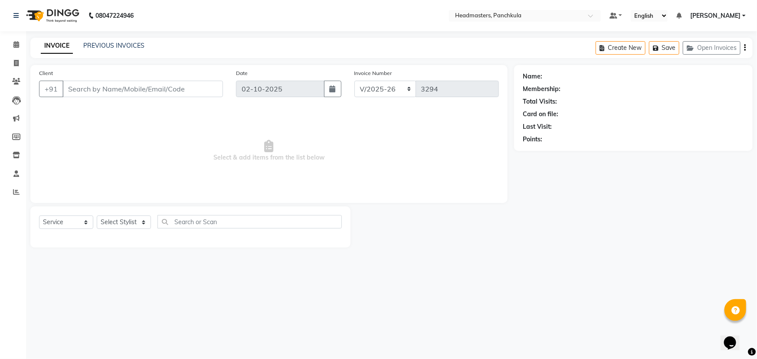
type input "7986003858"
select select "64261"
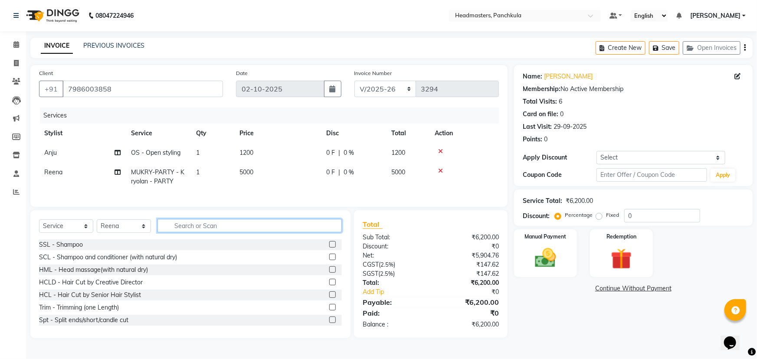
click at [174, 230] on input "text" at bounding box center [250, 225] width 184 height 13
type input "ha"
click at [329, 311] on label at bounding box center [332, 307] width 7 height 7
click at [329, 311] on input "checkbox" at bounding box center [332, 308] width 6 height 6
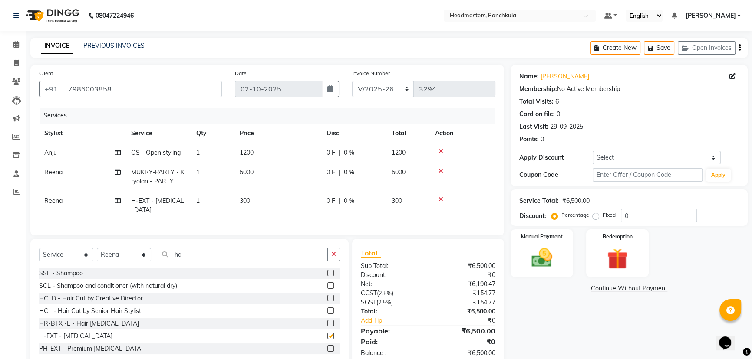
checkbox input "false"
click at [441, 199] on icon at bounding box center [440, 200] width 5 height 6
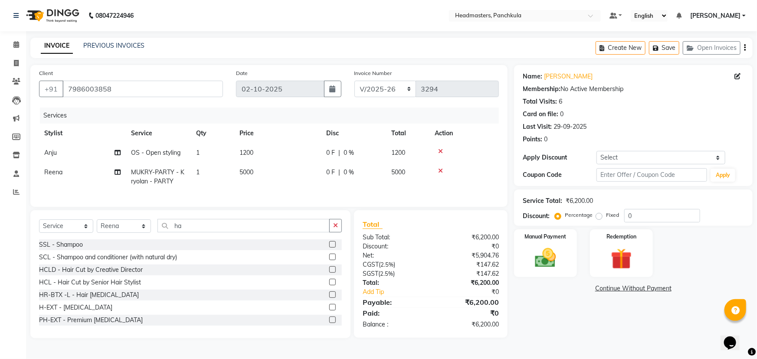
click at [329, 323] on label at bounding box center [332, 320] width 7 height 7
click at [329, 323] on input "checkbox" at bounding box center [332, 321] width 6 height 6
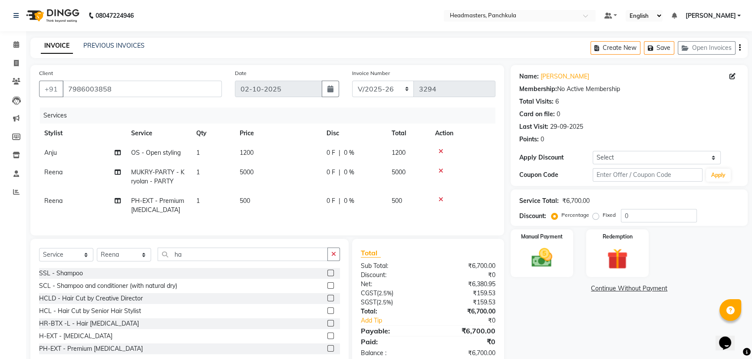
scroll to position [39, 0]
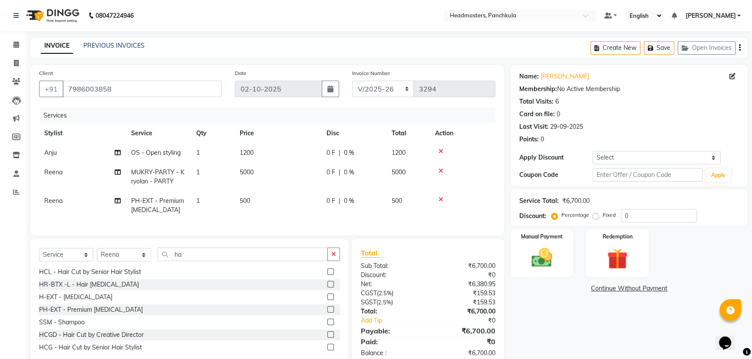
click at [327, 313] on label at bounding box center [330, 309] width 7 height 7
click at [327, 313] on input "checkbox" at bounding box center [330, 310] width 6 height 6
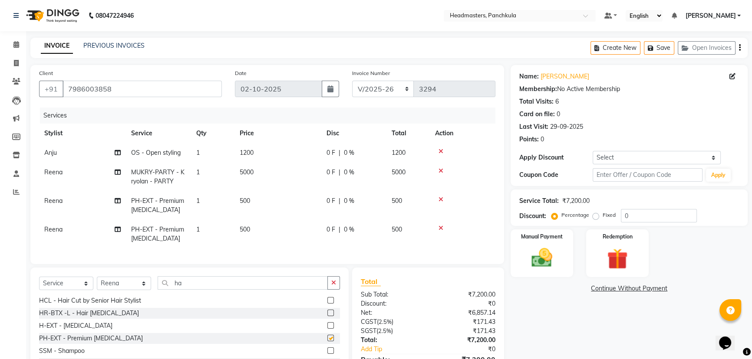
checkbox input "false"
click at [442, 227] on icon at bounding box center [440, 228] width 5 height 6
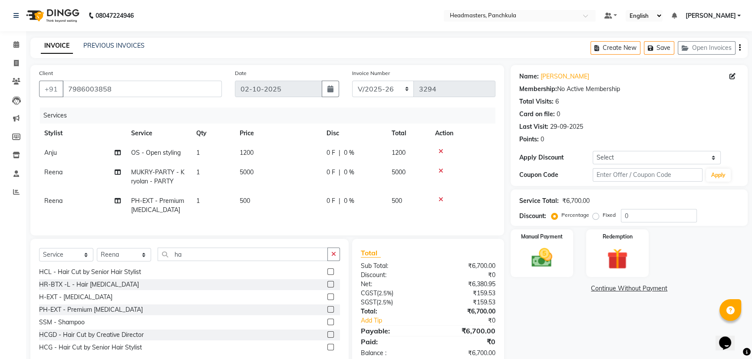
click at [204, 203] on td "1" at bounding box center [212, 205] width 43 height 29
select select "64261"
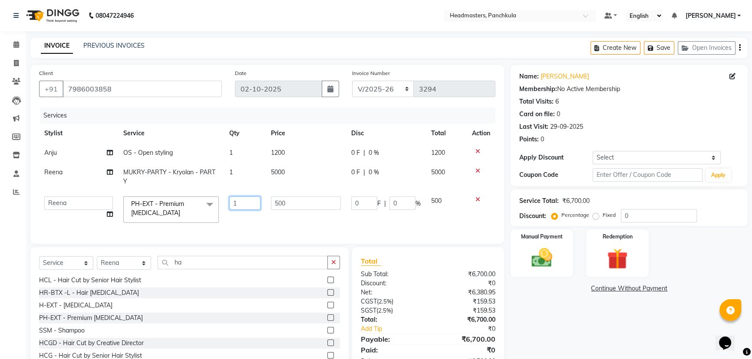
click at [243, 204] on input "1" at bounding box center [244, 203] width 31 height 13
type input "2"
click at [530, 313] on div "Name: Anjesh Membership: No Active Membership Total Visits: 6 Card on file: 0 L…" at bounding box center [631, 220] width 243 height 310
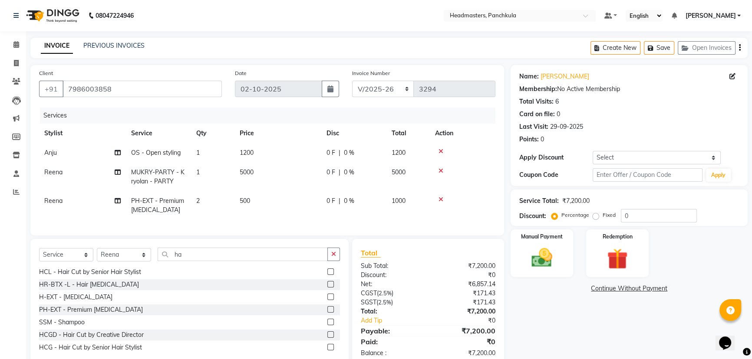
click at [368, 212] on td "0 F | 0 %" at bounding box center [353, 205] width 65 height 29
select select "64261"
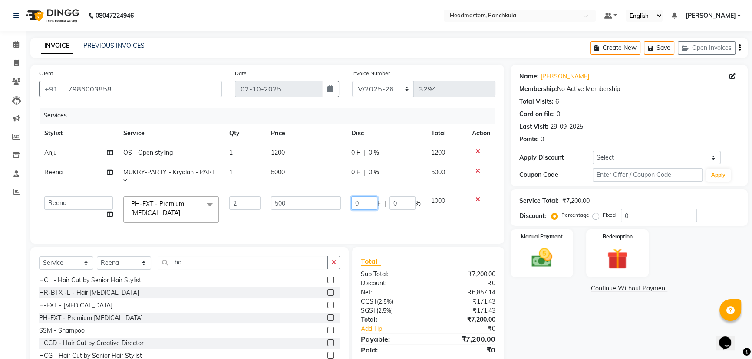
click at [369, 204] on input "0" at bounding box center [364, 203] width 26 height 13
type input "0300"
click at [581, 330] on div "Name: Anjesh Membership: No Active Membership Total Visits: 6 Card on file: 0 L…" at bounding box center [631, 220] width 243 height 310
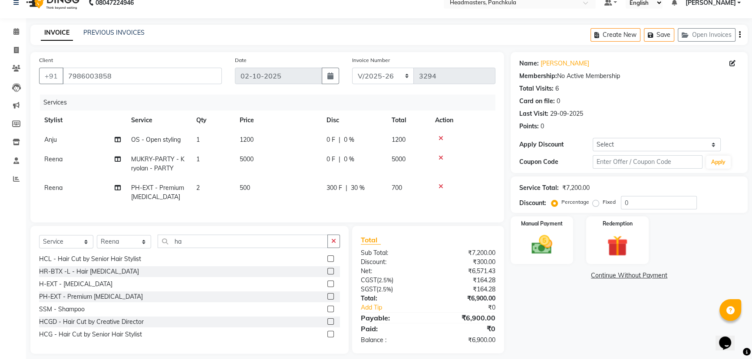
scroll to position [0, 0]
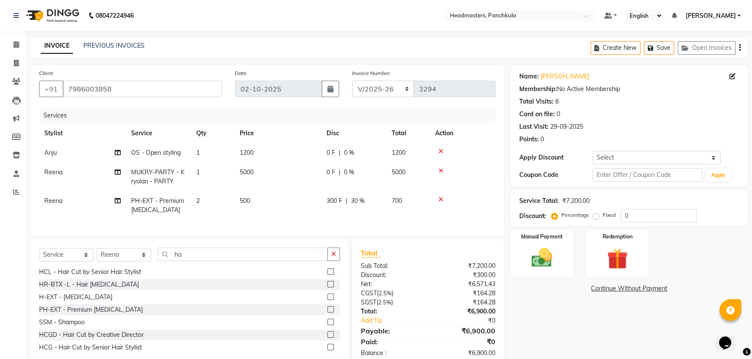
click at [358, 182] on td "0 F | 0 %" at bounding box center [353, 177] width 65 height 29
select select "64261"
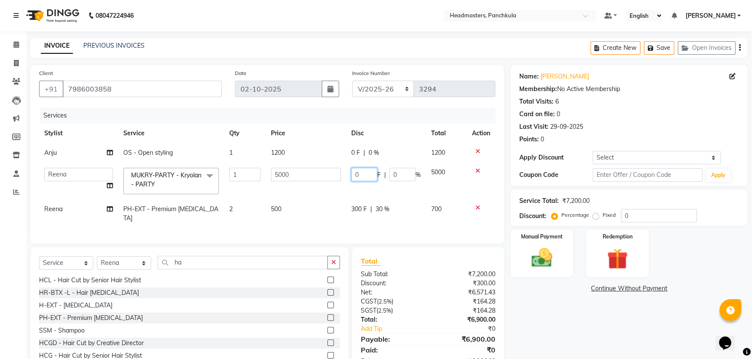
click at [371, 177] on input "0" at bounding box center [364, 174] width 26 height 13
type input "01000"
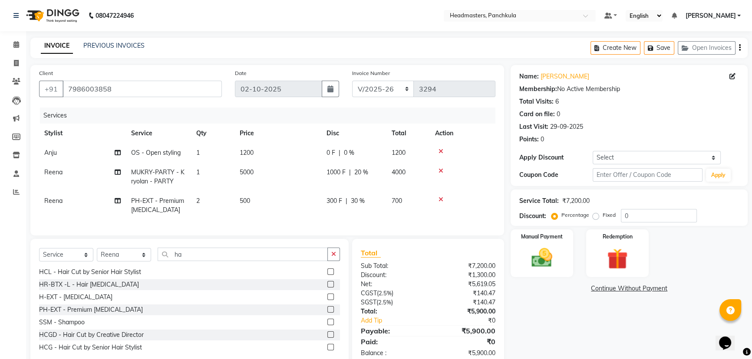
click at [552, 330] on div "Name: Anjesh Membership: No Active Membership Total Visits: 6 Card on file: 0 L…" at bounding box center [631, 216] width 243 height 302
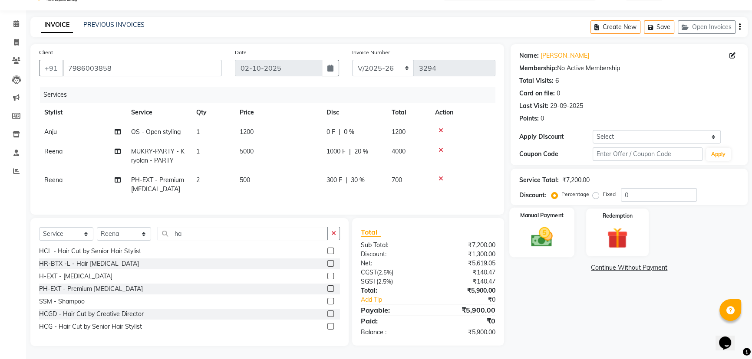
click at [547, 234] on img at bounding box center [541, 237] width 35 height 25
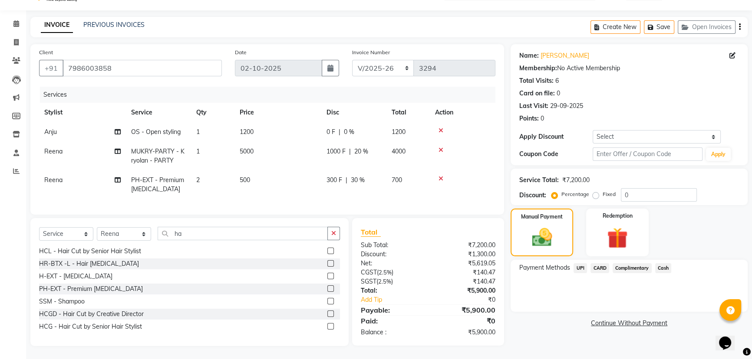
click at [355, 128] on div "0 F | 0 %" at bounding box center [353, 132] width 55 height 9
select select "64054"
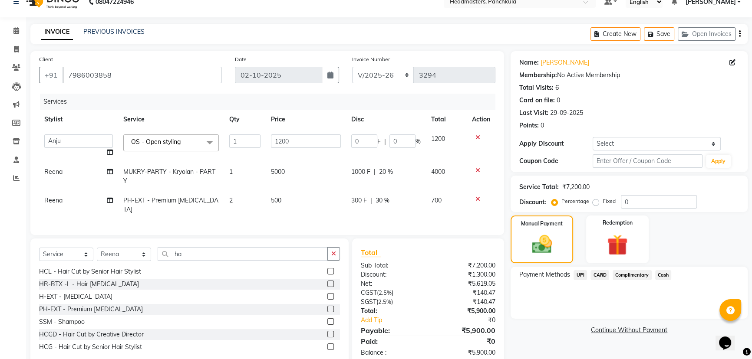
scroll to position [0, 0]
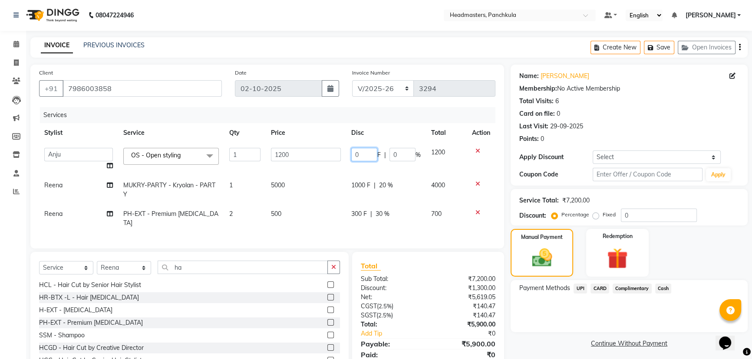
click at [364, 154] on input "0" at bounding box center [364, 154] width 26 height 13
type input "0200"
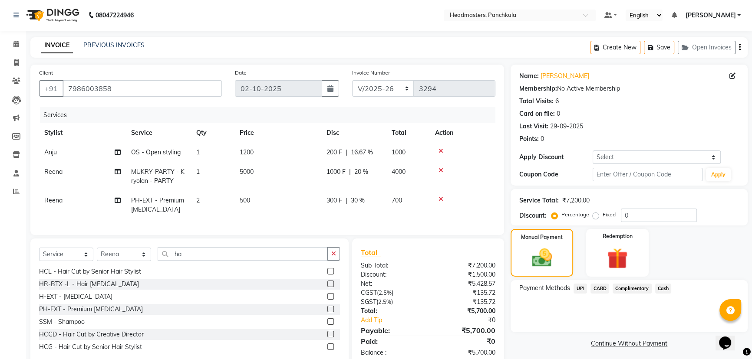
click at [630, 318] on div "Payment Methods UPI CARD Complimentary Cash" at bounding box center [628, 306] width 237 height 52
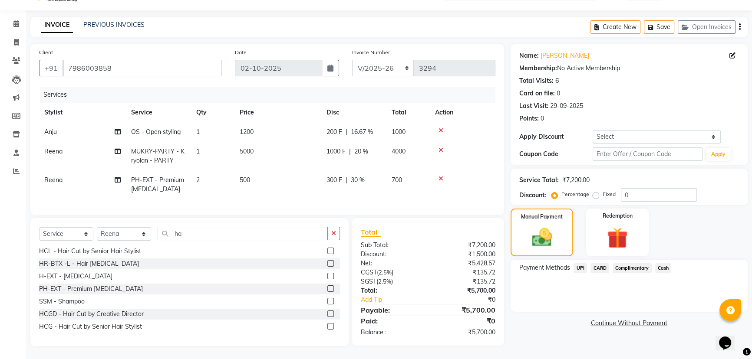
click at [578, 263] on span "UPI" at bounding box center [579, 268] width 13 height 10
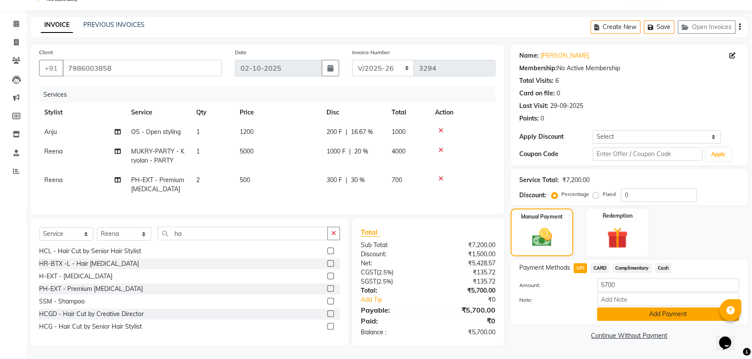
click at [633, 308] on button "Add Payment" at bounding box center [668, 314] width 142 height 13
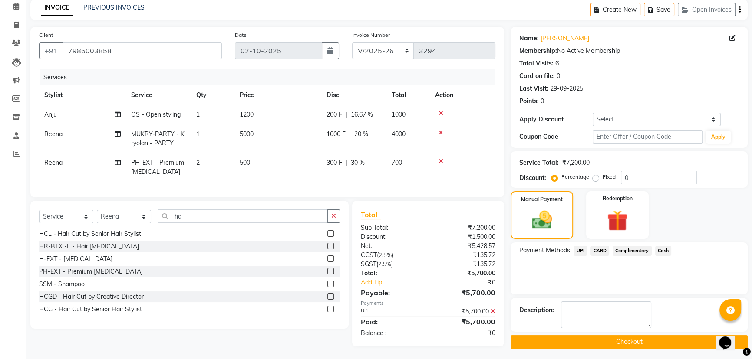
scroll to position [44, 0]
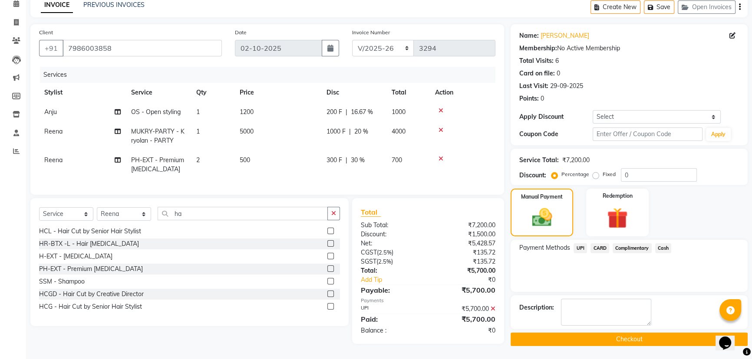
click at [577, 335] on button "Checkout" at bounding box center [628, 339] width 237 height 13
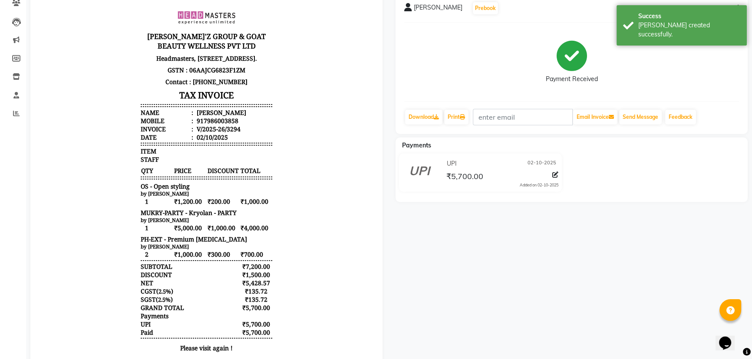
scroll to position [7, 0]
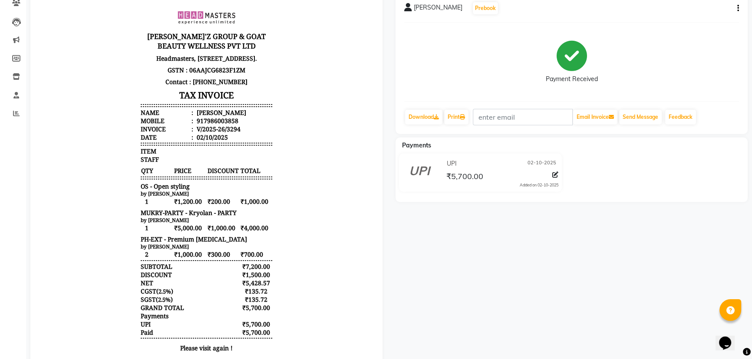
select select "service"
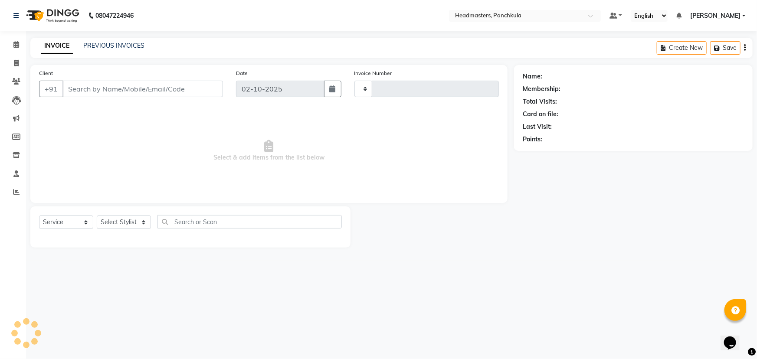
type input "3295"
select select "7376"
type input "7986003858"
select select "64261"
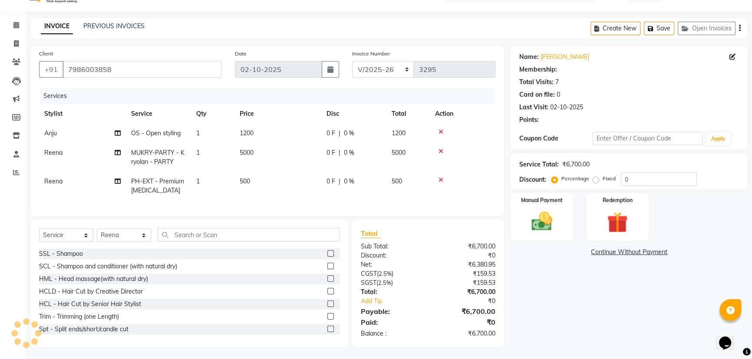
scroll to position [26, 0]
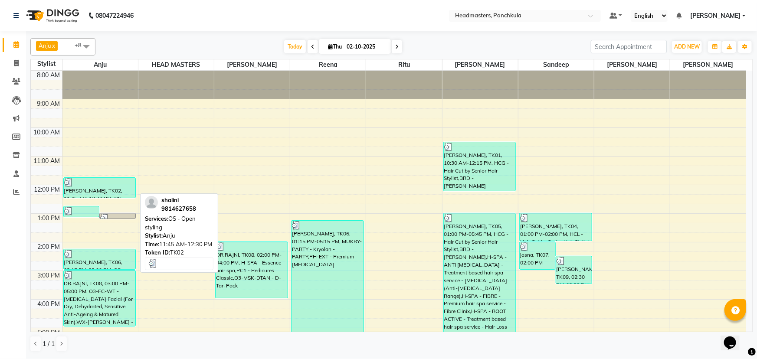
click at [99, 189] on div "[PERSON_NAME], TK02, 11:45 AM-12:30 PM, OS - Open styling" at bounding box center [100, 188] width 72 height 20
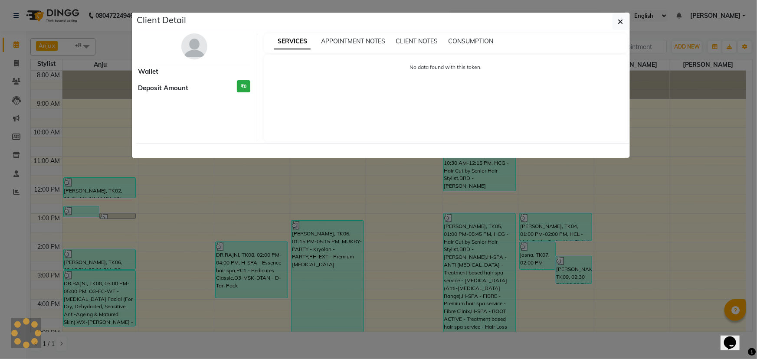
select select "3"
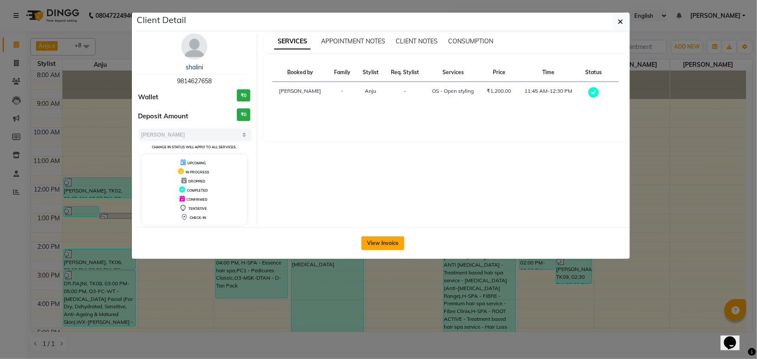
click at [381, 243] on button "View Invoice" at bounding box center [382, 244] width 43 height 14
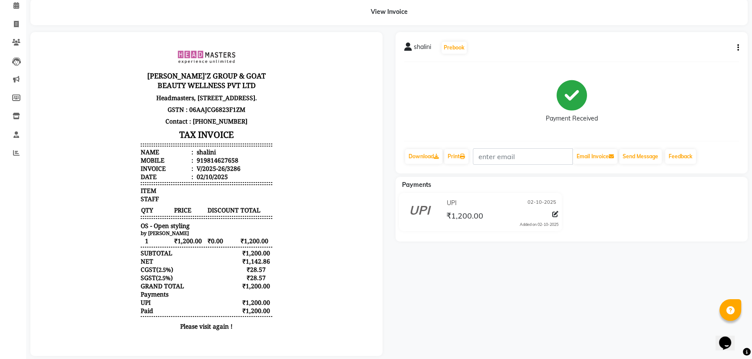
scroll to position [7, 0]
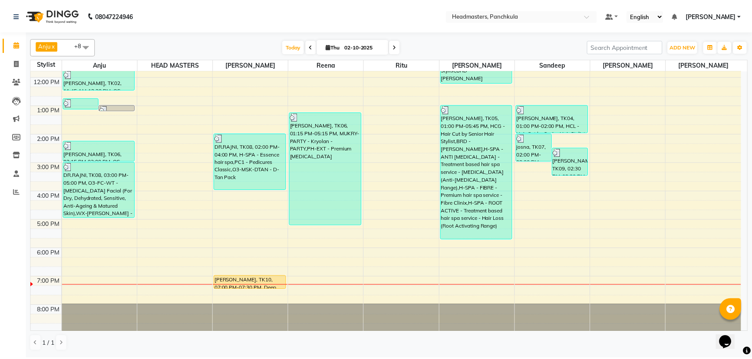
scroll to position [108, 0]
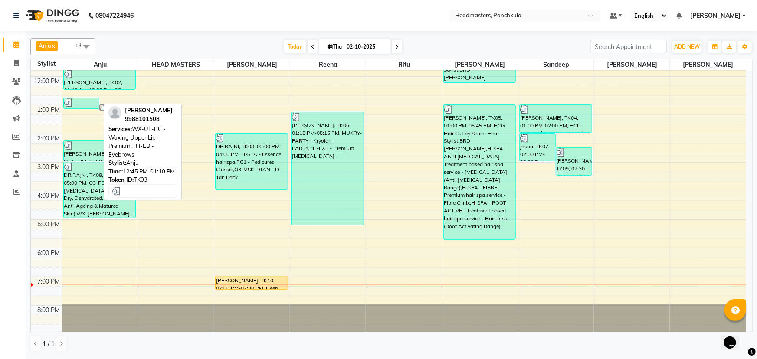
click at [80, 98] on div "[PERSON_NAME], TK03, 12:45 PM-01:10 PM, WX-UL-RC - Waxing Upper Lip - Premium,T…" at bounding box center [82, 103] width 36 height 10
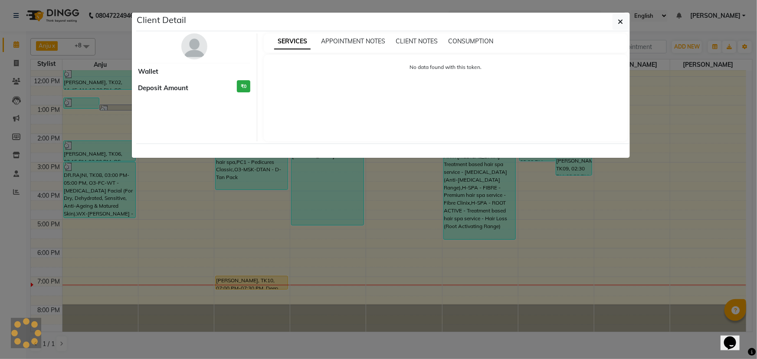
select select "3"
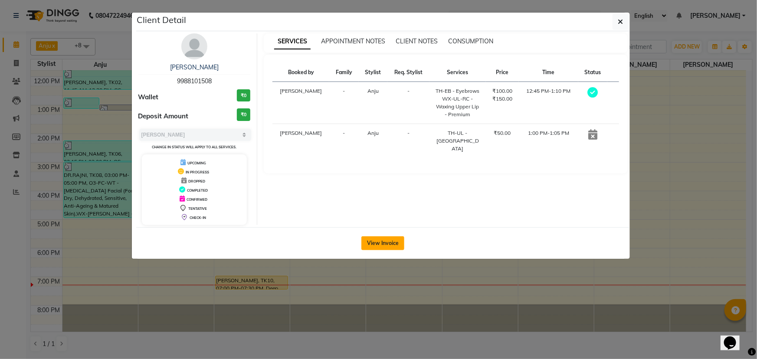
click at [369, 243] on button "View Invoice" at bounding box center [382, 244] width 43 height 14
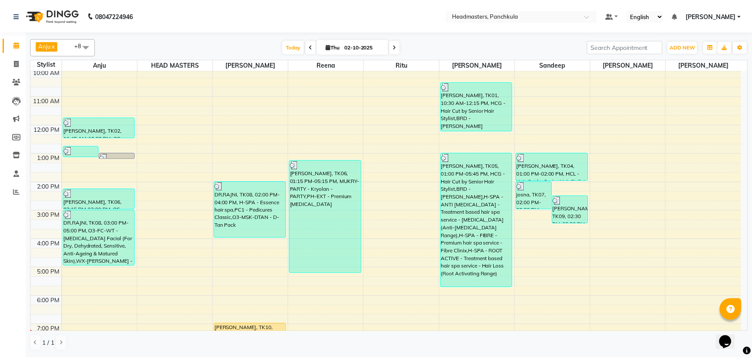
scroll to position [79, 0]
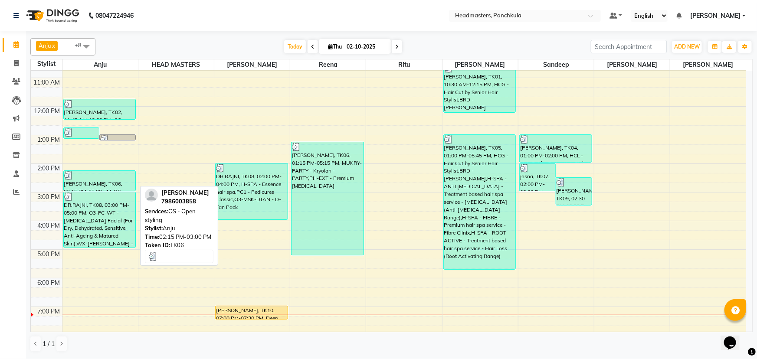
click at [104, 182] on div "[PERSON_NAME], TK06, 02:15 PM-03:00 PM, OS - Open styling" at bounding box center [100, 181] width 72 height 20
select select "3"
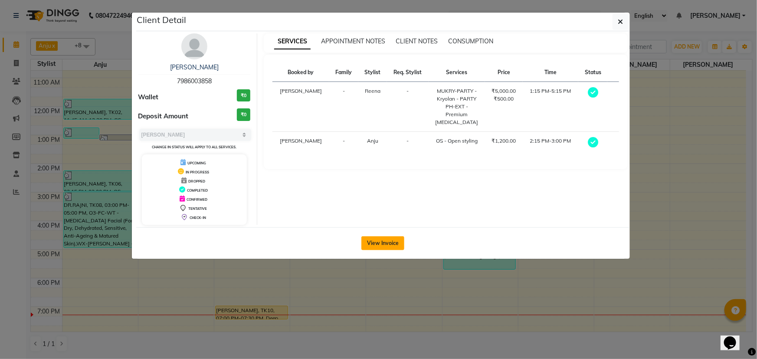
click at [388, 240] on button "View Invoice" at bounding box center [382, 244] width 43 height 14
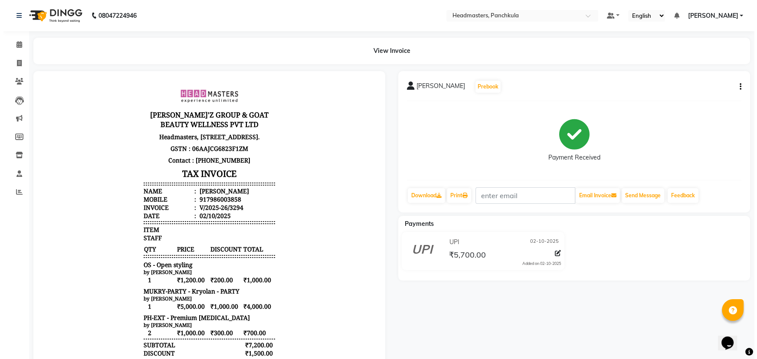
scroll to position [7, 0]
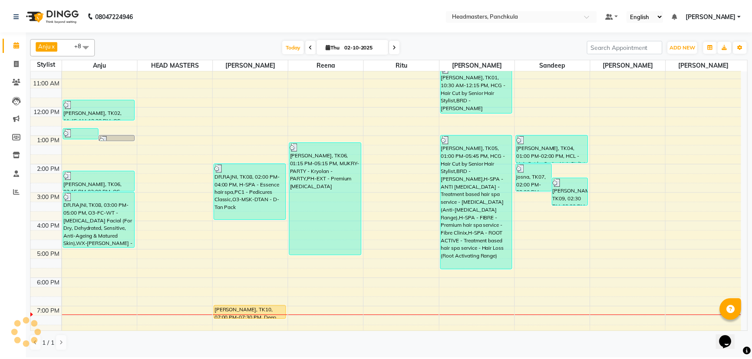
scroll to position [79, 0]
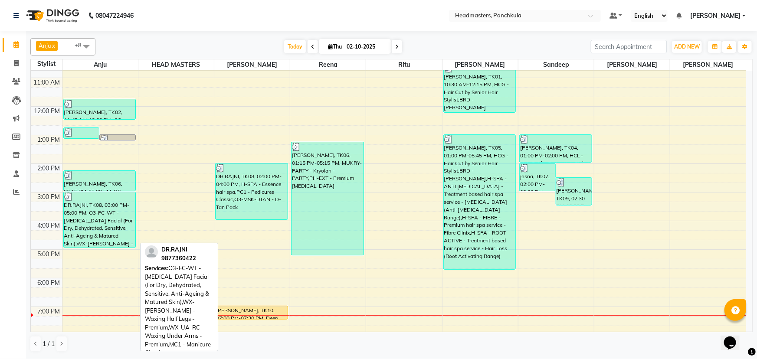
click at [104, 229] on div "DR.RAJNI, TK08, 03:00 PM-05:00 PM, O3-FC-WT - [MEDICAL_DATA] Facial (For Dry, D…" at bounding box center [100, 220] width 72 height 56
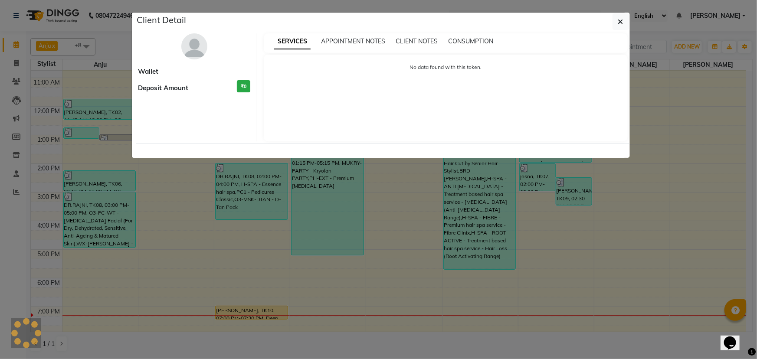
select select "3"
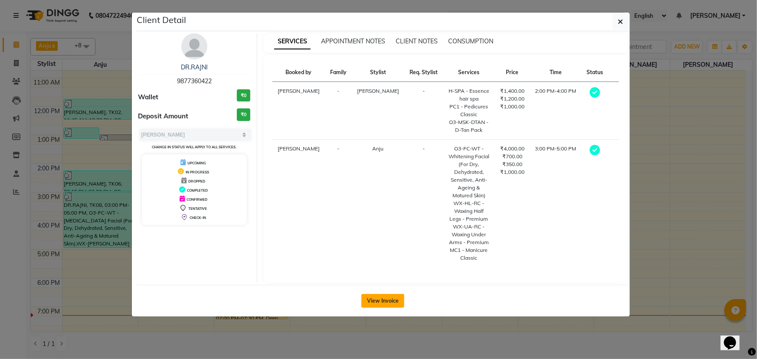
click at [380, 300] on button "View Invoice" at bounding box center [382, 301] width 43 height 14
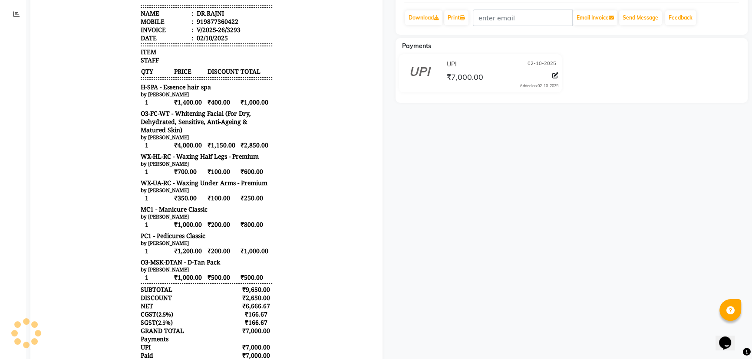
scroll to position [197, 0]
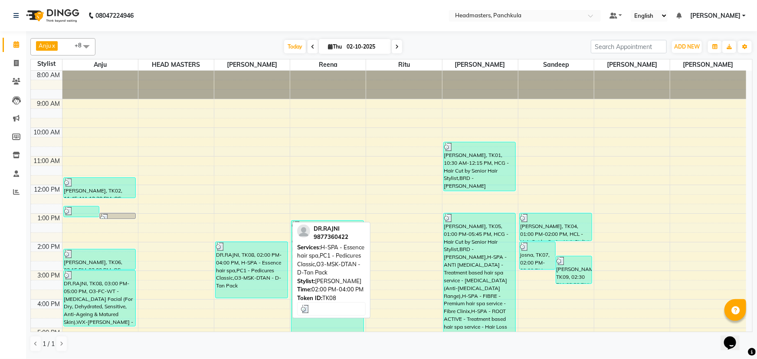
click at [233, 261] on div "DR.RAJNI, TK08, 02:00 PM-04:00 PM, H-SPA - Essence hair spa,PC1 - Pedicures Cla…" at bounding box center [252, 270] width 72 height 56
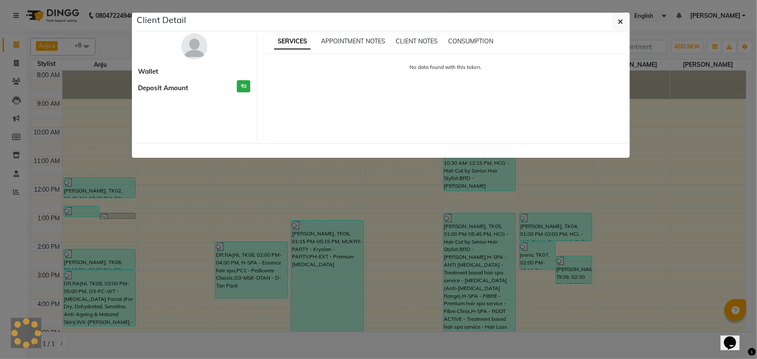
select select "3"
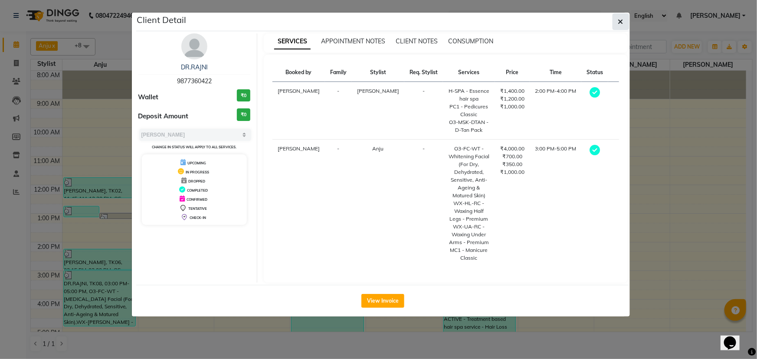
click at [620, 23] on icon "button" at bounding box center [620, 21] width 5 height 7
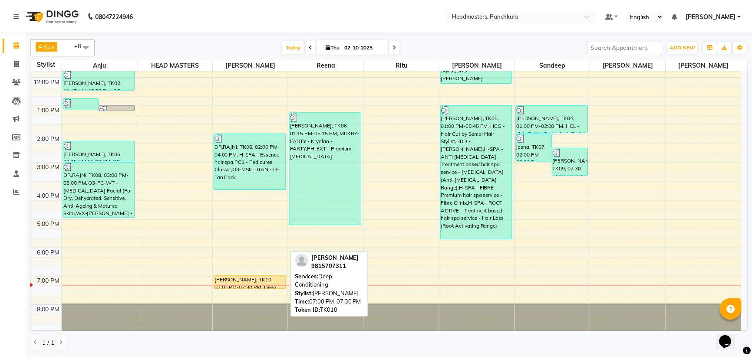
scroll to position [108, 0]
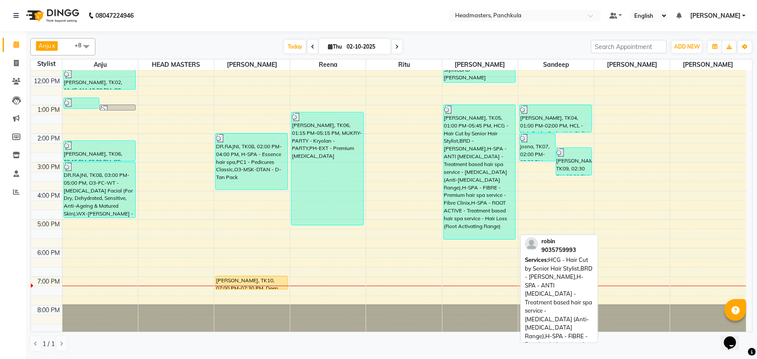
click at [477, 161] on div "[PERSON_NAME], TK05, 01:00 PM-05:45 PM, HCG - Hair Cut by Senior Hair Stylist,B…" at bounding box center [480, 172] width 72 height 135
select select "3"
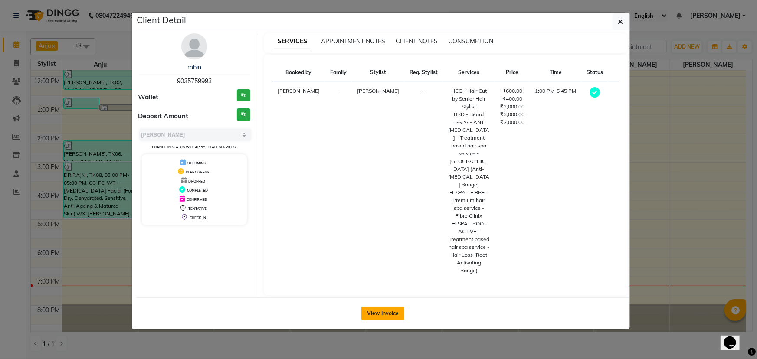
click at [392, 307] on button "View Invoice" at bounding box center [382, 314] width 43 height 14
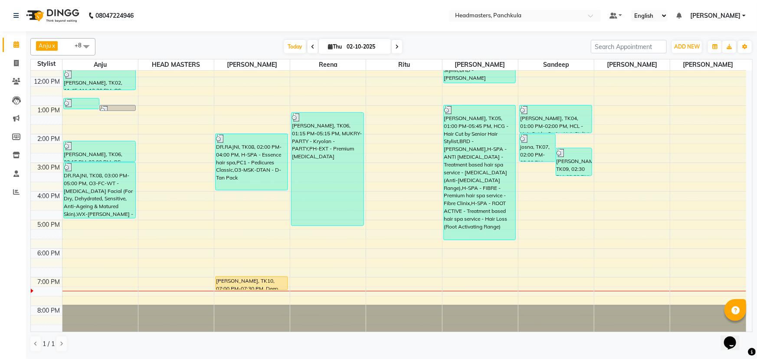
scroll to position [108, 0]
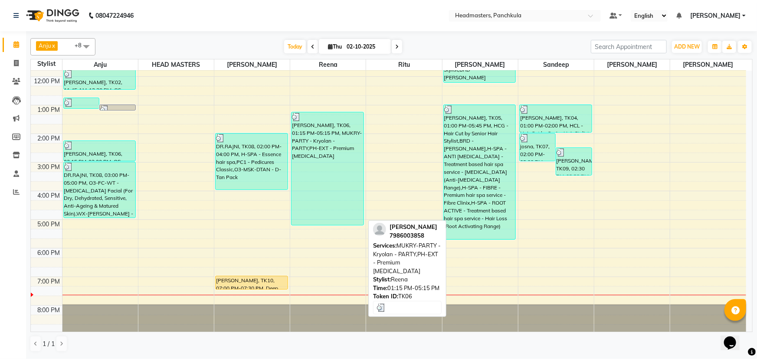
click at [320, 180] on div "anjesh, TK06, 01:15 PM-05:15 PM, MUKRY-PARTY - Kryolan - PARTY,PH-EXT - Premium…" at bounding box center [328, 168] width 72 height 113
select select "3"
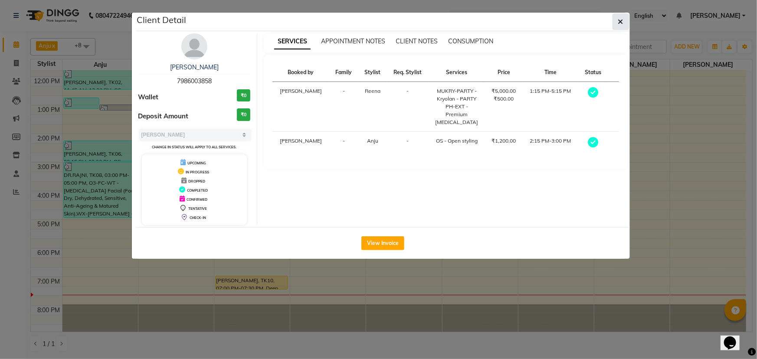
click at [624, 22] on button "button" at bounding box center [621, 21] width 16 height 16
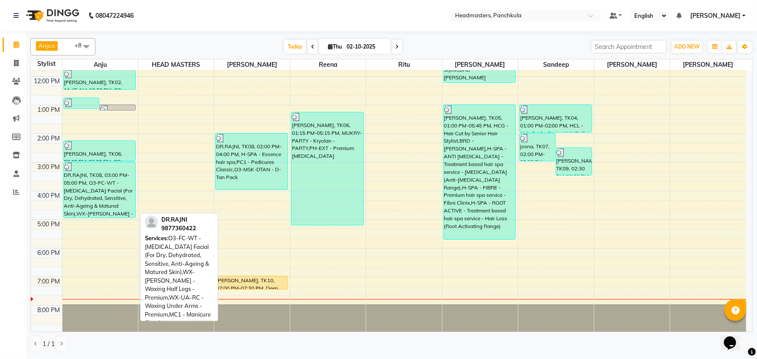
scroll to position [30, 0]
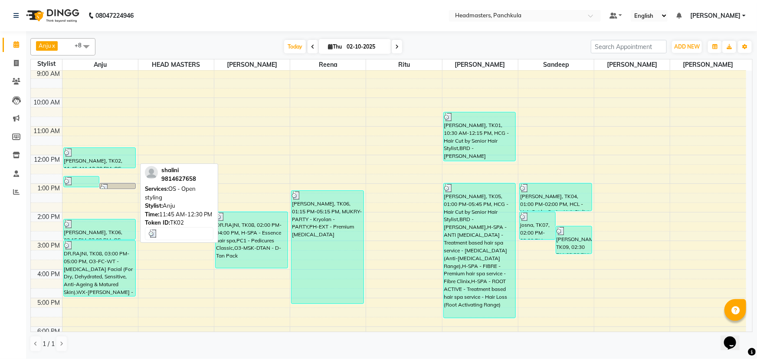
click at [101, 161] on div "[PERSON_NAME], TK02, 11:45 AM-12:30 PM, OS - Open styling" at bounding box center [100, 158] width 72 height 20
select select "3"
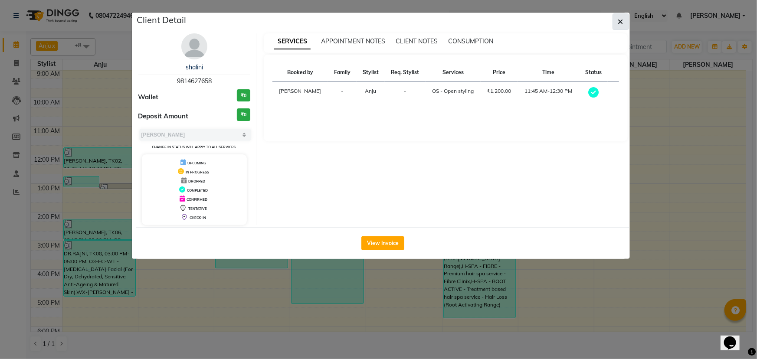
click at [624, 24] on button "button" at bounding box center [621, 21] width 16 height 16
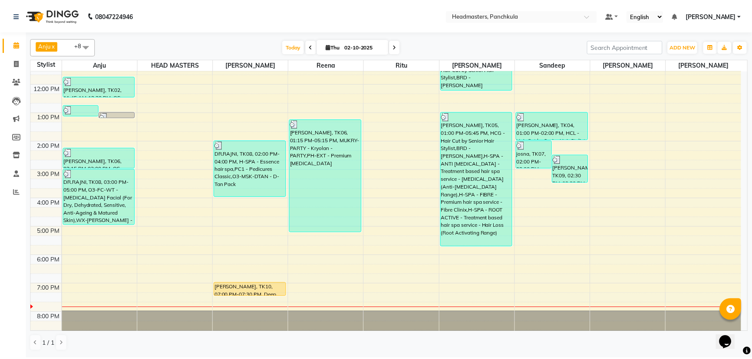
scroll to position [108, 0]
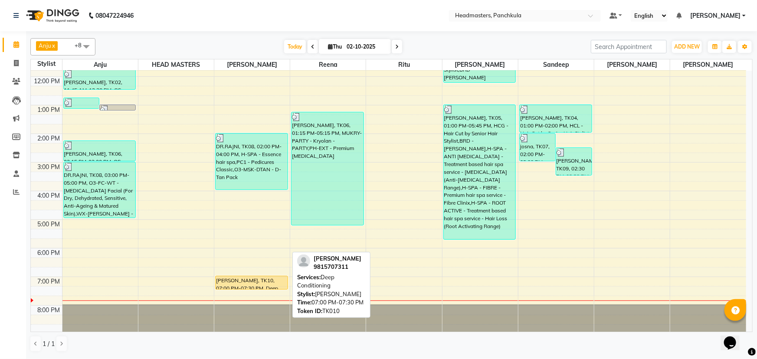
click at [245, 282] on div "RACHNA, TK10, 07:00 PM-07:30 PM, Deep Conditioning" at bounding box center [252, 282] width 72 height 13
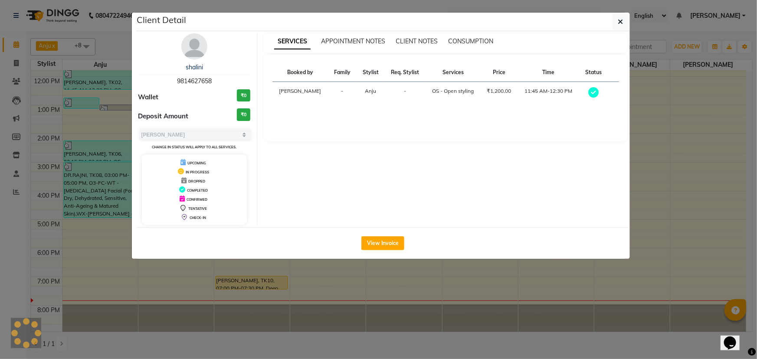
select select "1"
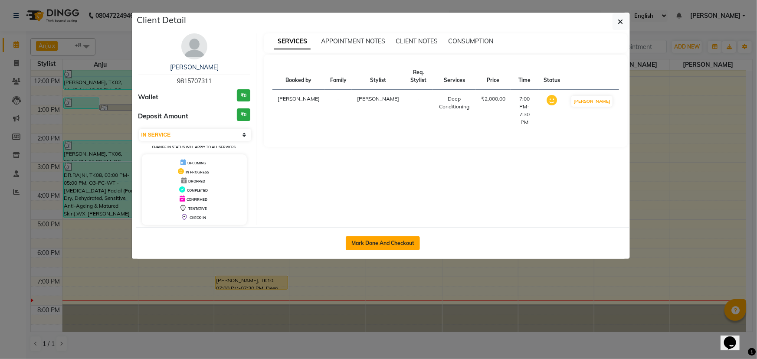
click at [382, 241] on button "Mark Done And Checkout" at bounding box center [383, 244] width 74 height 14
select select "service"
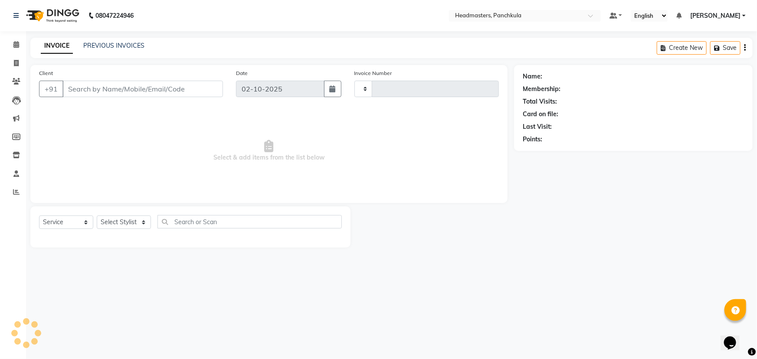
type input "3295"
select select "7376"
type input "9815707311"
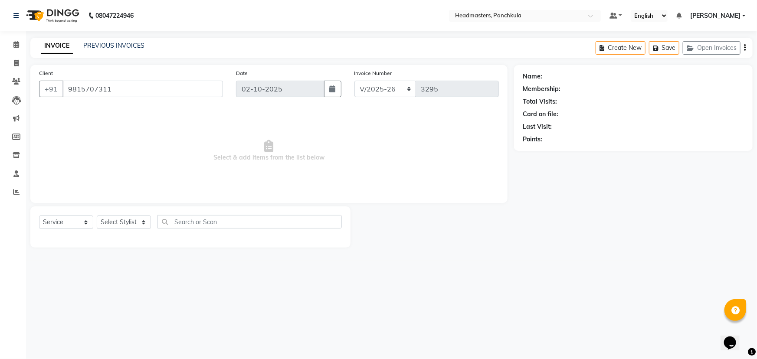
select select "64061"
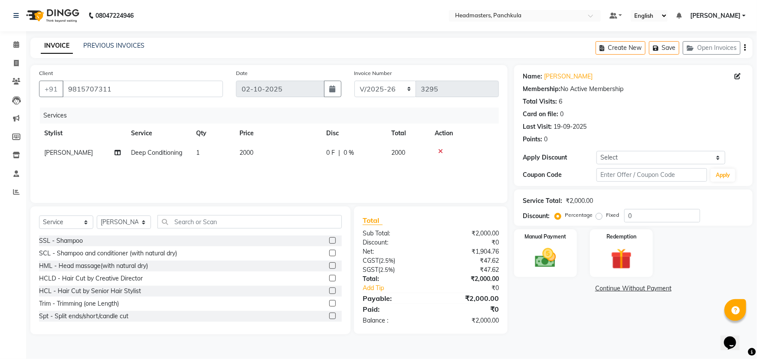
click at [340, 172] on div "Services Stylist Service Qty Price Disc Total Action Parveen Deep Conditioning …" at bounding box center [269, 151] width 460 height 87
click at [354, 155] on span "0 %" at bounding box center [349, 152] width 10 height 9
select select "64061"
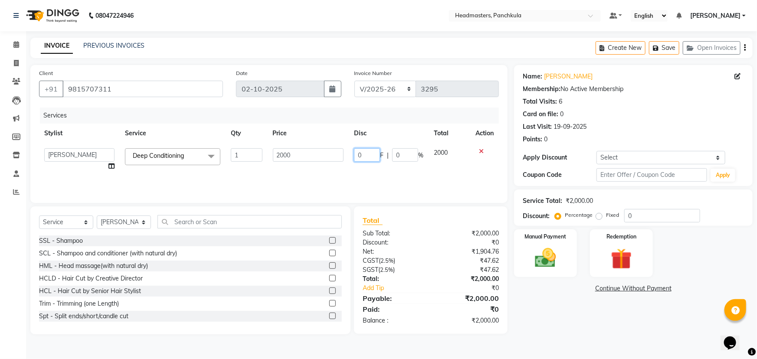
click at [371, 154] on input "0" at bounding box center [367, 154] width 26 height 13
type input "0500"
click at [541, 312] on div "Name: Rachna Membership: No Active Membership Total Visits: 6 Card on file: 0 L…" at bounding box center [636, 199] width 245 height 269
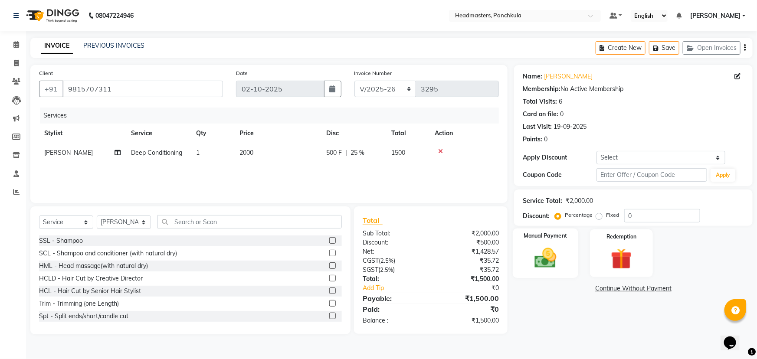
click at [545, 260] on img at bounding box center [546, 258] width 36 height 25
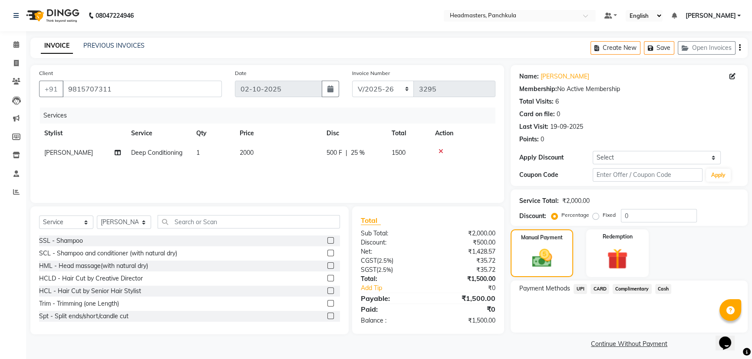
click at [600, 291] on span "CARD" at bounding box center [599, 289] width 19 height 10
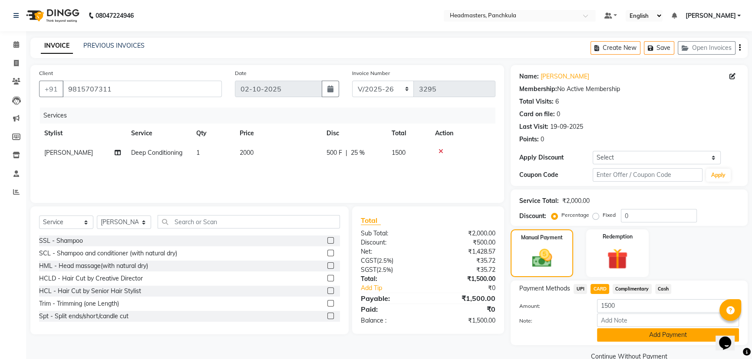
click at [621, 332] on button "Add Payment" at bounding box center [668, 335] width 142 height 13
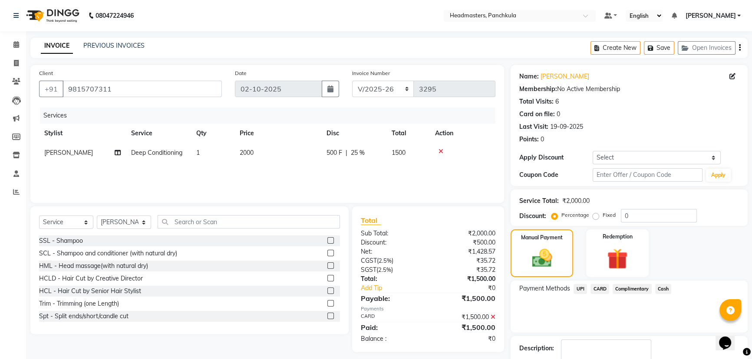
scroll to position [40, 0]
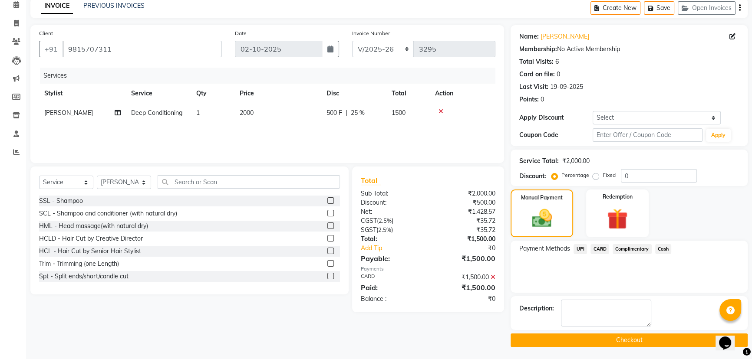
click at [606, 338] on button "Checkout" at bounding box center [628, 340] width 237 height 13
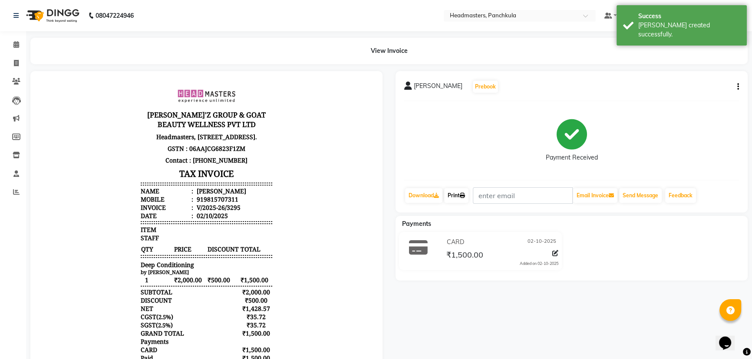
click at [459, 197] on link "Print" at bounding box center [456, 195] width 24 height 15
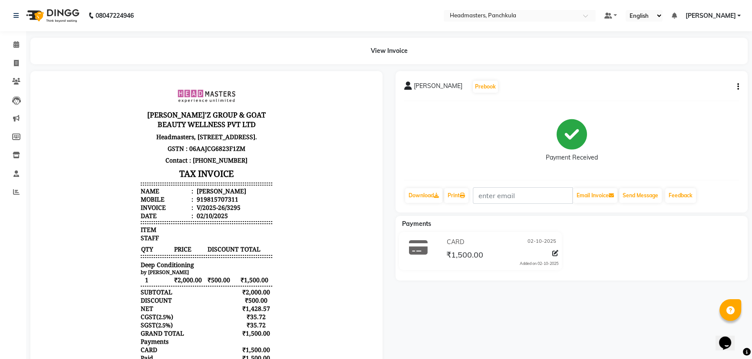
select select "7376"
select select "service"
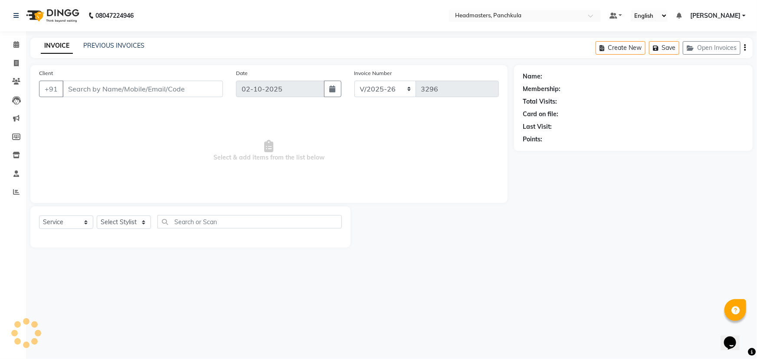
type input "9815707311"
select select "64061"
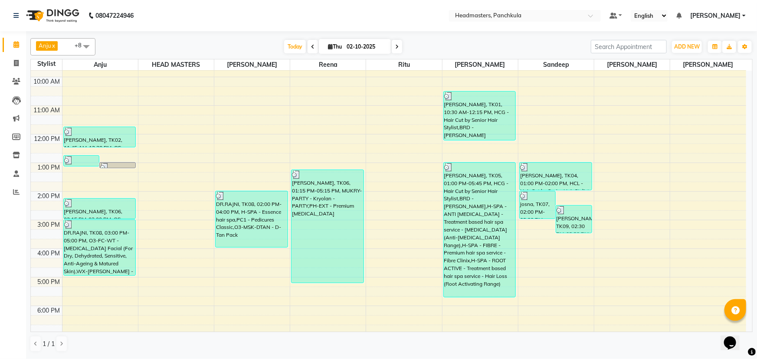
scroll to position [69, 0]
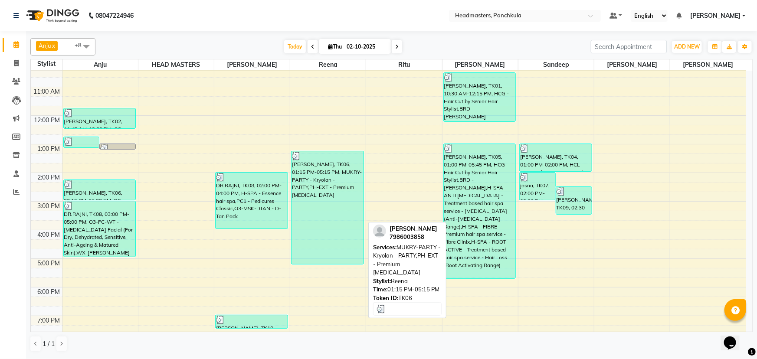
click at [317, 184] on div "anjesh, TK06, 01:15 PM-05:15 PM, MUKRY-PARTY - Kryolan - PARTY,PH-EXT - Premium…" at bounding box center [328, 207] width 72 height 113
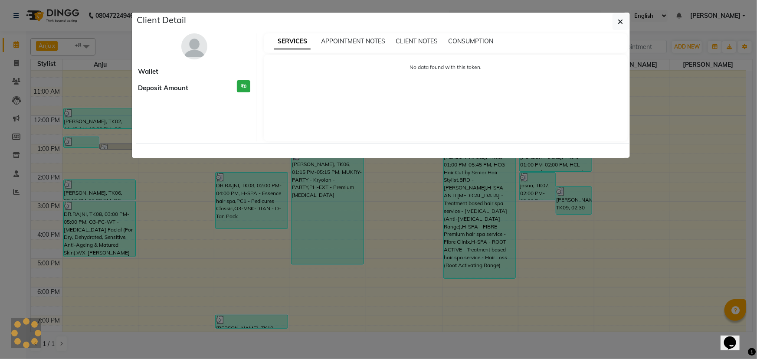
select select "3"
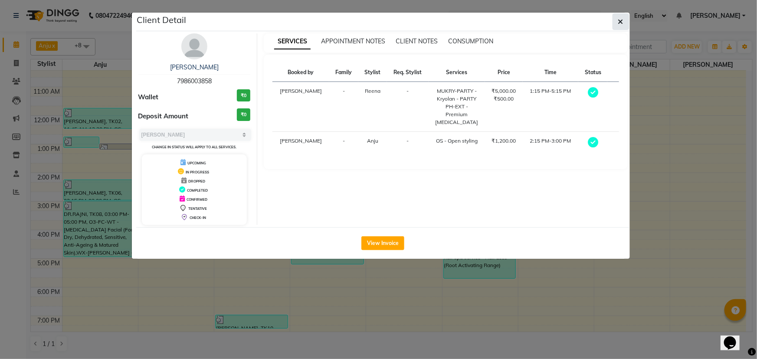
click at [622, 22] on icon "button" at bounding box center [620, 21] width 5 height 7
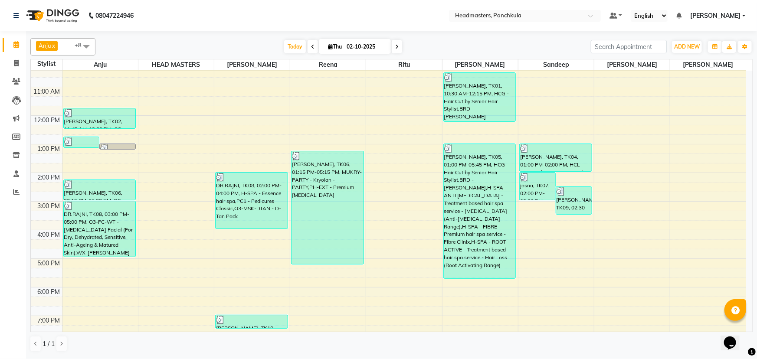
click at [312, 44] on icon at bounding box center [312, 46] width 3 height 5
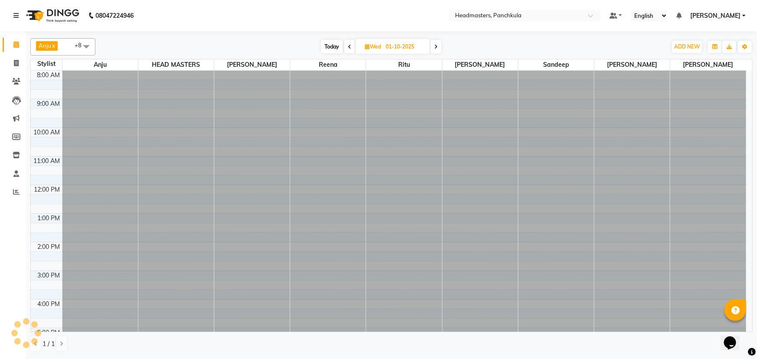
scroll to position [108, 0]
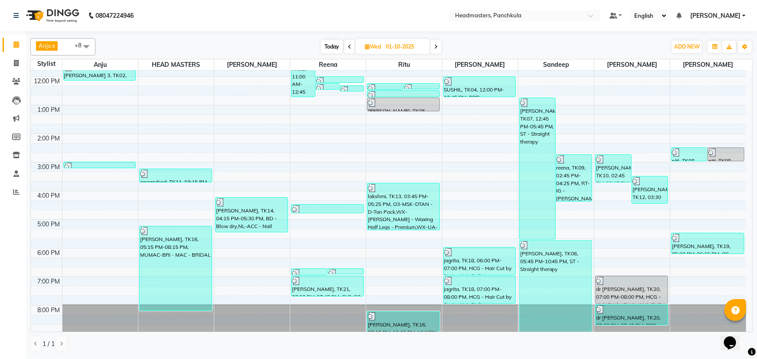
click at [349, 46] on icon at bounding box center [349, 46] width 3 height 5
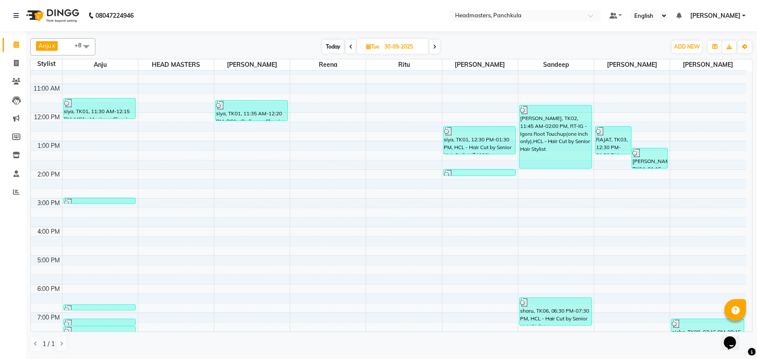
scroll to position [79, 0]
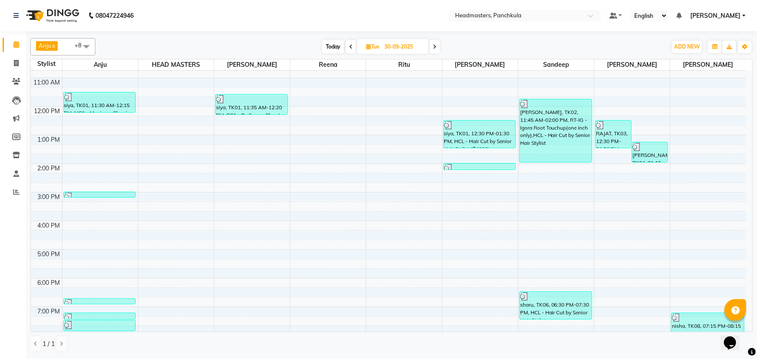
click at [350, 48] on icon at bounding box center [350, 46] width 3 height 5
type input "29-09-2025"
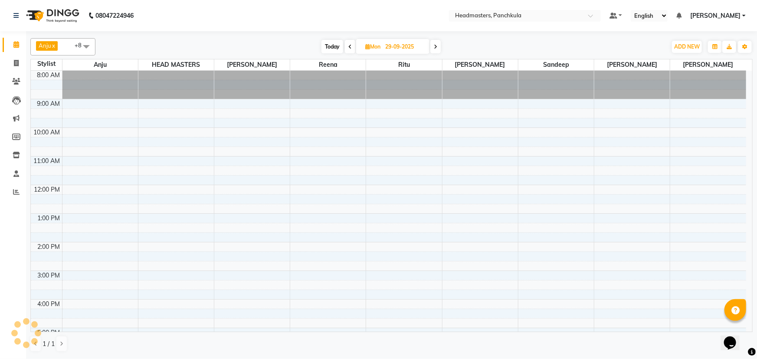
scroll to position [108, 0]
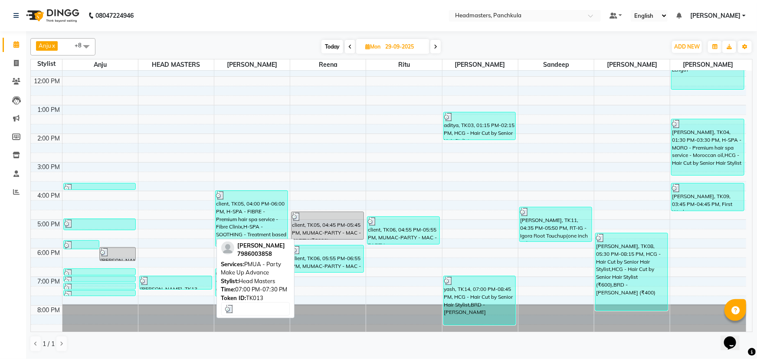
click at [180, 283] on div at bounding box center [175, 281] width 71 height 9
select select "3"
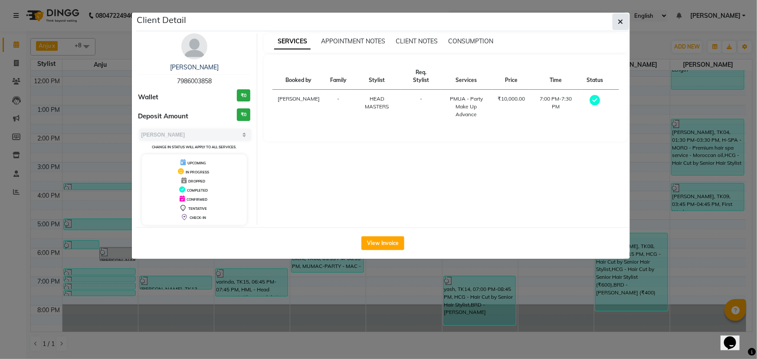
click at [619, 21] on icon "button" at bounding box center [620, 21] width 5 height 7
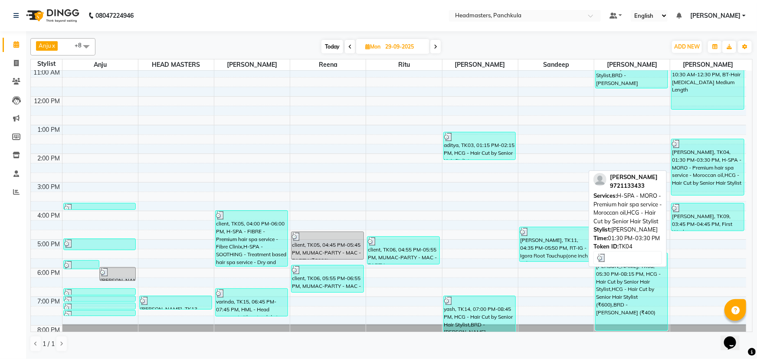
scroll to position [69, 0]
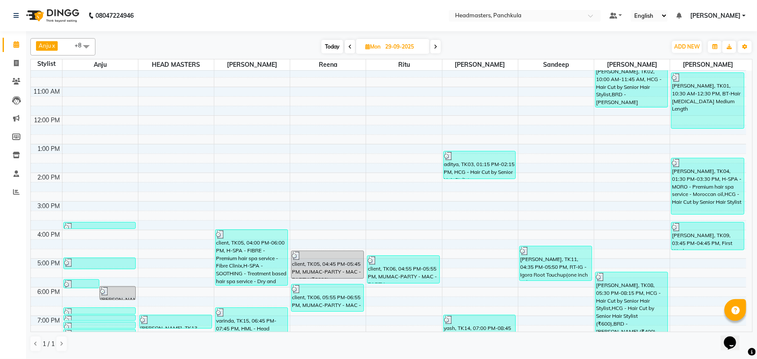
click at [437, 47] on icon at bounding box center [435, 46] width 3 height 5
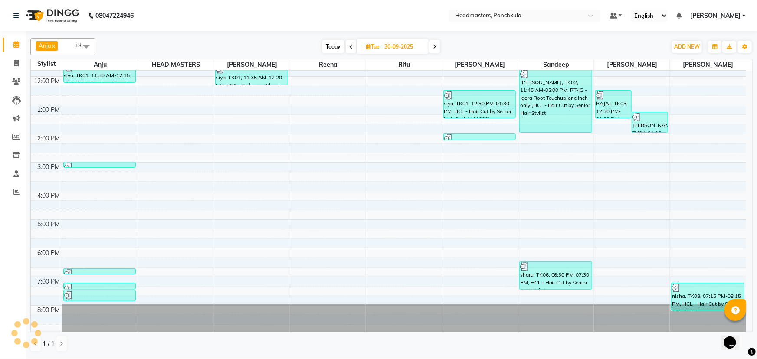
click at [437, 47] on icon at bounding box center [434, 46] width 3 height 5
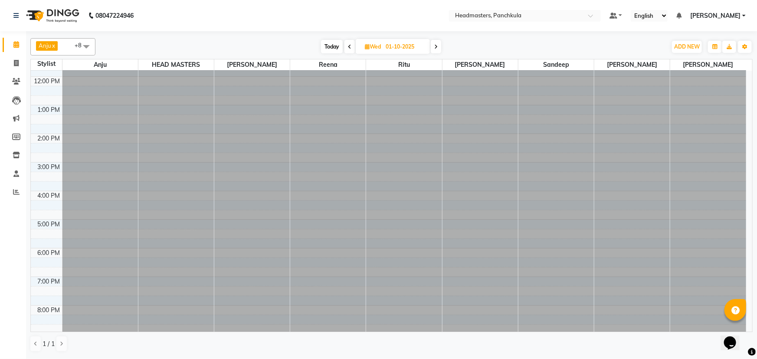
scroll to position [108, 0]
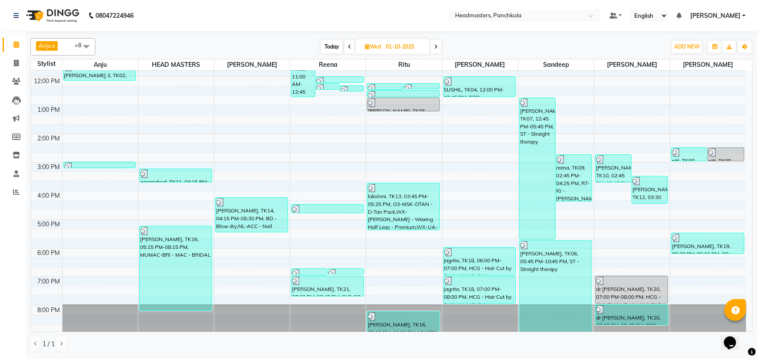
click at [437, 47] on icon at bounding box center [435, 46] width 3 height 5
type input "02-10-2025"
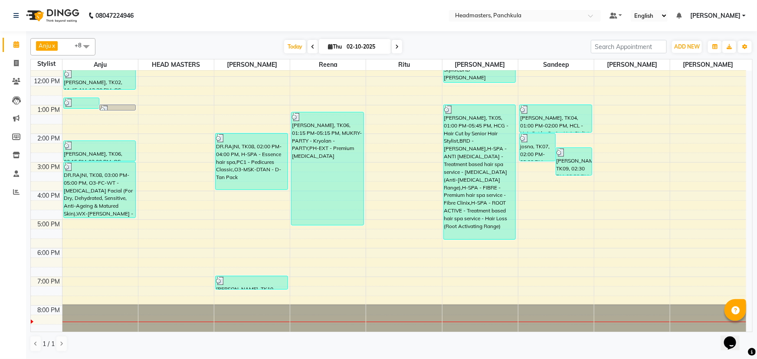
click at [404, 51] on div "Today Thu 02-10-2025" at bounding box center [343, 46] width 487 height 13
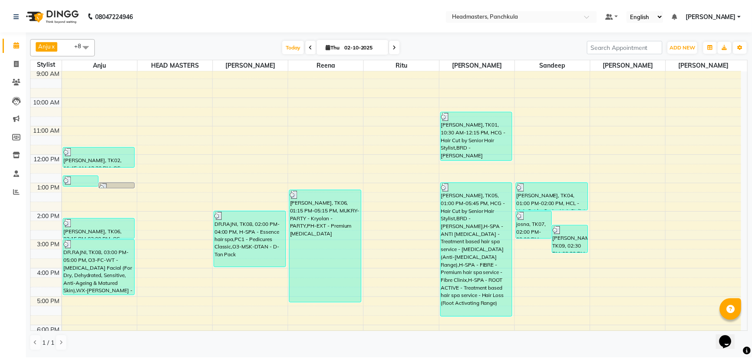
scroll to position [30, 0]
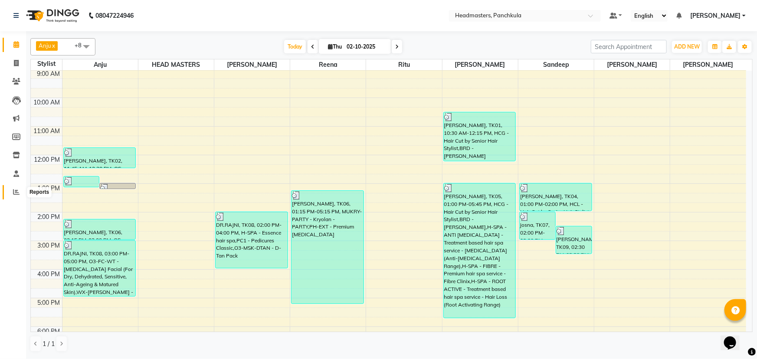
click at [17, 191] on icon at bounding box center [16, 192] width 7 height 7
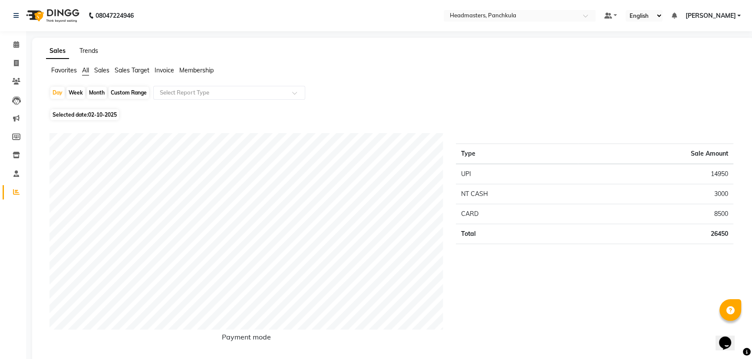
click at [86, 51] on link "Trends" at bounding box center [88, 51] width 19 height 8
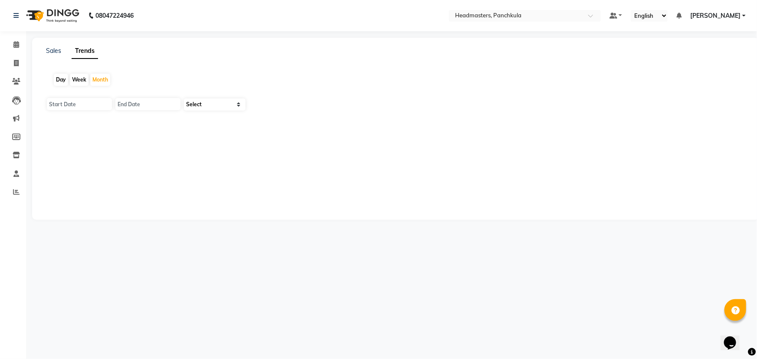
type input "01-10-2025"
type input "31-10-2025"
drag, startPoint x: 203, startPoint y: 105, endPoint x: 200, endPoint y: 110, distance: 5.8
click at [203, 105] on select "Select Clients" at bounding box center [215, 105] width 62 height 12
select select "by_client"
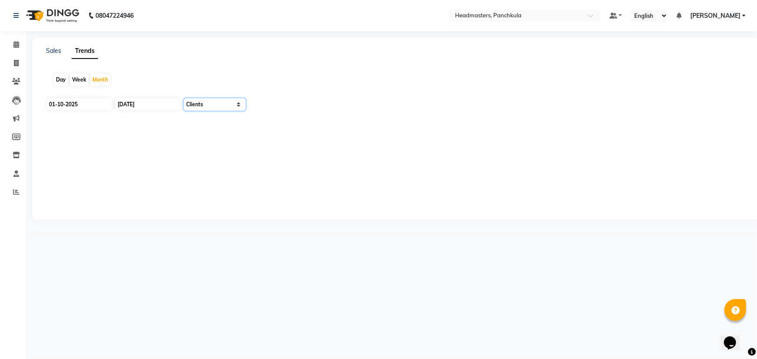
click at [184, 99] on select "Select Clients" at bounding box center [215, 105] width 62 height 12
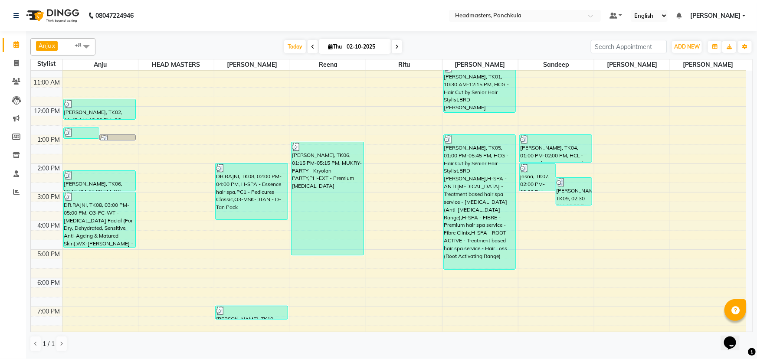
scroll to position [39, 0]
